Goal: Communication & Community: Answer question/provide support

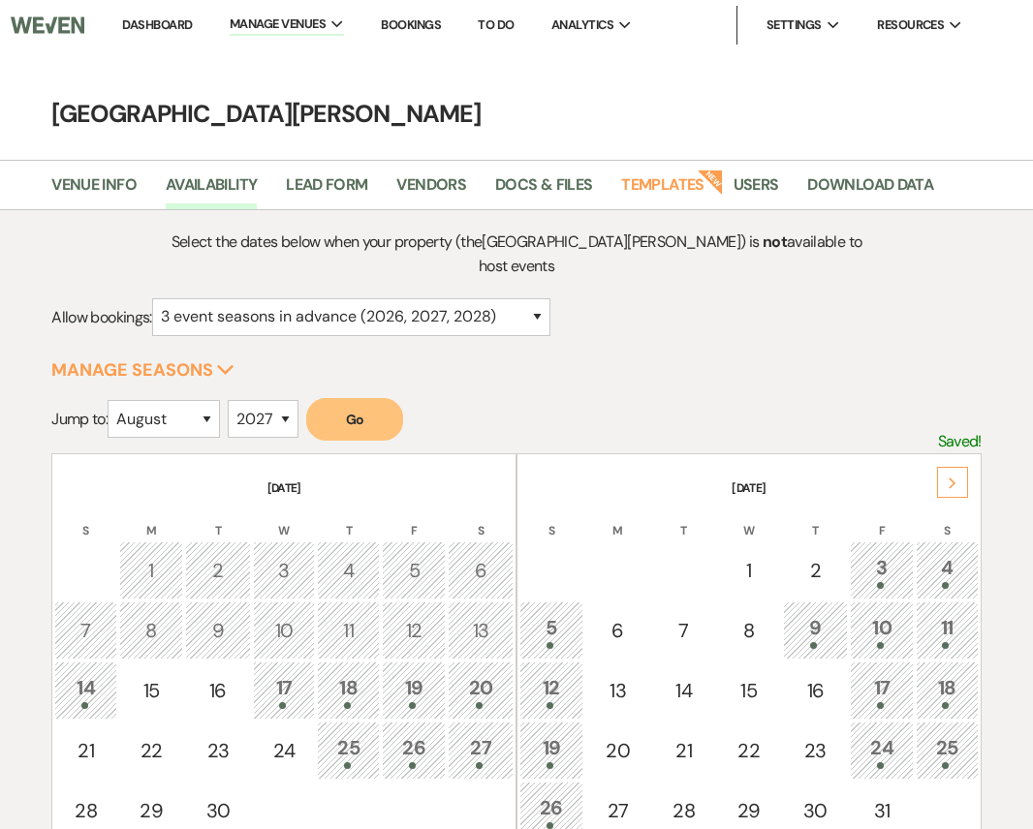
select select "8"
select select "2027"
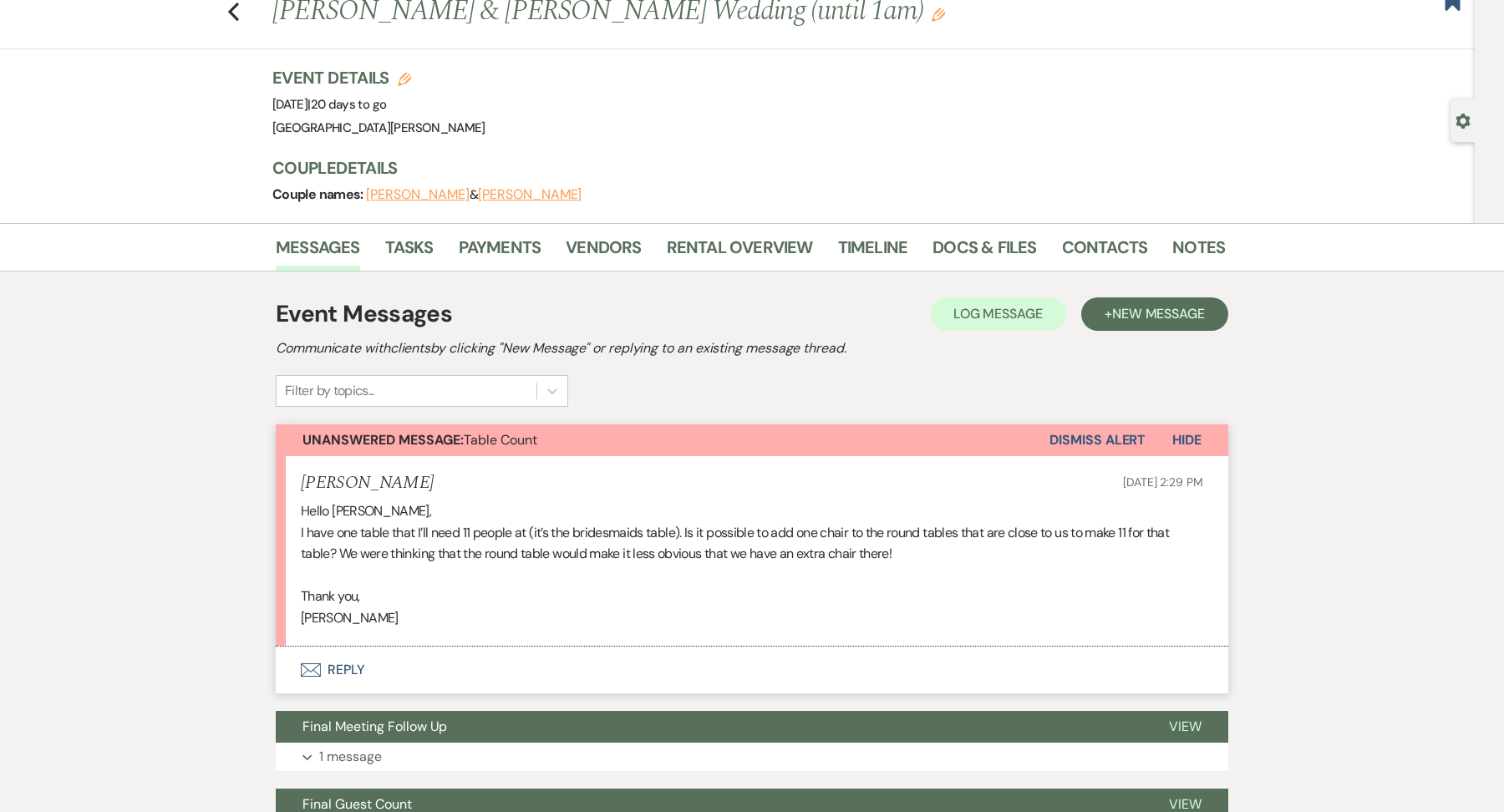
scroll to position [42, 0]
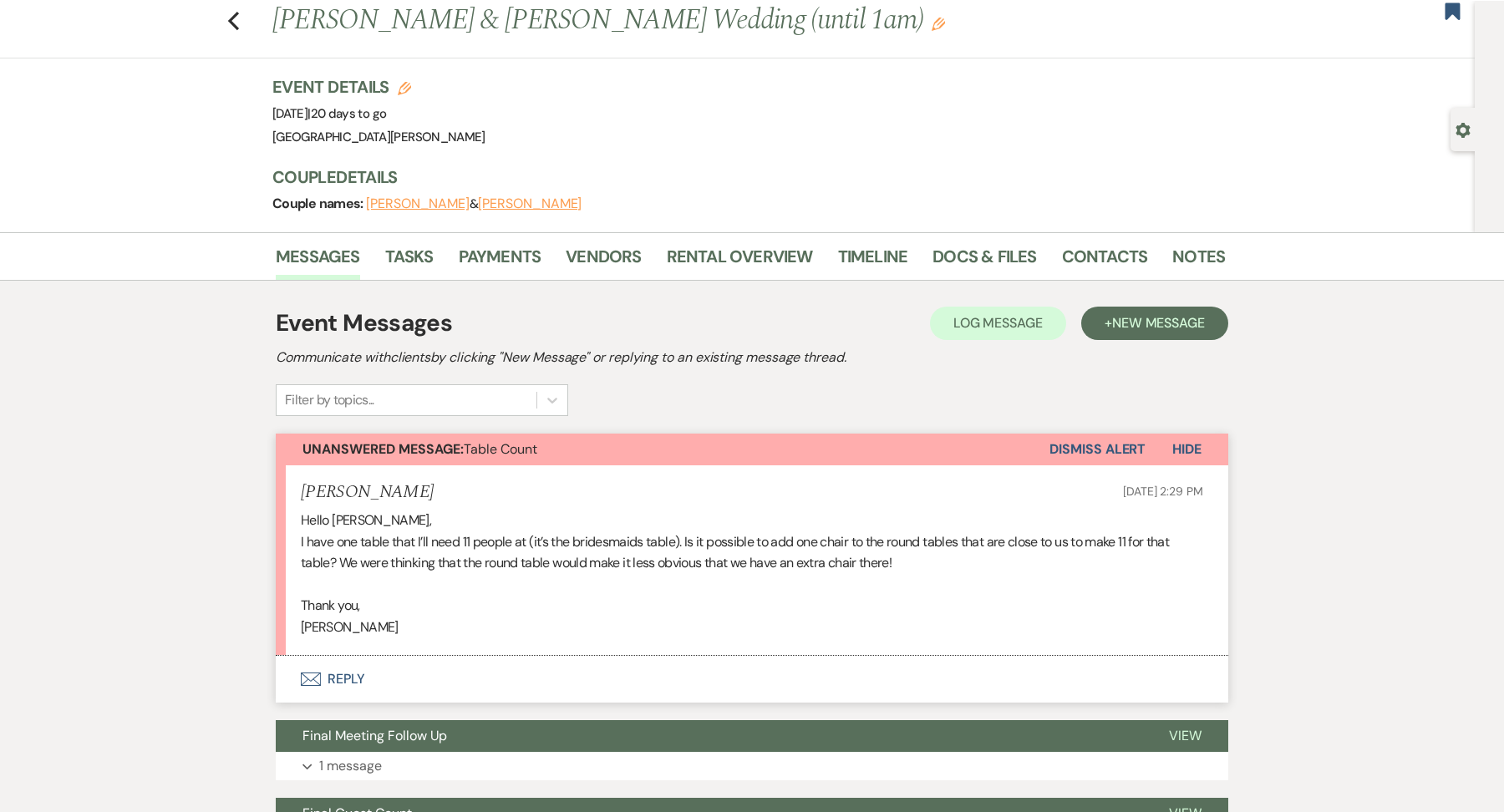
click at [595, 678] on button "Envelope Reply" at bounding box center [752, 679] width 952 height 47
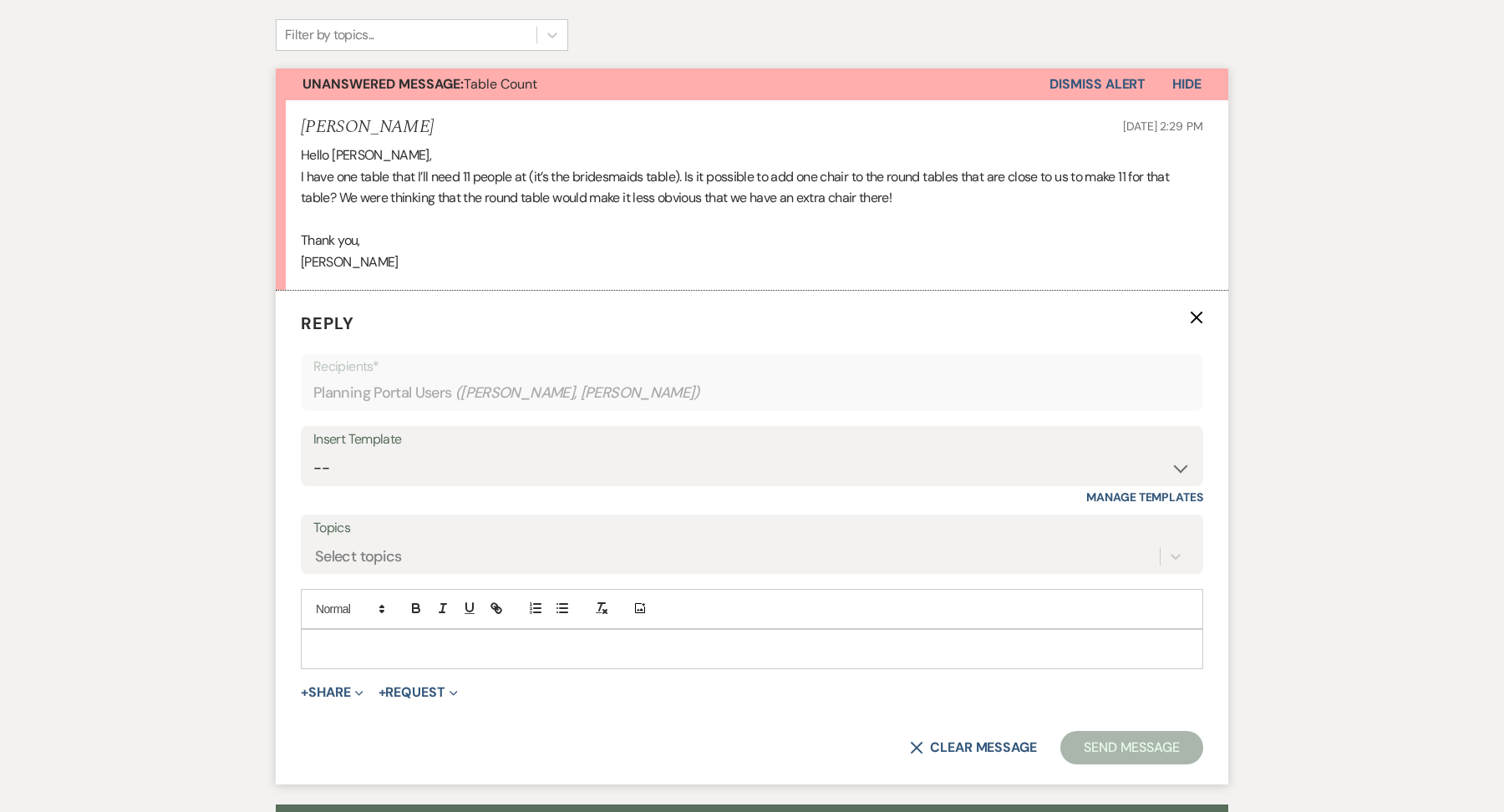
scroll to position [411, 0]
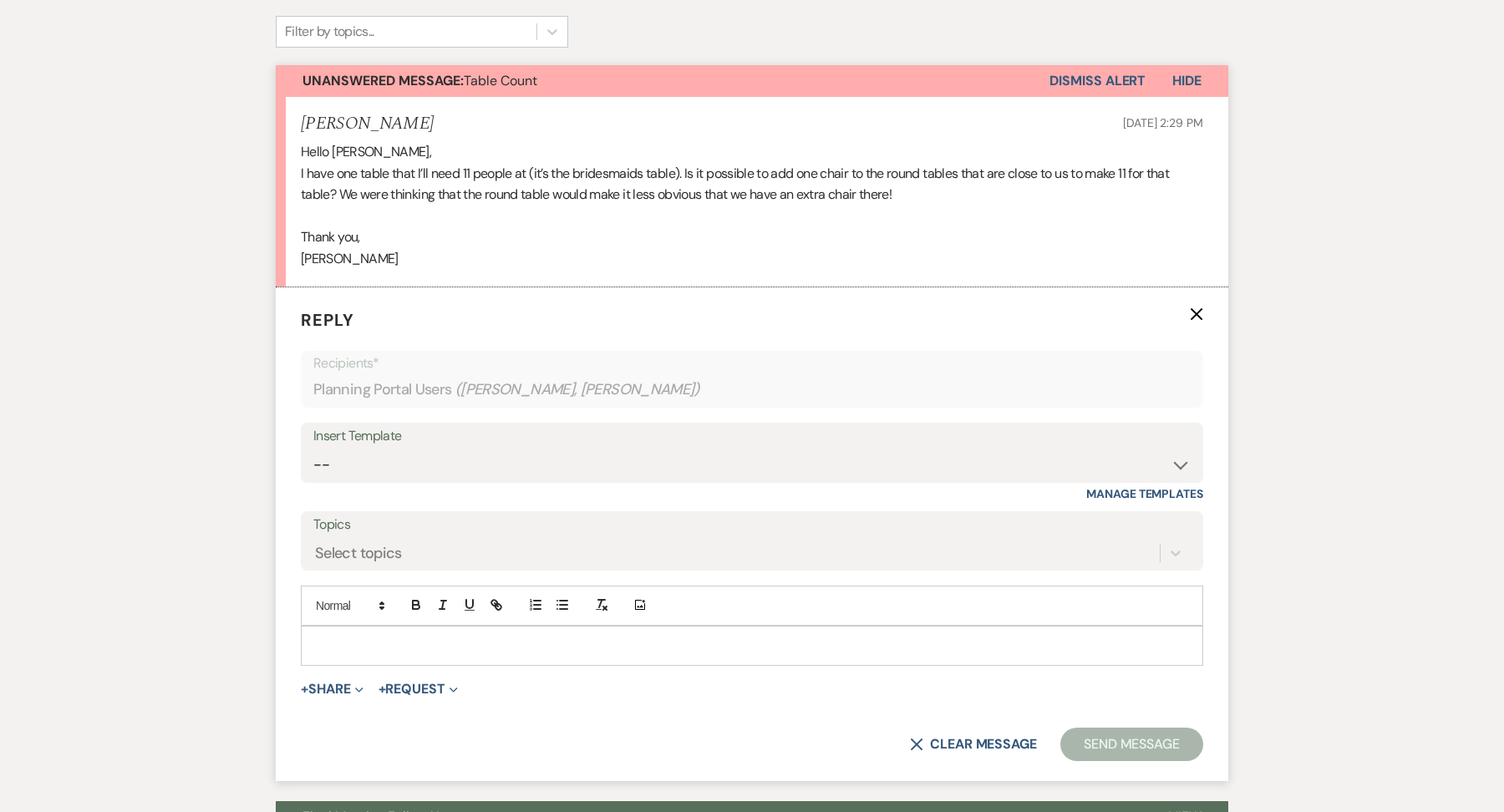
click at [427, 653] on div at bounding box center [752, 646] width 900 height 39
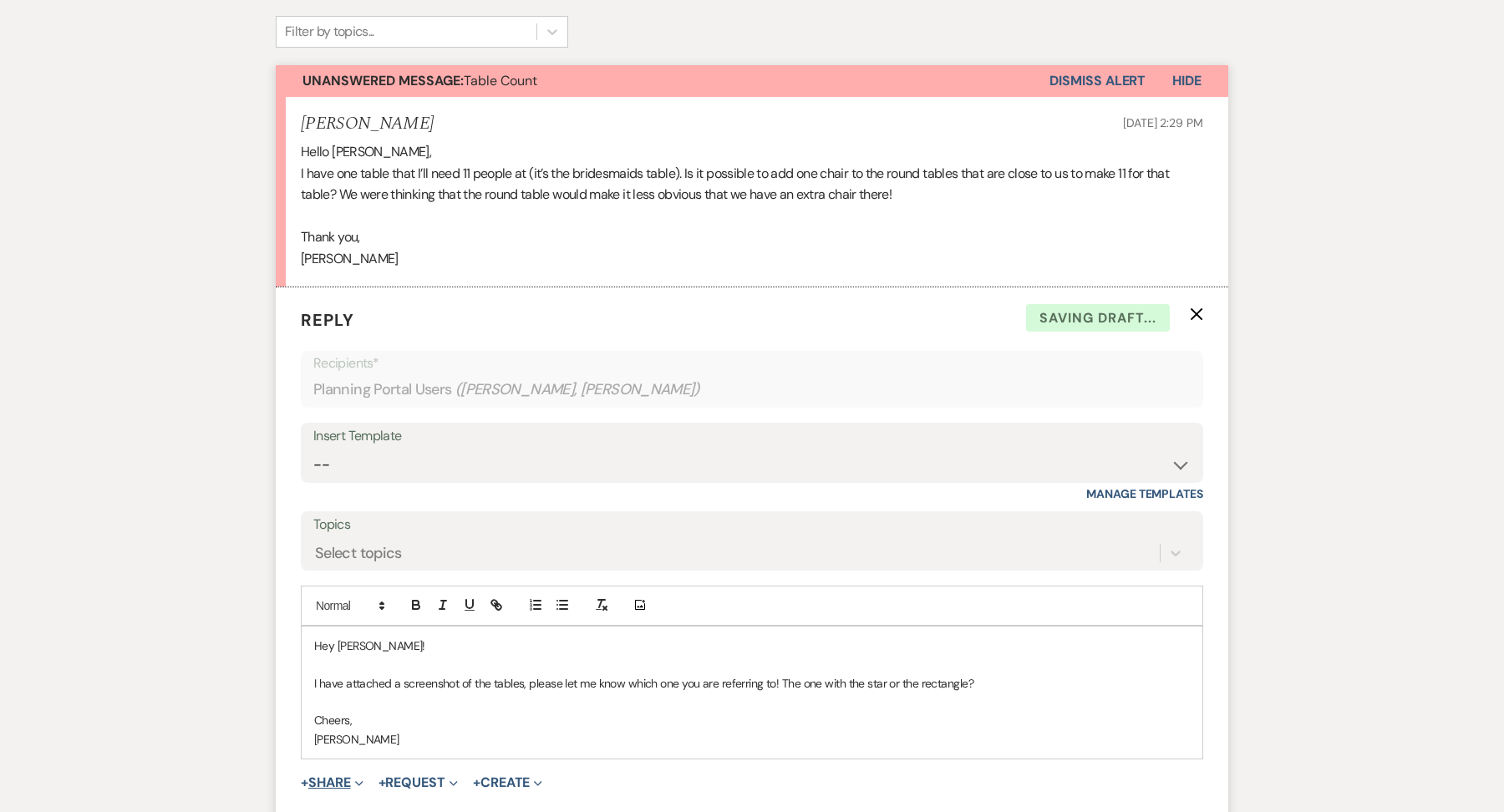
click at [356, 784] on span "Expand" at bounding box center [357, 782] width 13 height 17
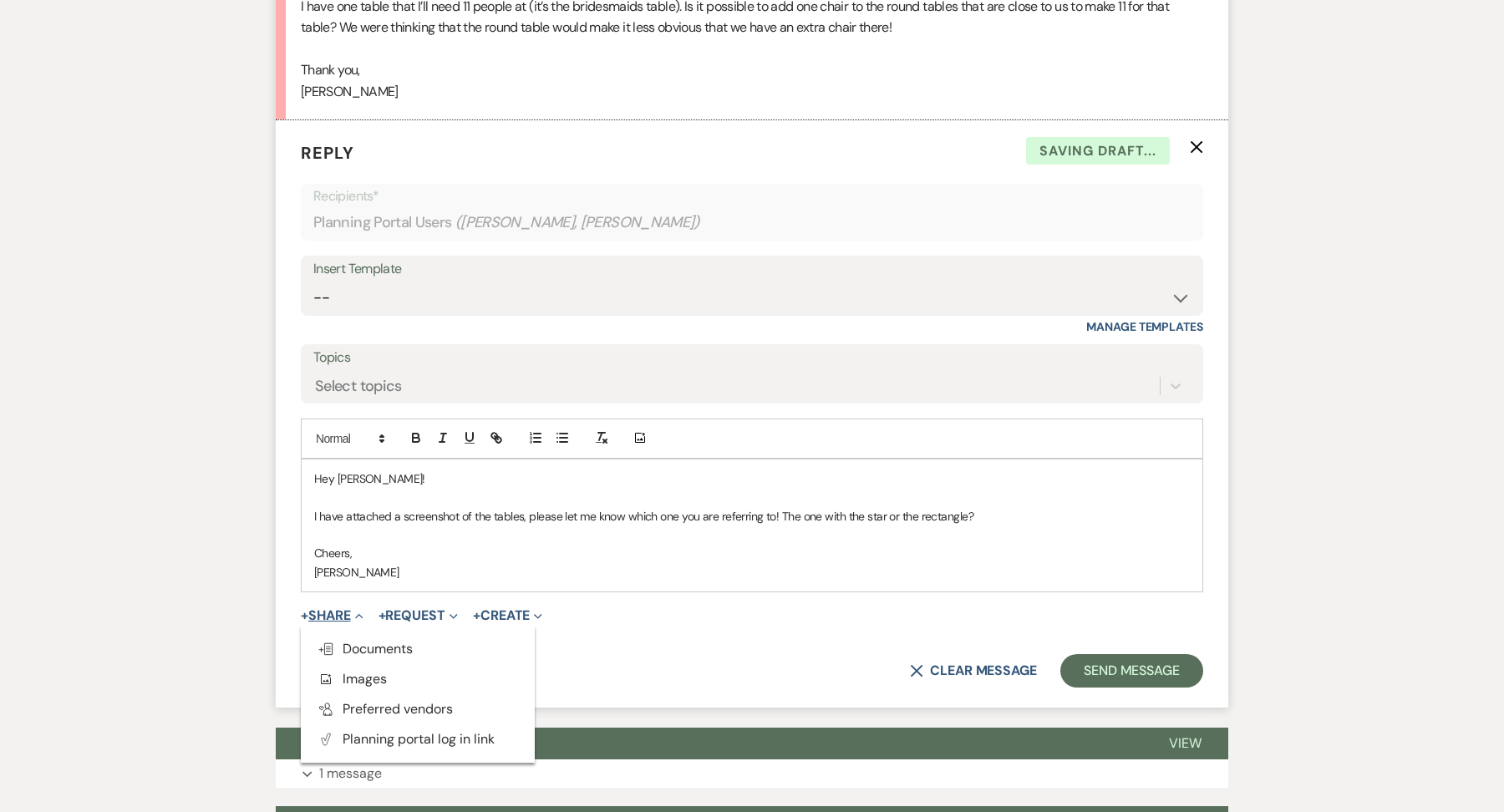
scroll to position [582, 0]
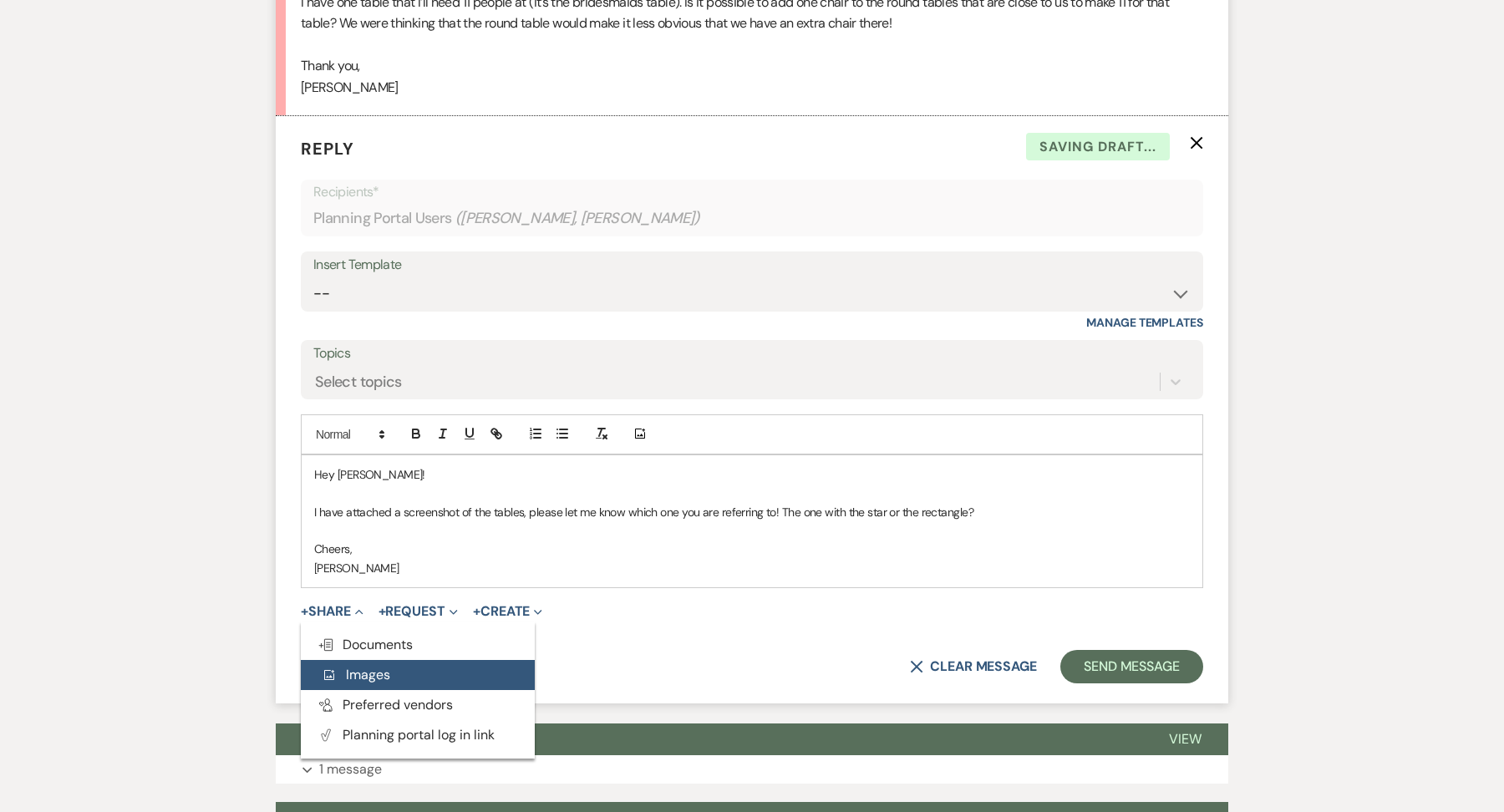
click at [368, 665] on span "Add Photo Images" at bounding box center [355, 674] width 69 height 17
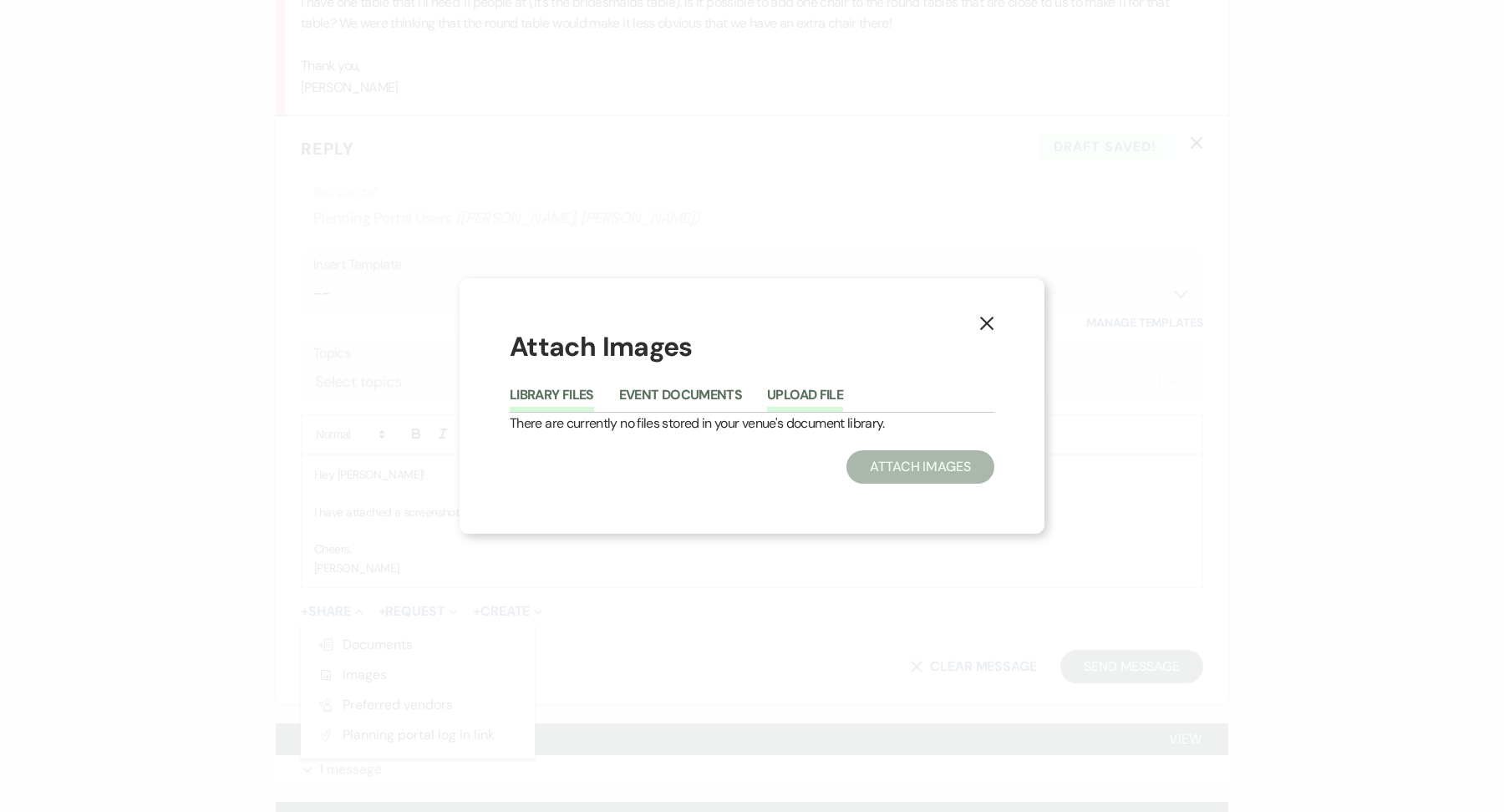
click at [786, 388] on button "Upload File" at bounding box center [805, 399] width 76 height 23
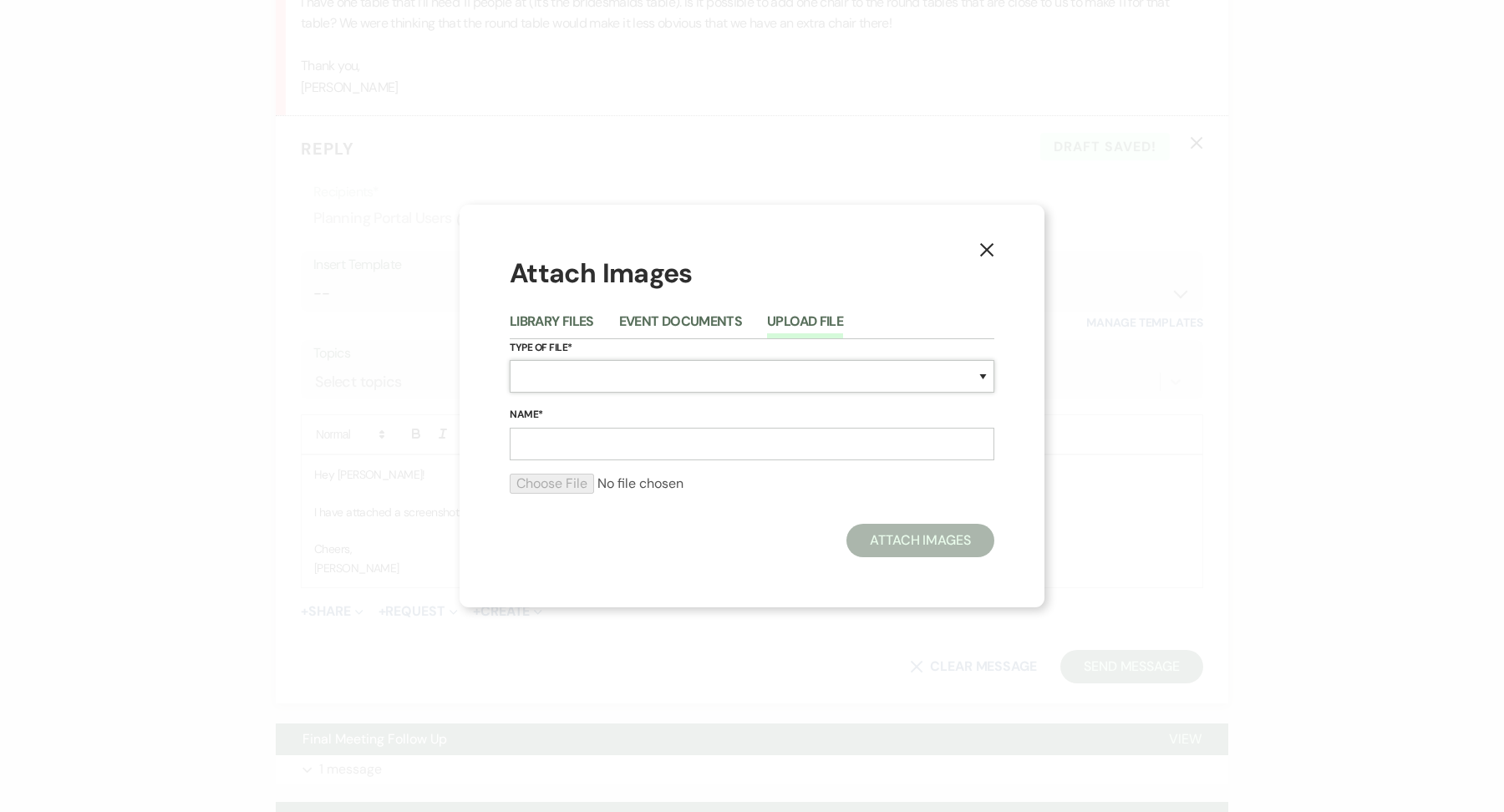
click at [674, 388] on select "Special Event Insurance Vendor Certificate of Insurance Contracts / Rental Agre…" at bounding box center [752, 377] width 485 height 33
select select "24"
click at [510, 360] on select "Special Event Insurance Vendor Certificate of Insurance Contracts / Rental Agre…" at bounding box center [752, 377] width 485 height 33
click at [566, 434] on input "Name*" at bounding box center [752, 444] width 485 height 33
type input "Floor Plan - Chair Counts"
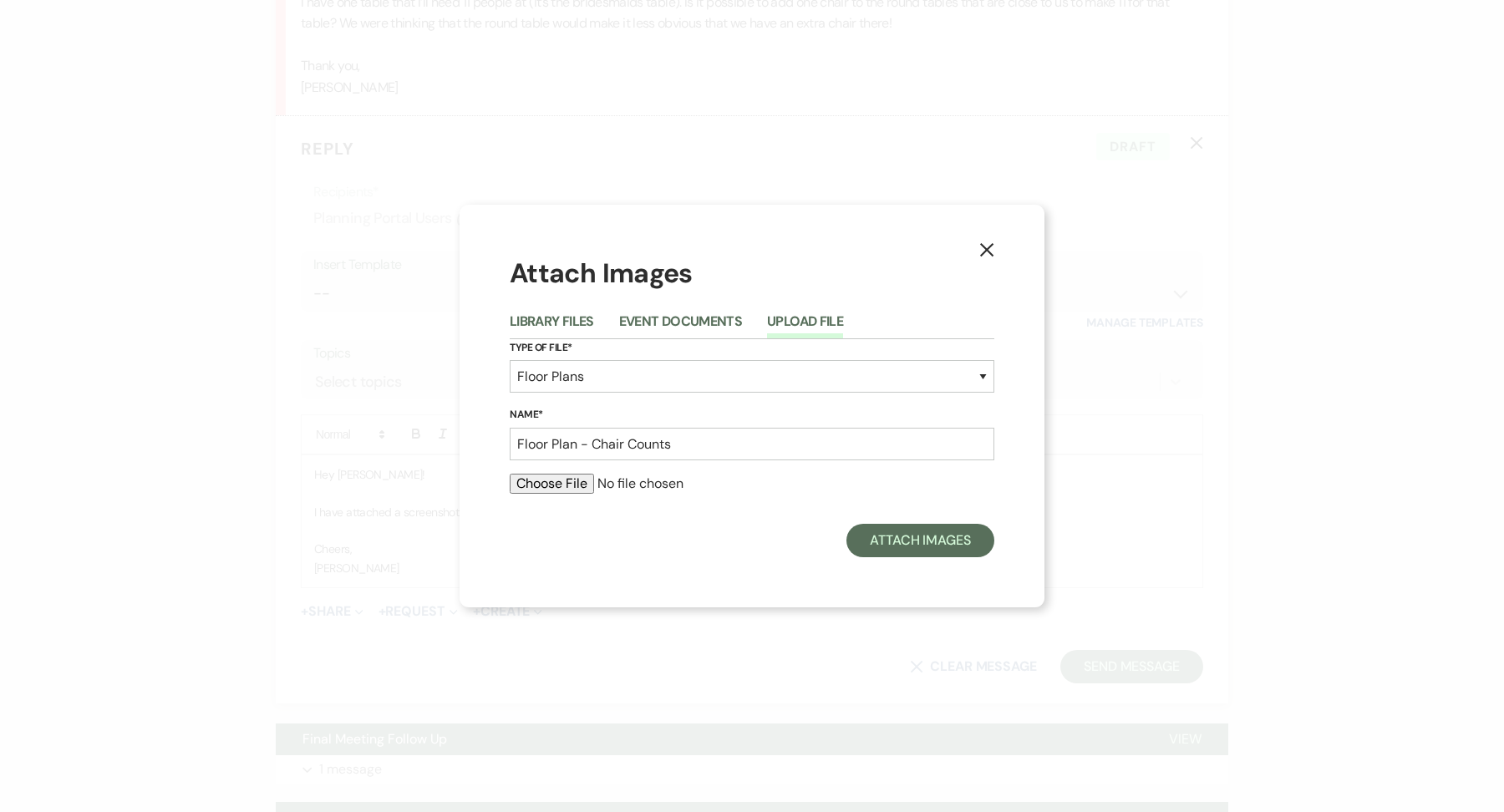
click at [562, 473] on input "file" at bounding box center [752, 483] width 485 height 20
type input "C:\fakepath\Screenshot 2025-09-14 at 11.18.20 AM.png"
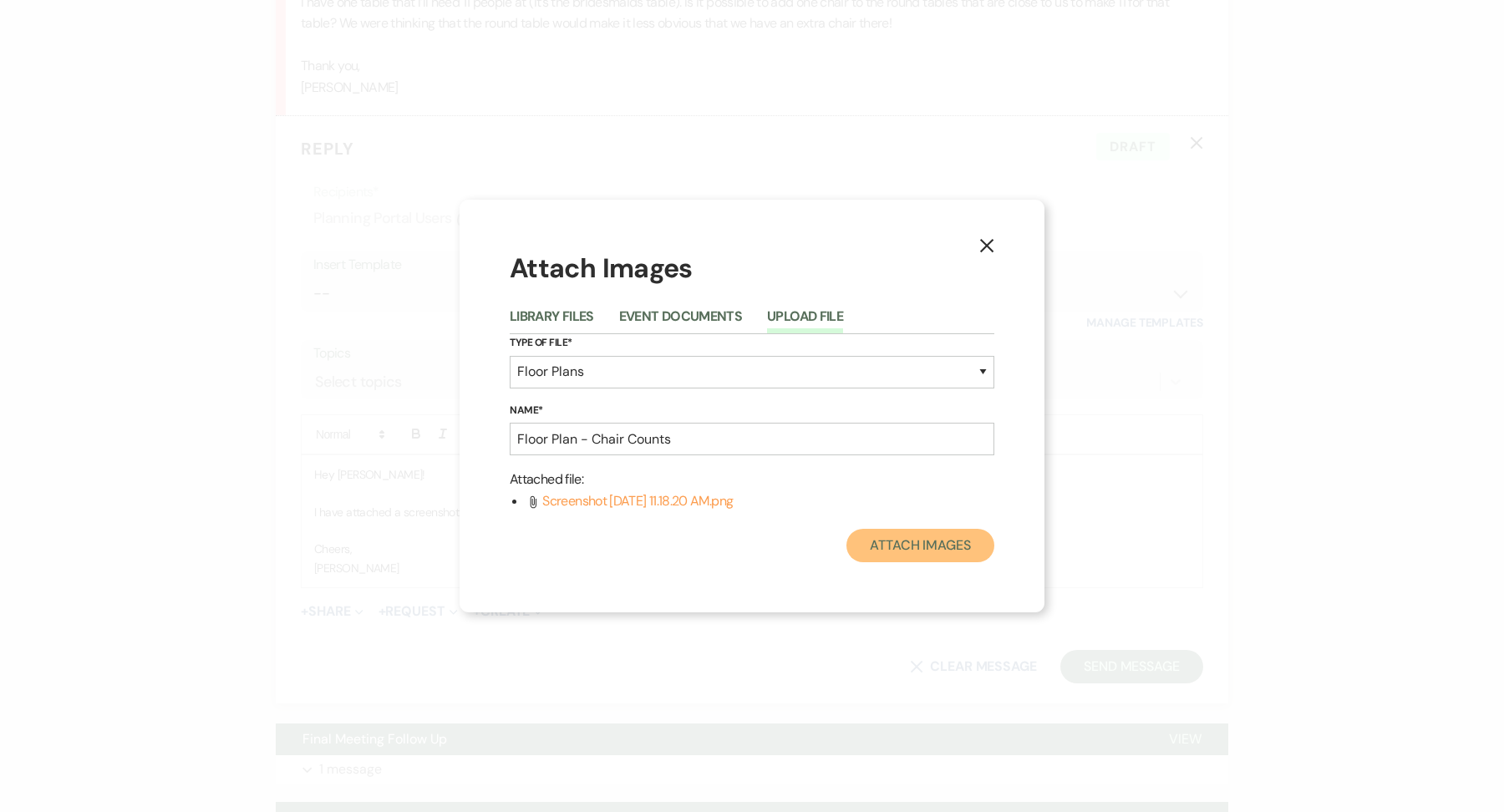
click at [905, 545] on button "Attach Images" at bounding box center [919, 545] width 147 height 34
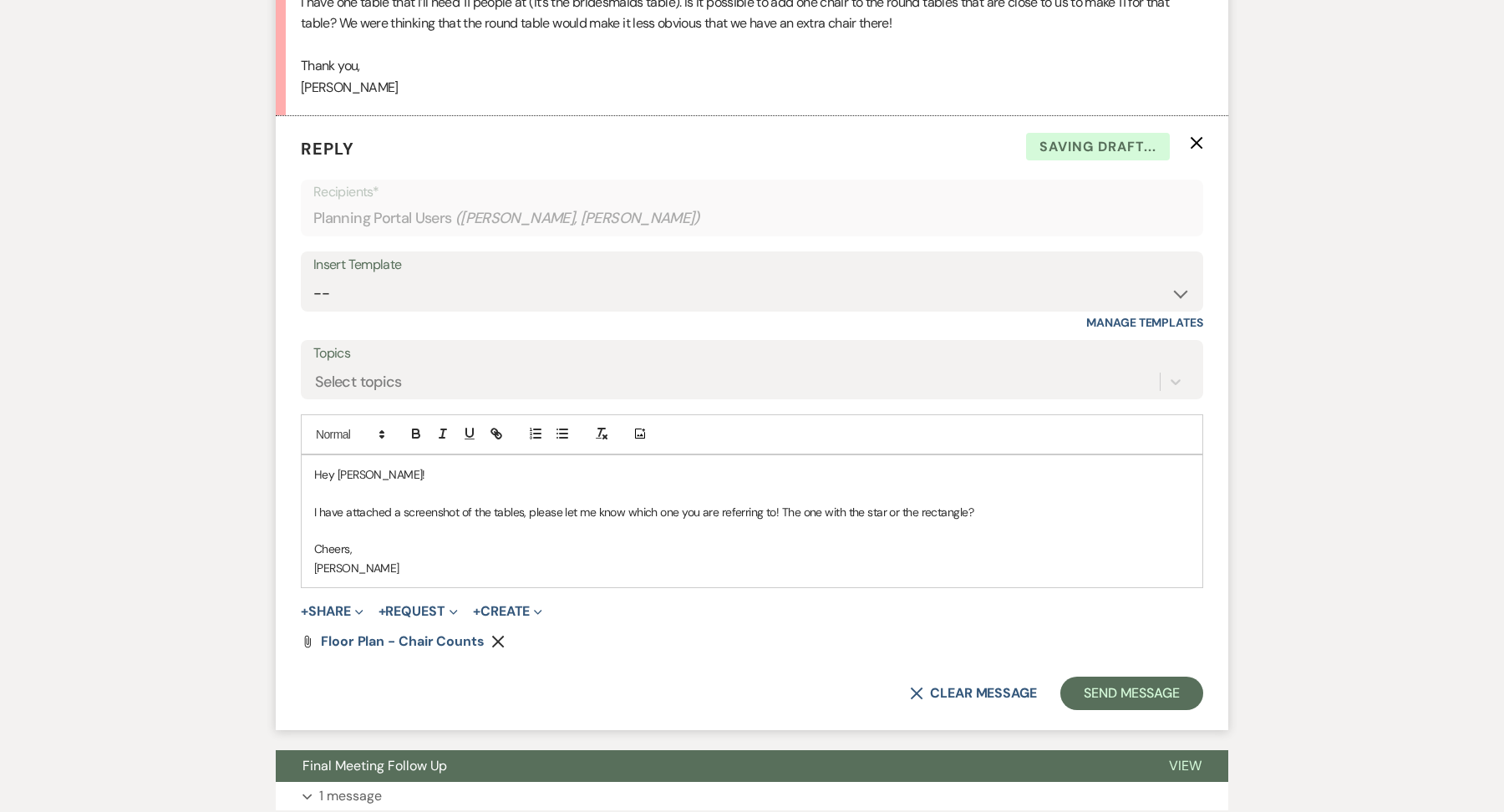
scroll to position [591, 0]
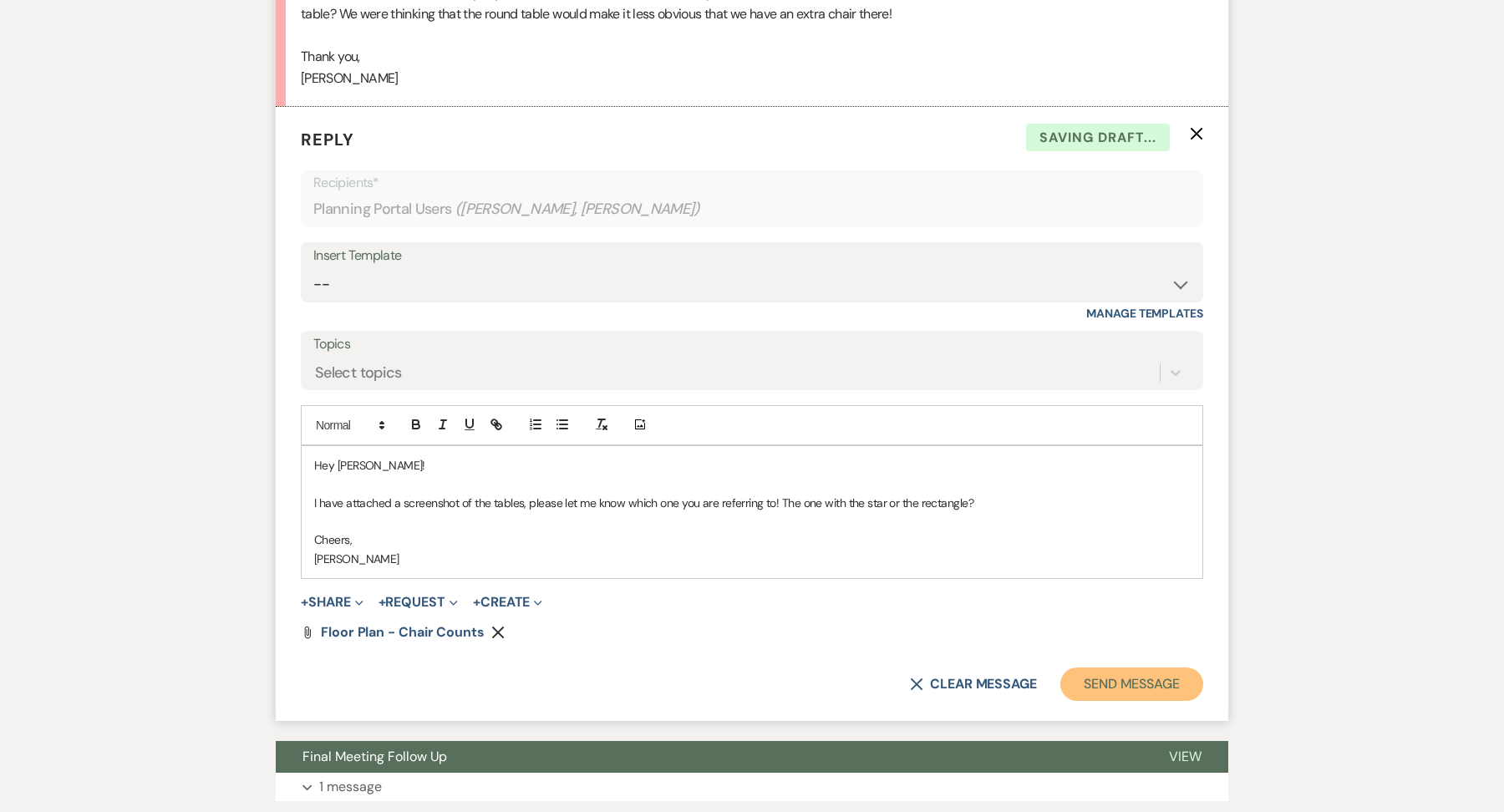
click at [1133, 684] on button "Send Message" at bounding box center [1131, 684] width 143 height 34
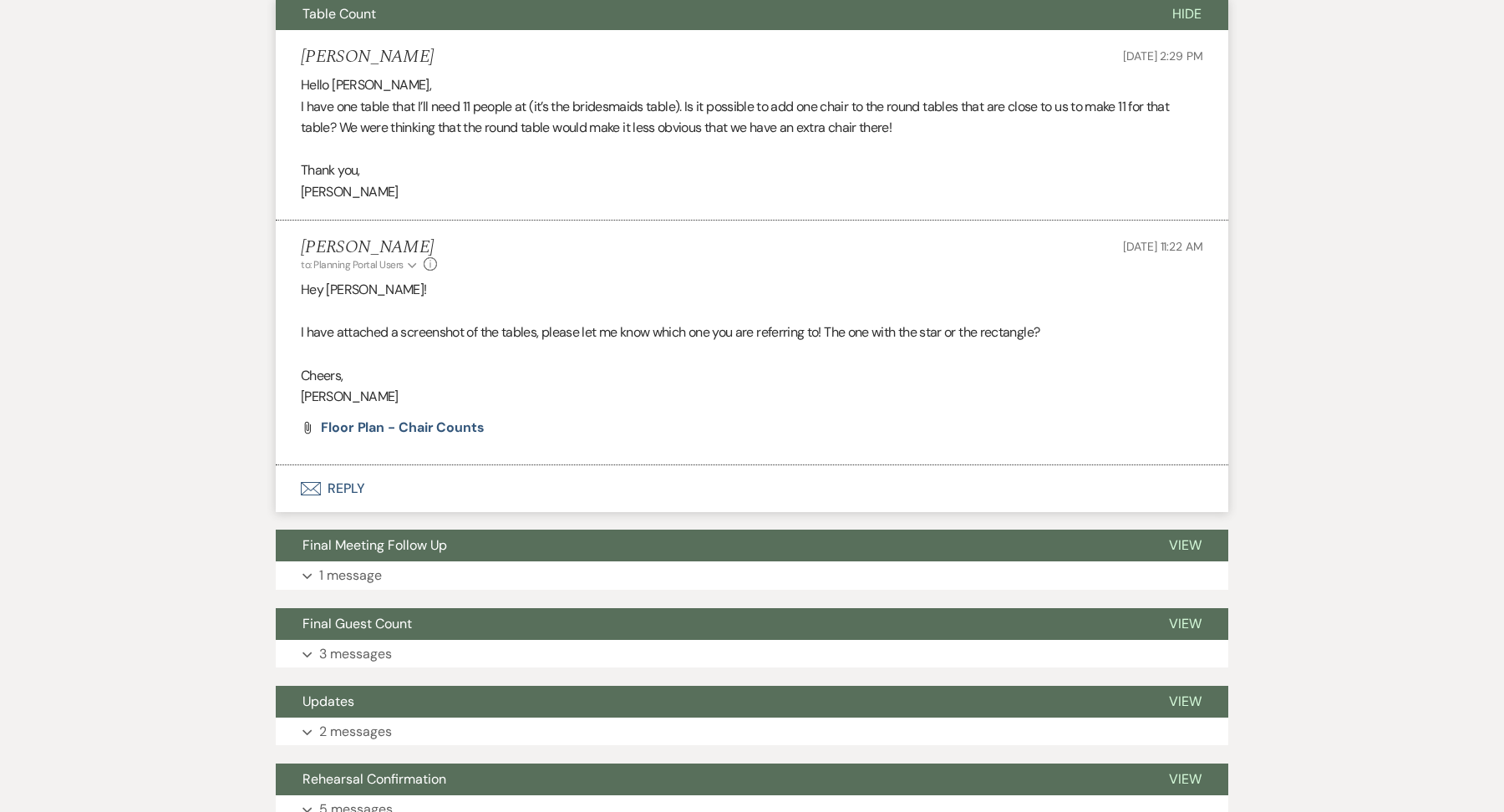
scroll to position [477, 0]
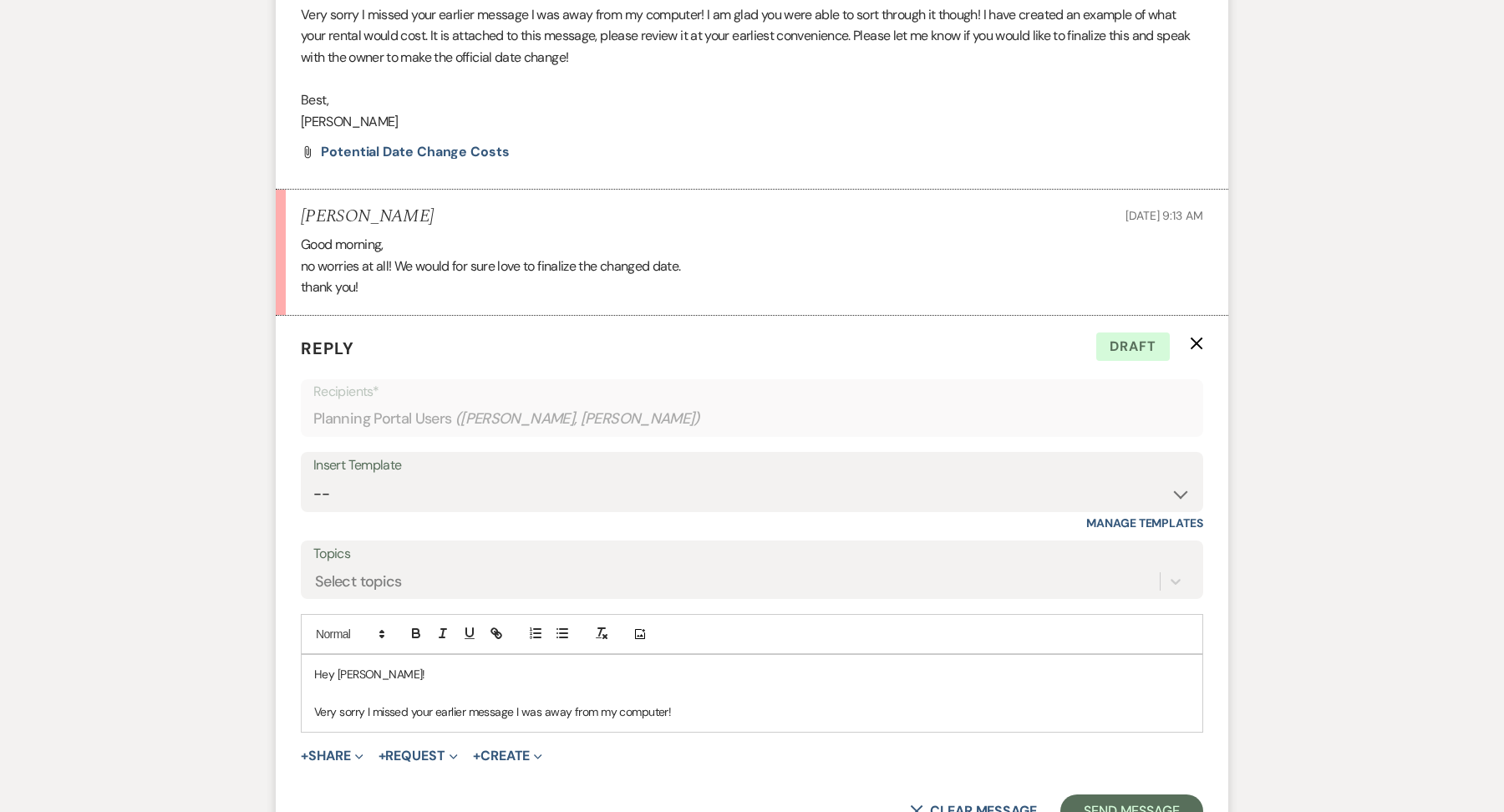
scroll to position [2870, 0]
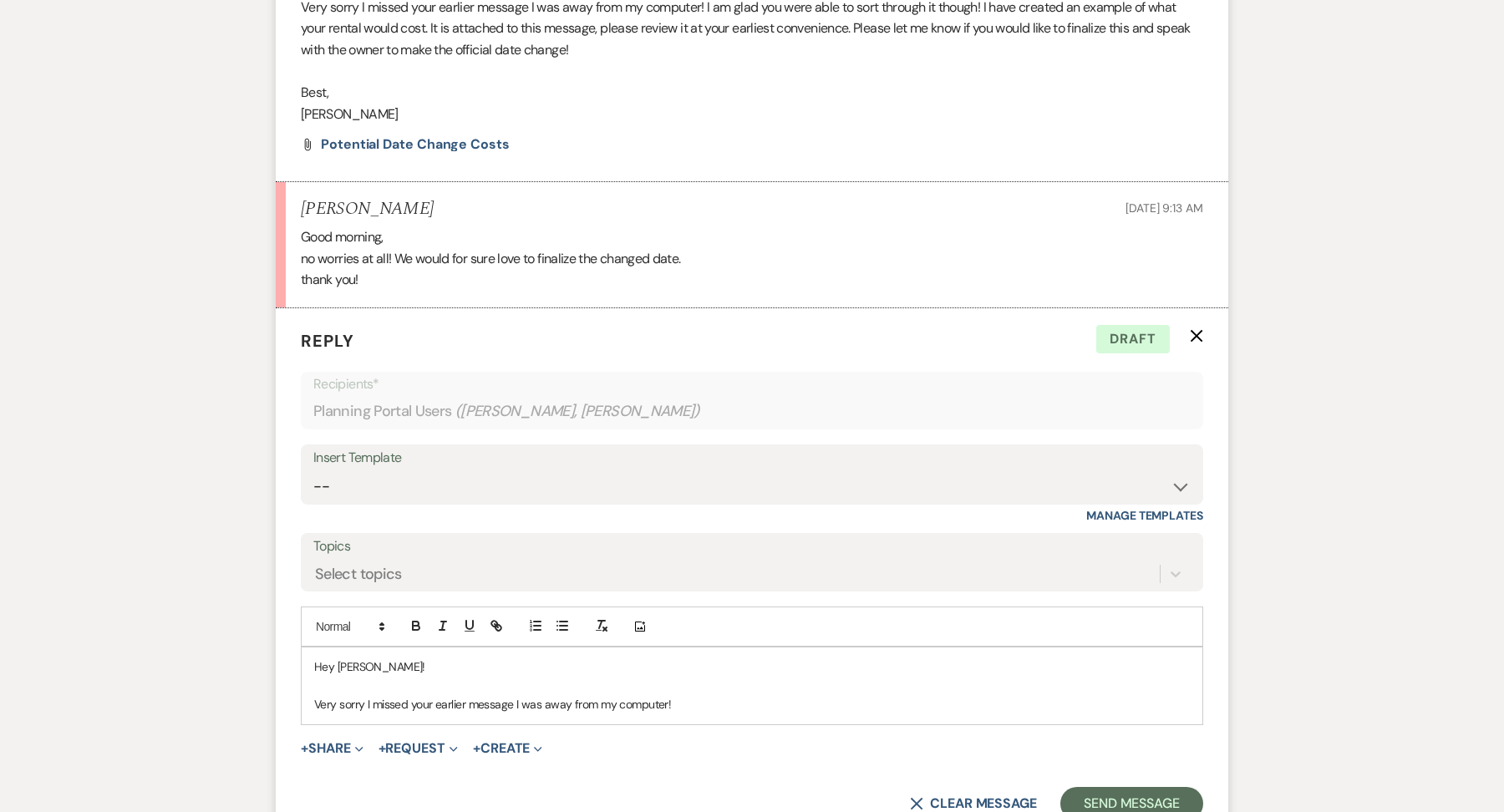
click at [682, 684] on p at bounding box center [751, 685] width 875 height 18
click at [682, 708] on div "Hey Kateland! Very sorry I missed your earlier message I was away from my compu…" at bounding box center [752, 685] width 900 height 76
drag, startPoint x: 686, startPoint y: 692, endPoint x: 303, endPoint y: 690, distance: 383.0
click at [303, 690] on div "Hey Kateland! Very sorry I missed your earlier message I was away from my compu…" at bounding box center [752, 685] width 900 height 76
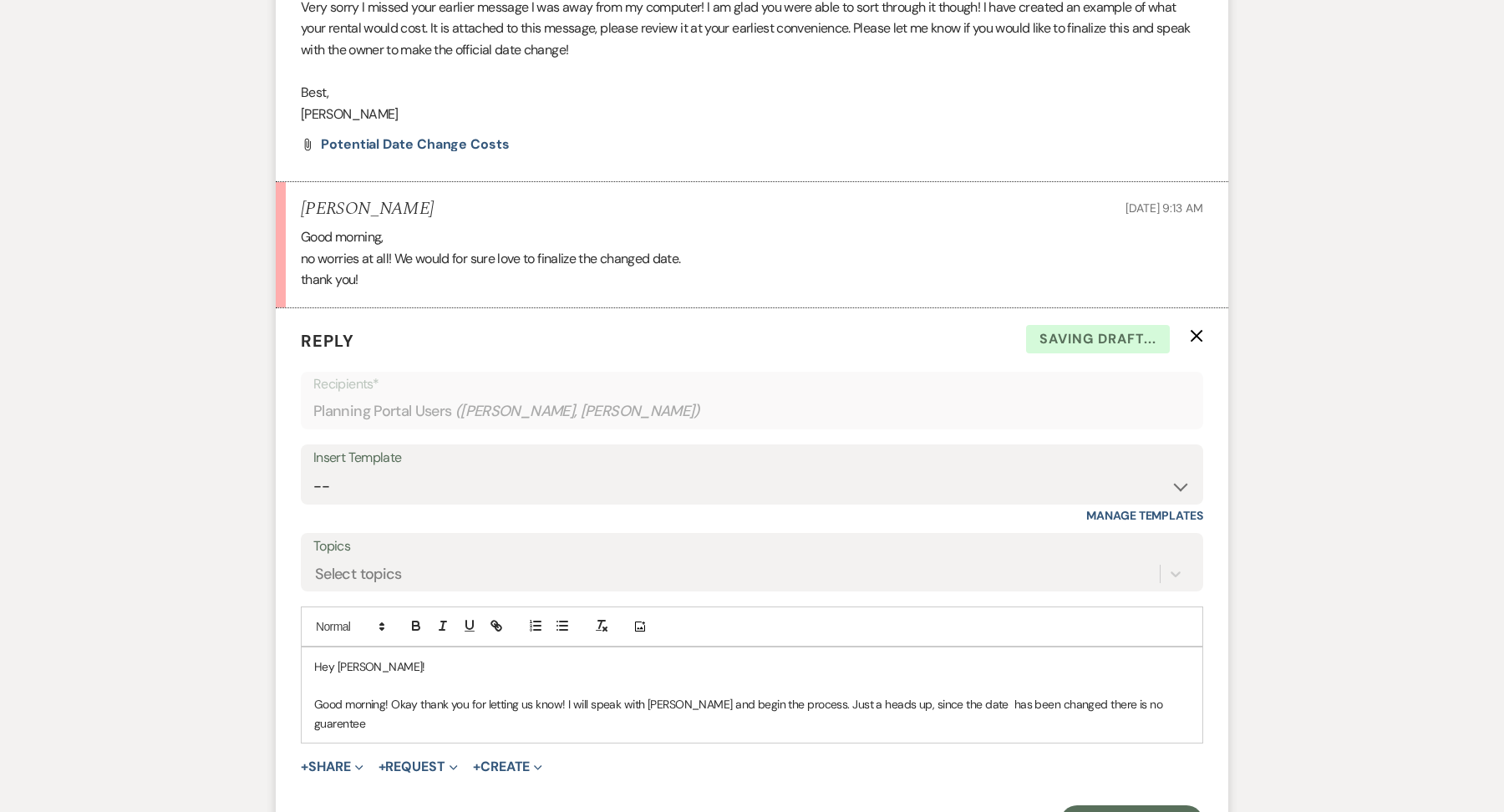
click at [1141, 709] on div "Hey Kateland! Good morning! Okay thank you for letting us know! I will speak wi…" at bounding box center [752, 695] width 900 height 95
click at [1144, 697] on p "Good morning! Okay thank you for letting us know! I will speak with Angela and …" at bounding box center [751, 714] width 875 height 38
click at [959, 695] on p "Good morning! Okay thank you for letting us know! I will speak with Angela and …" at bounding box center [751, 714] width 875 height 38
click at [576, 718] on p "Good morning! Okay thank you for letting us know! I will speak with Angela and …" at bounding box center [751, 714] width 875 height 38
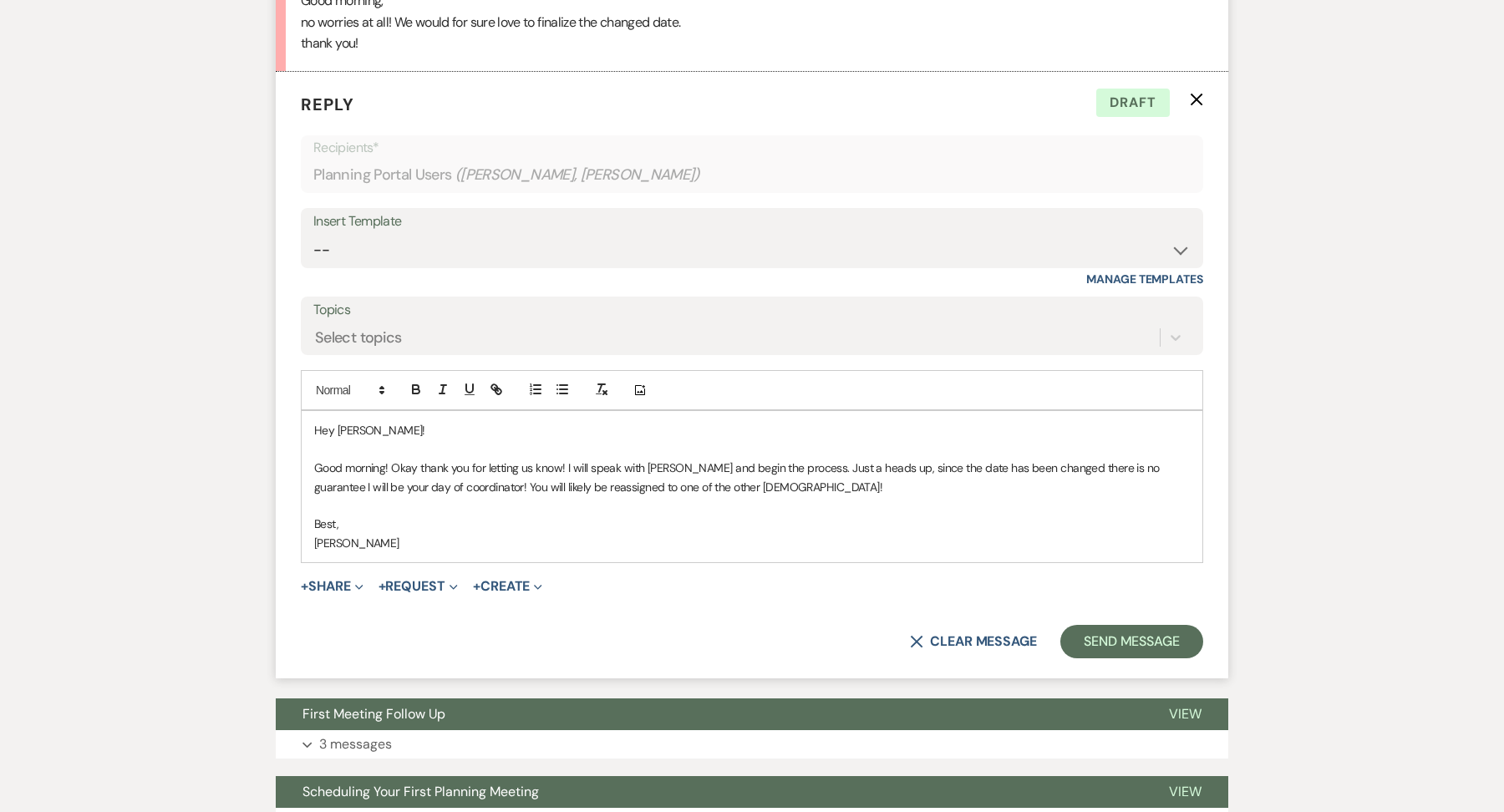
scroll to position [3110, 0]
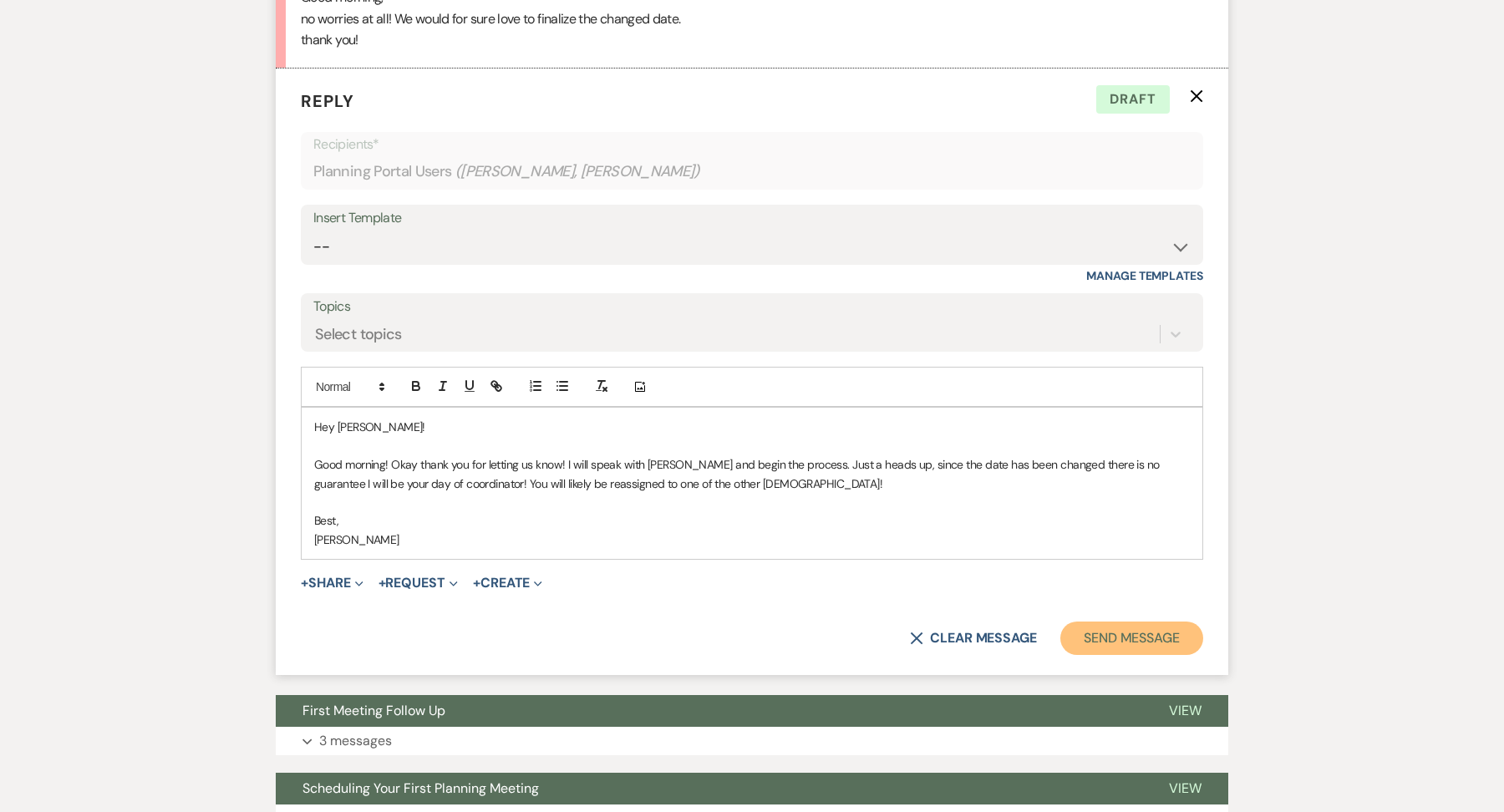
click at [1089, 635] on button "Send Message" at bounding box center [1131, 638] width 143 height 34
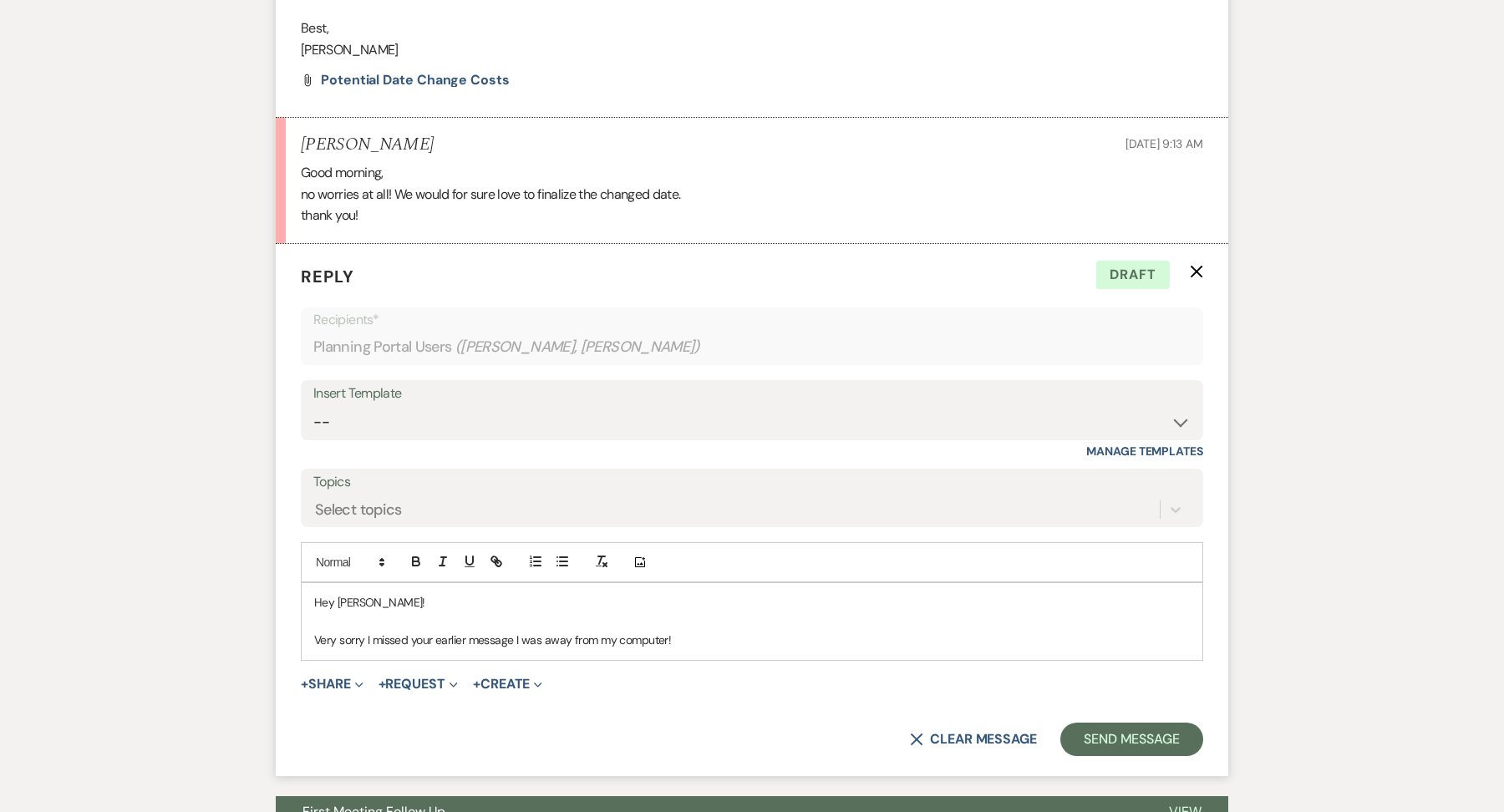
scroll to position [2961, 0]
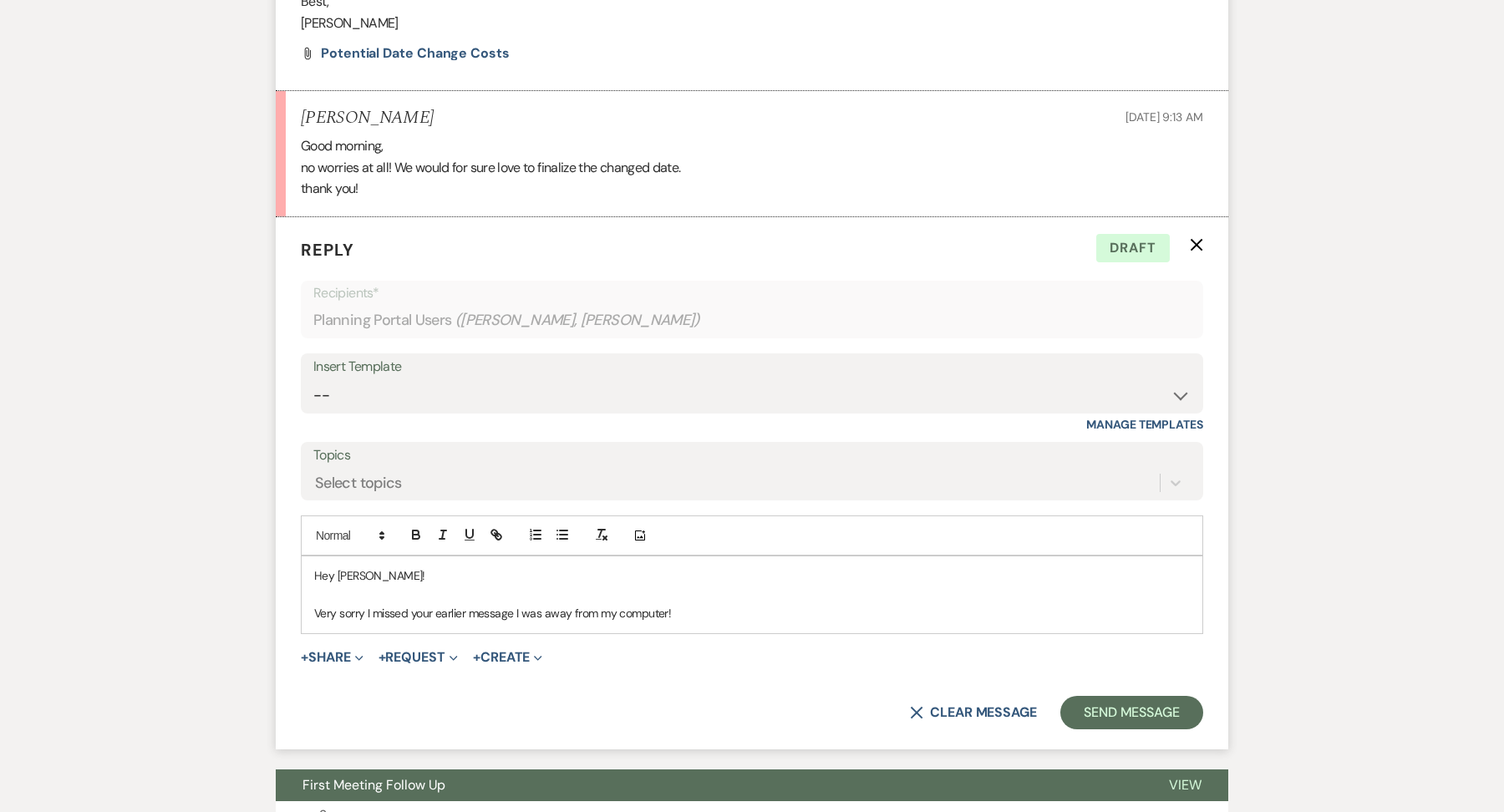
click at [680, 604] on p "Very sorry I missed your earlier message I was away from my computer!" at bounding box center [751, 612] width 875 height 18
drag, startPoint x: 678, startPoint y: 603, endPoint x: 269, endPoint y: 594, distance: 409.1
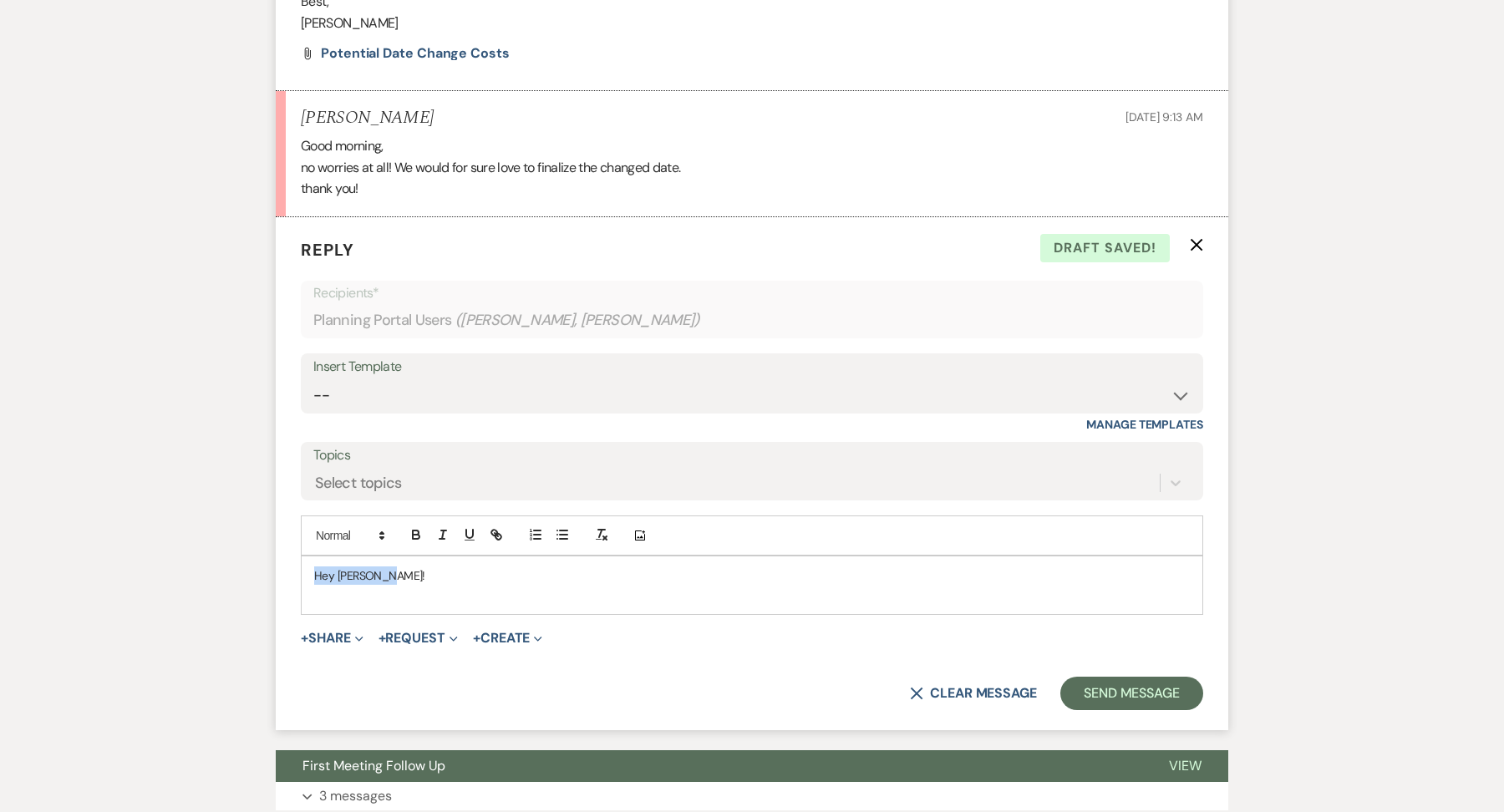
drag, startPoint x: 396, startPoint y: 561, endPoint x: 312, endPoint y: 555, distance: 84.2
click at [312, 556] on div "Hey Kateland!" at bounding box center [752, 584] width 900 height 58
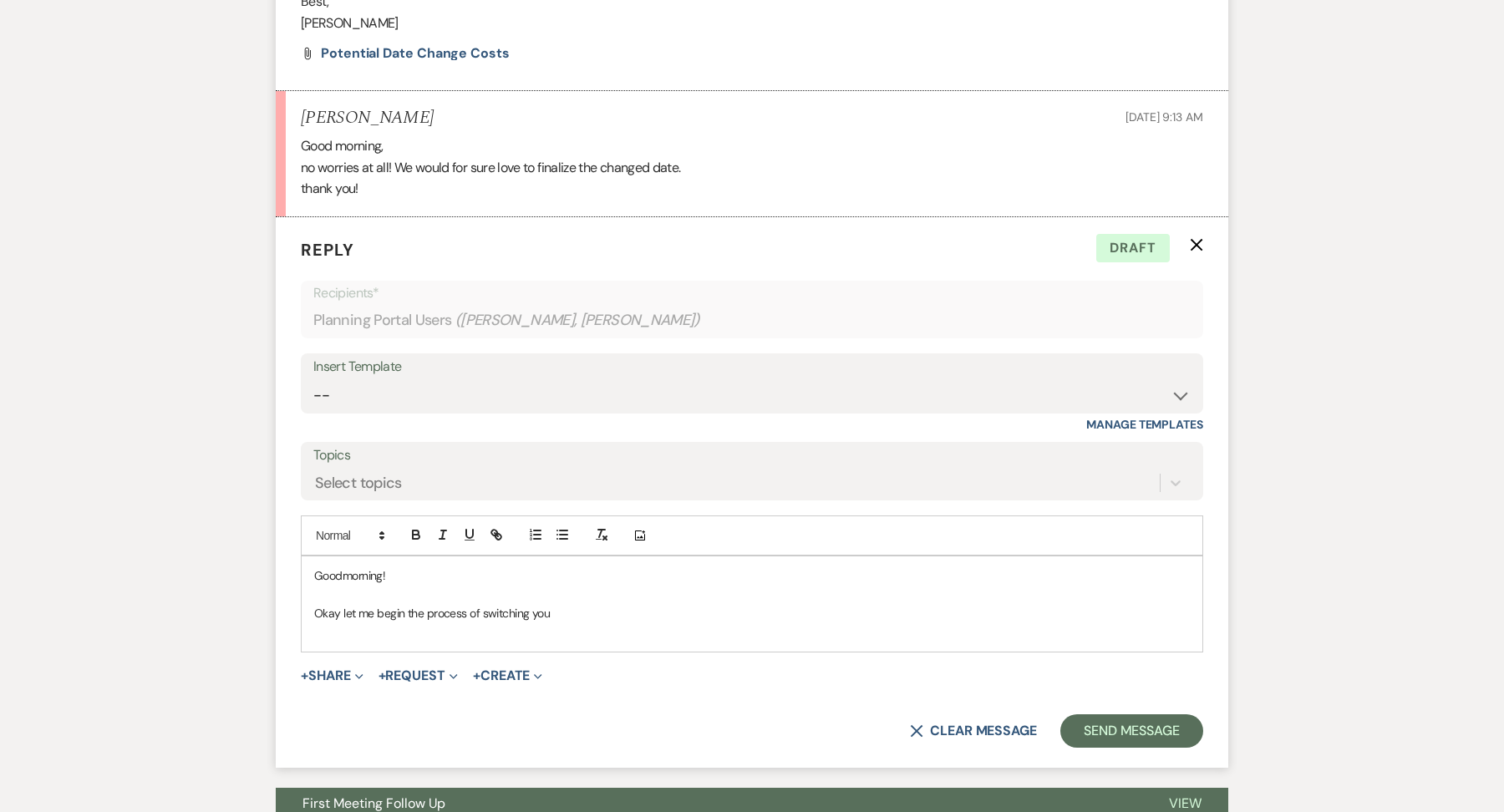
click at [349, 571] on p "Goodmorning!" at bounding box center [751, 575] width 875 height 18
click at [344, 573] on p "Goodmorning!" at bounding box center [751, 575] width 875 height 18
click at [524, 585] on p at bounding box center [751, 594] width 875 height 18
click at [573, 623] on p at bounding box center [751, 632] width 875 height 18
click at [551, 593] on p at bounding box center [751, 594] width 875 height 18
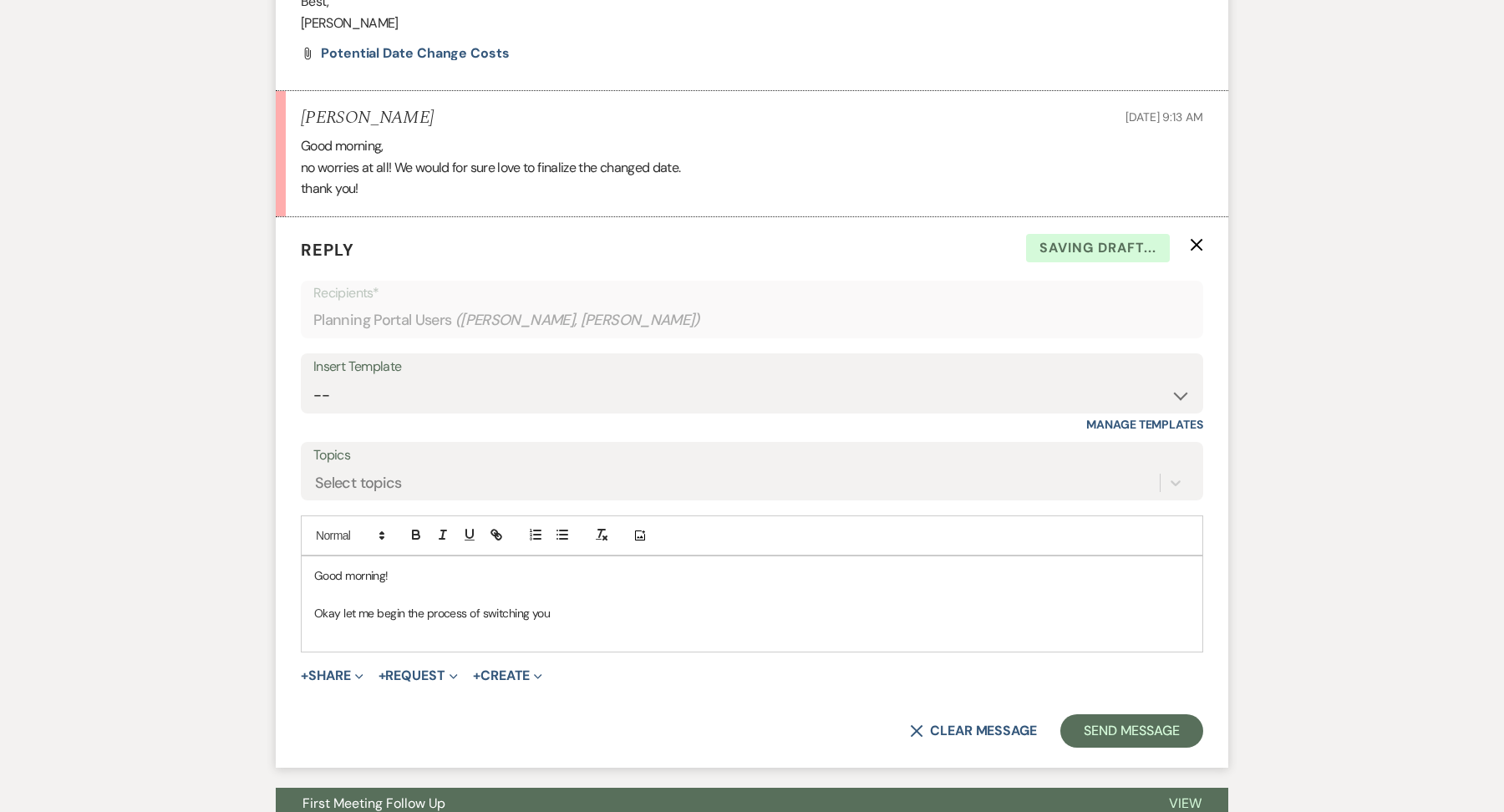
click at [551, 614] on p "Okay let me begin the process of switching you" at bounding box center [751, 612] width 875 height 18
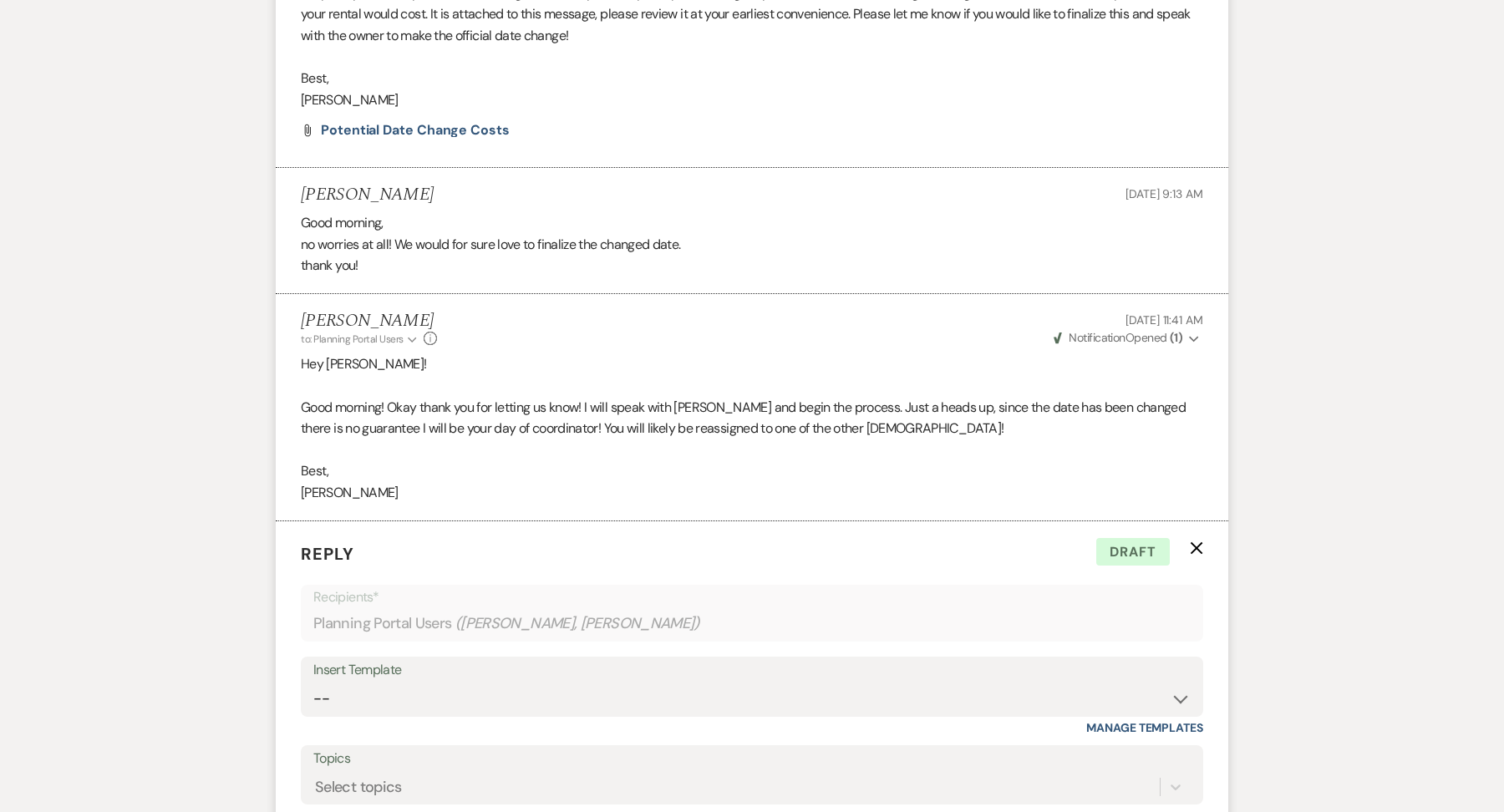
scroll to position [3111, 0]
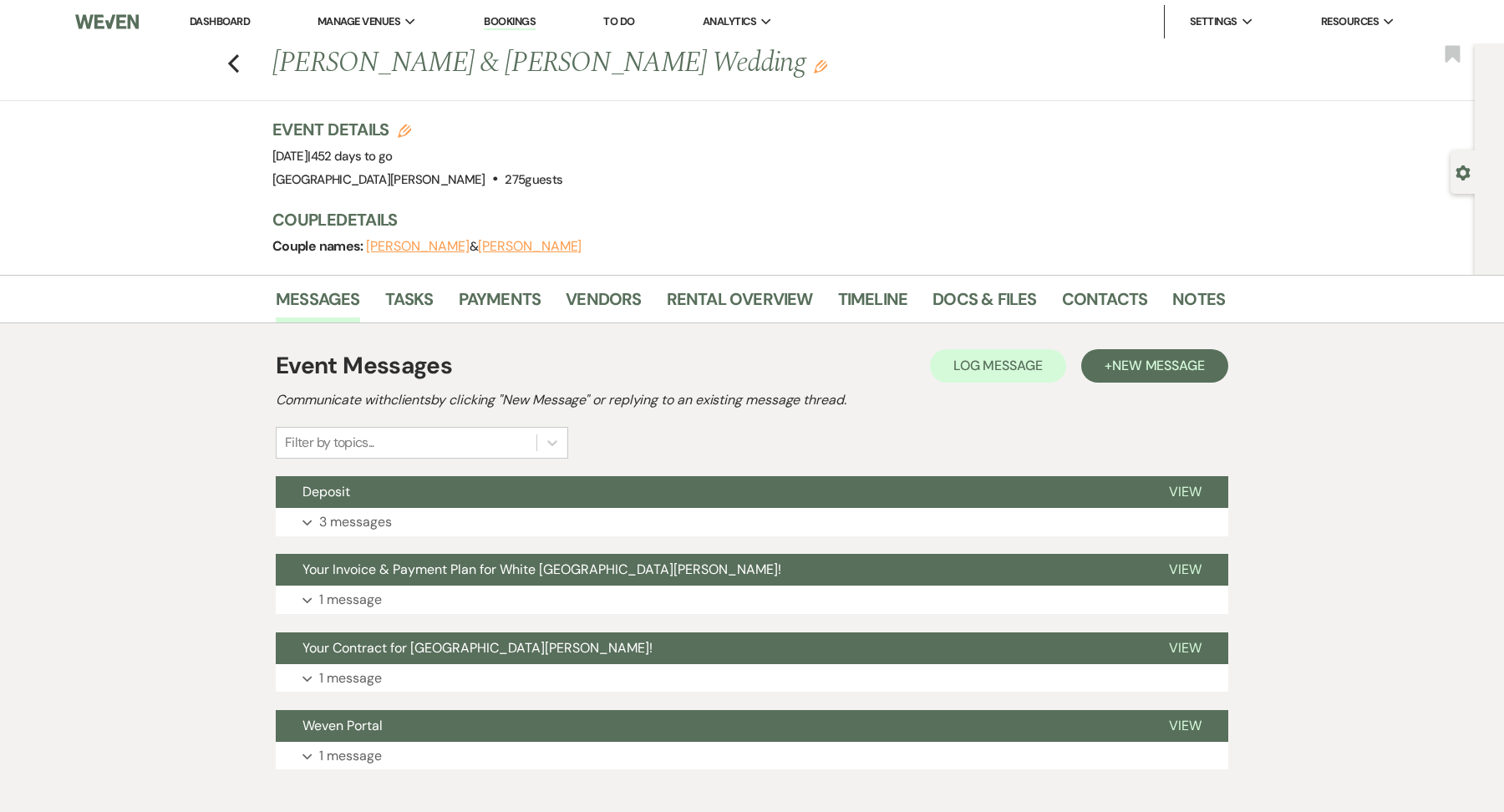
click at [814, 61] on use "button" at bounding box center [821, 67] width 14 height 14
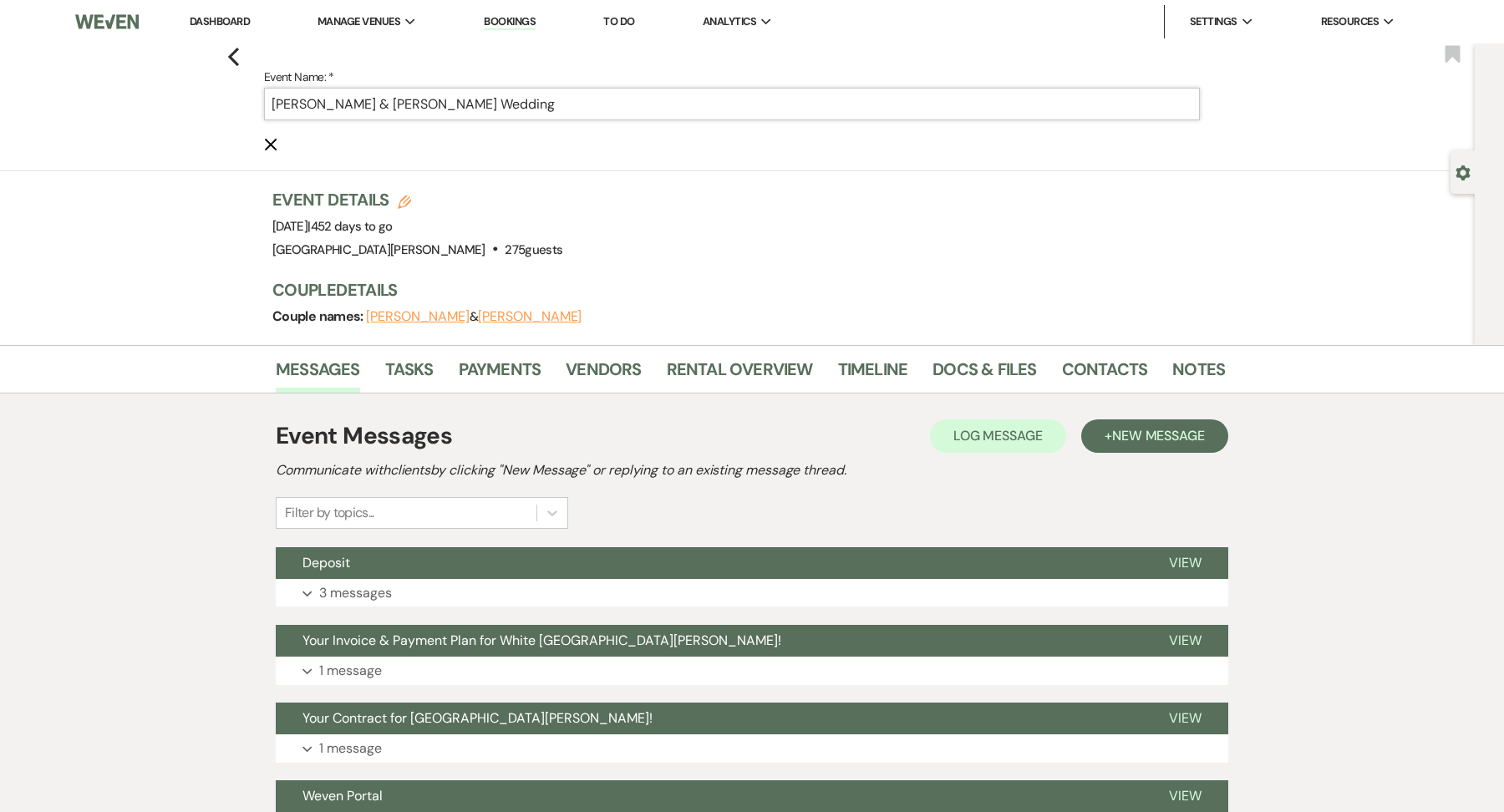
click at [268, 105] on input "Anderson & Capehart Wedding" at bounding box center [731, 104] width 936 height 33
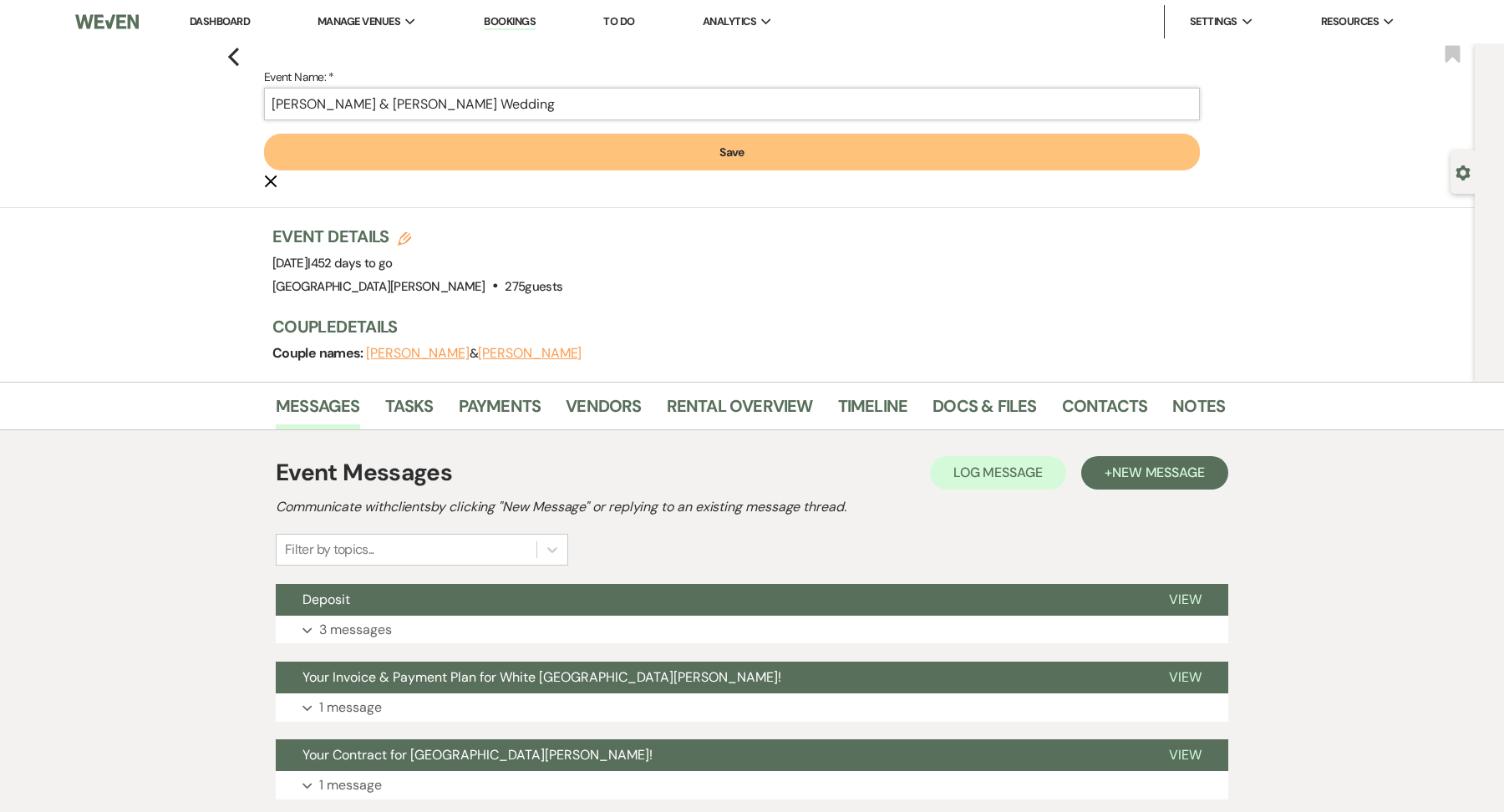
click at [379, 102] on input "Anjuli Anderson & Capehart Wedding" at bounding box center [731, 104] width 936 height 33
type input "Anjuli Anderson & Luke Capehart Wedding"
click at [496, 145] on button "Save" at bounding box center [731, 152] width 936 height 37
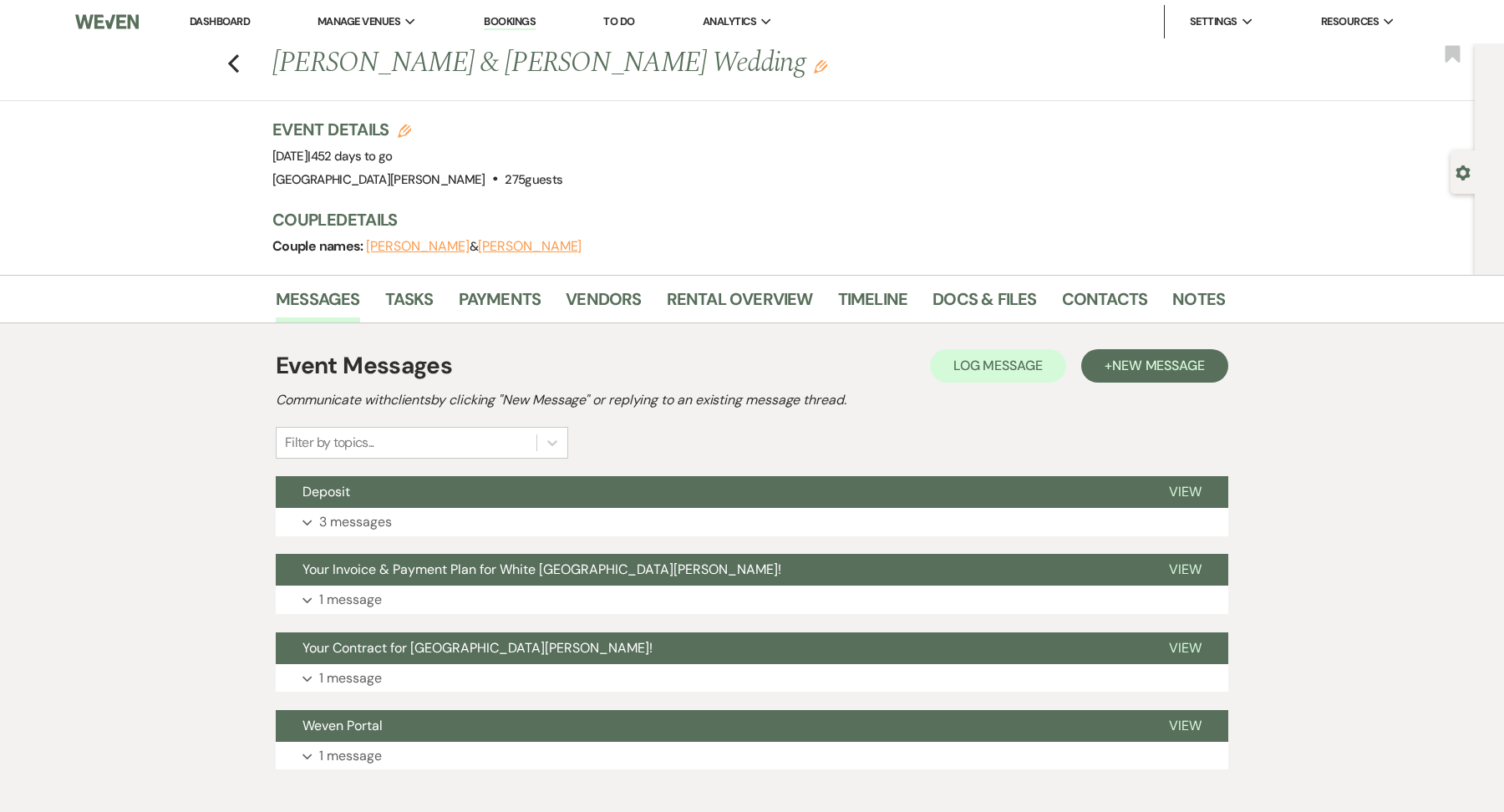
drag, startPoint x: 273, startPoint y: 65, endPoint x: 713, endPoint y: 72, distance: 440.1
click at [713, 72] on h1 "Anjuli Anderson & Luke Capehart Wedding Edit" at bounding box center [647, 63] width 749 height 41
drag, startPoint x: 727, startPoint y: 74, endPoint x: 272, endPoint y: 63, distance: 455.1
click at [272, 63] on div "Previous Anjuli Anderson & Luke Capehart Wedding Edit" at bounding box center [740, 63] width 952 height 41
copy h1 "Anjuli Anderson & Luke Capehart Wedding"
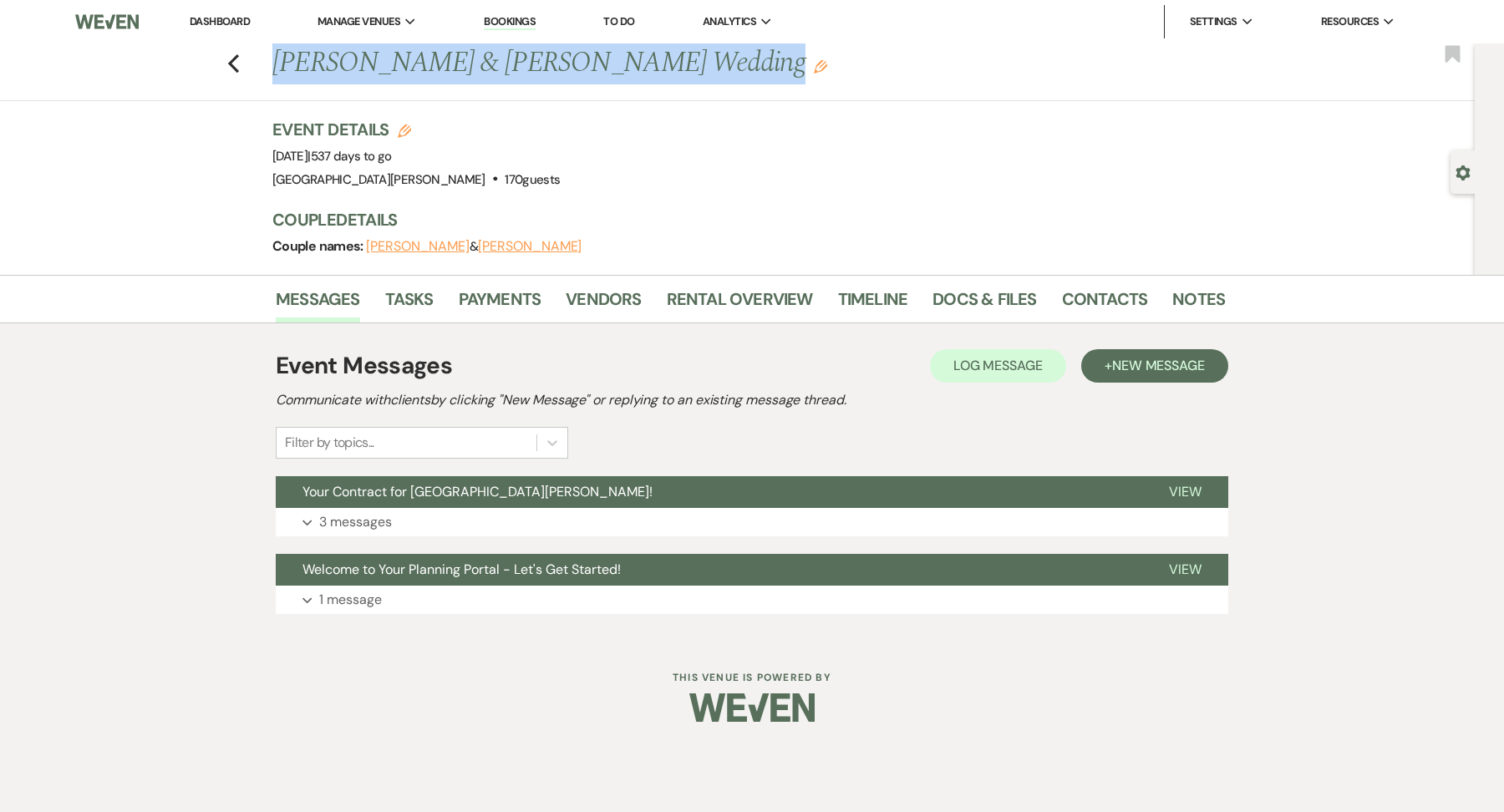
drag, startPoint x: 278, startPoint y: 67, endPoint x: 696, endPoint y: 61, distance: 418.0
click at [696, 62] on h1 "[PERSON_NAME] & [PERSON_NAME] Wedding Edit" at bounding box center [647, 63] width 749 height 41
copy h1 "[PERSON_NAME] & [PERSON_NAME] Wedding"
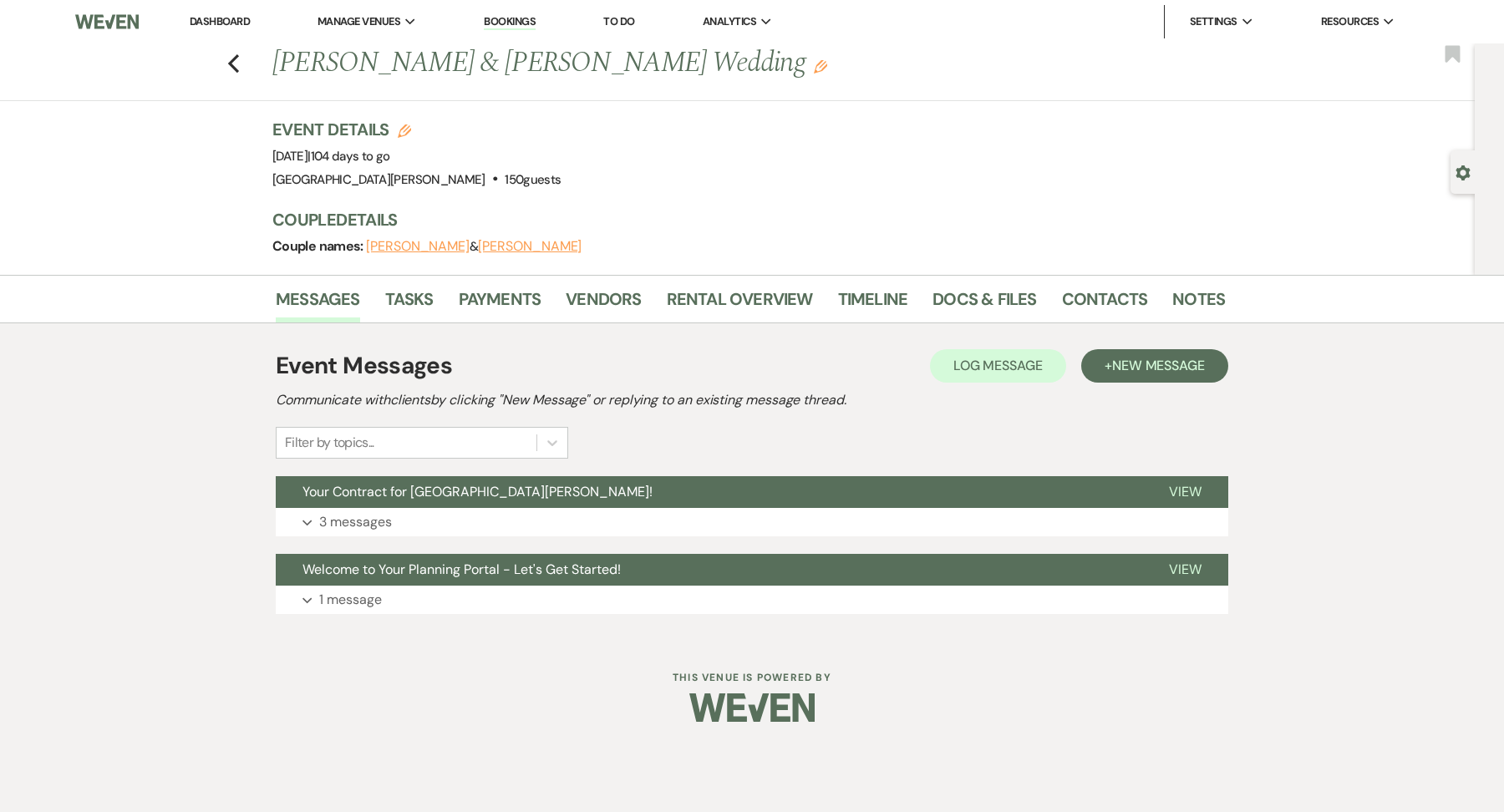
drag, startPoint x: 267, startPoint y: 77, endPoint x: 579, endPoint y: 98, distance: 312.7
click at [581, 97] on div "Previous [PERSON_NAME] & [PERSON_NAME] Wedding Edit Bookmark" at bounding box center [733, 72] width 1483 height 58
copy h1 "[PERSON_NAME] & [PERSON_NAME] Wedding"
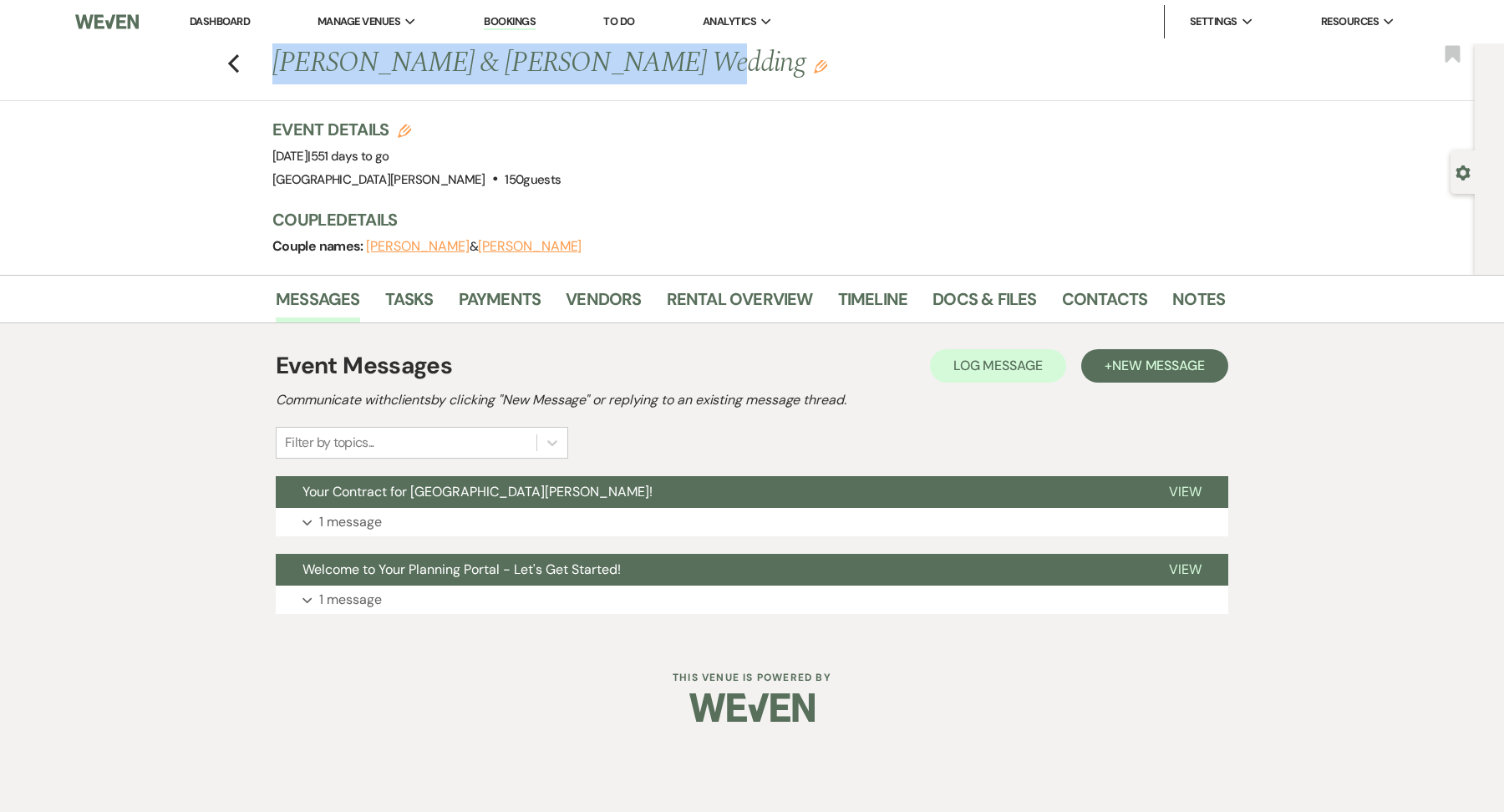
drag, startPoint x: 272, startPoint y: 63, endPoint x: 636, endPoint y: 68, distance: 364.0
click at [636, 68] on h1 "Anna Perry & James Zak's Wedding Edit" at bounding box center [647, 63] width 749 height 41
copy h1 "Anna Perry & James Zak's Wedding"
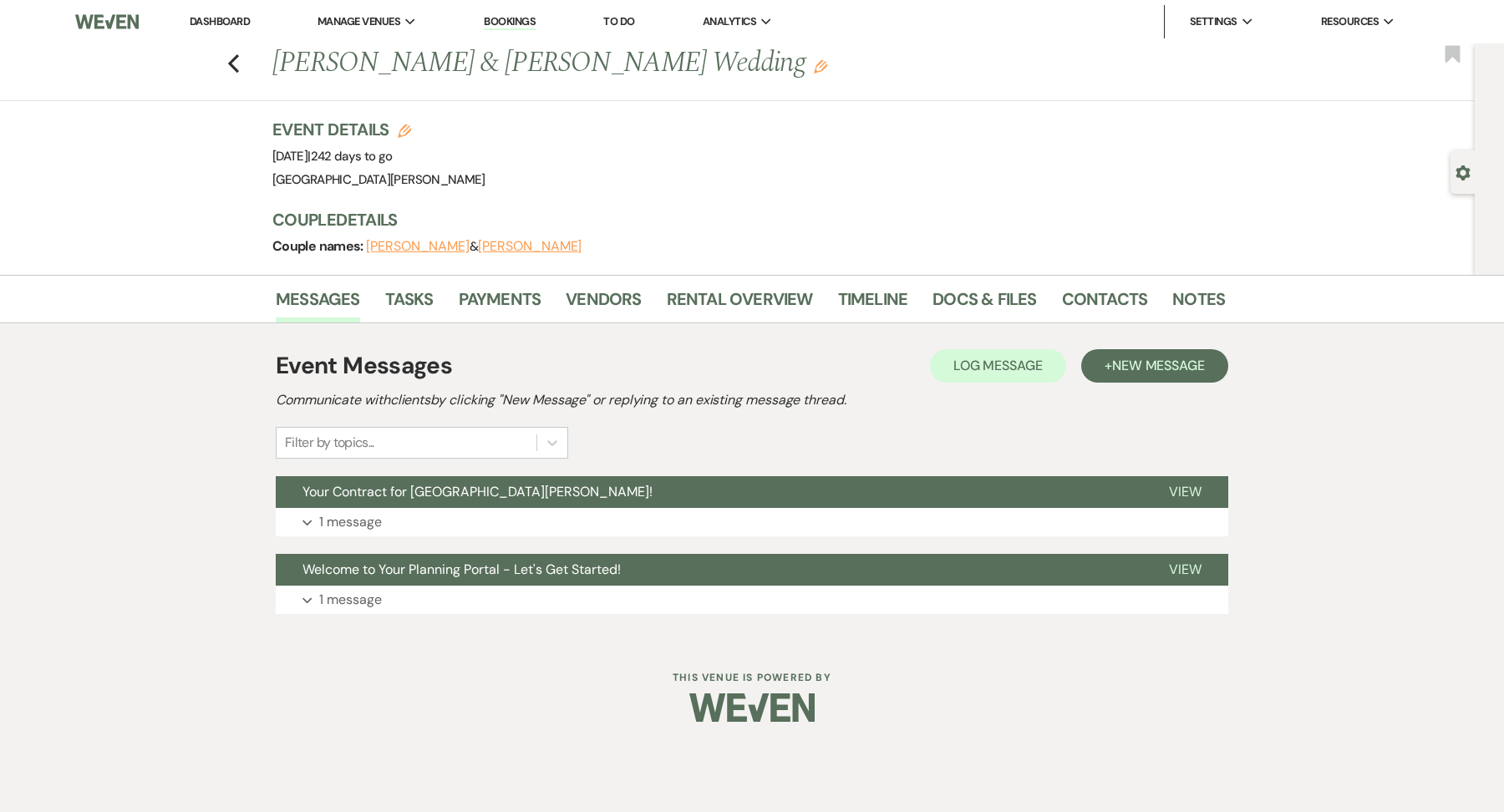
drag, startPoint x: 272, startPoint y: 72, endPoint x: 730, endPoint y: 76, distance: 458.0
click at [730, 76] on h1 "[PERSON_NAME] & [PERSON_NAME] Wedding Edit" at bounding box center [647, 63] width 749 height 41
copy h1 "[PERSON_NAME] & [PERSON_NAME] Wedding"
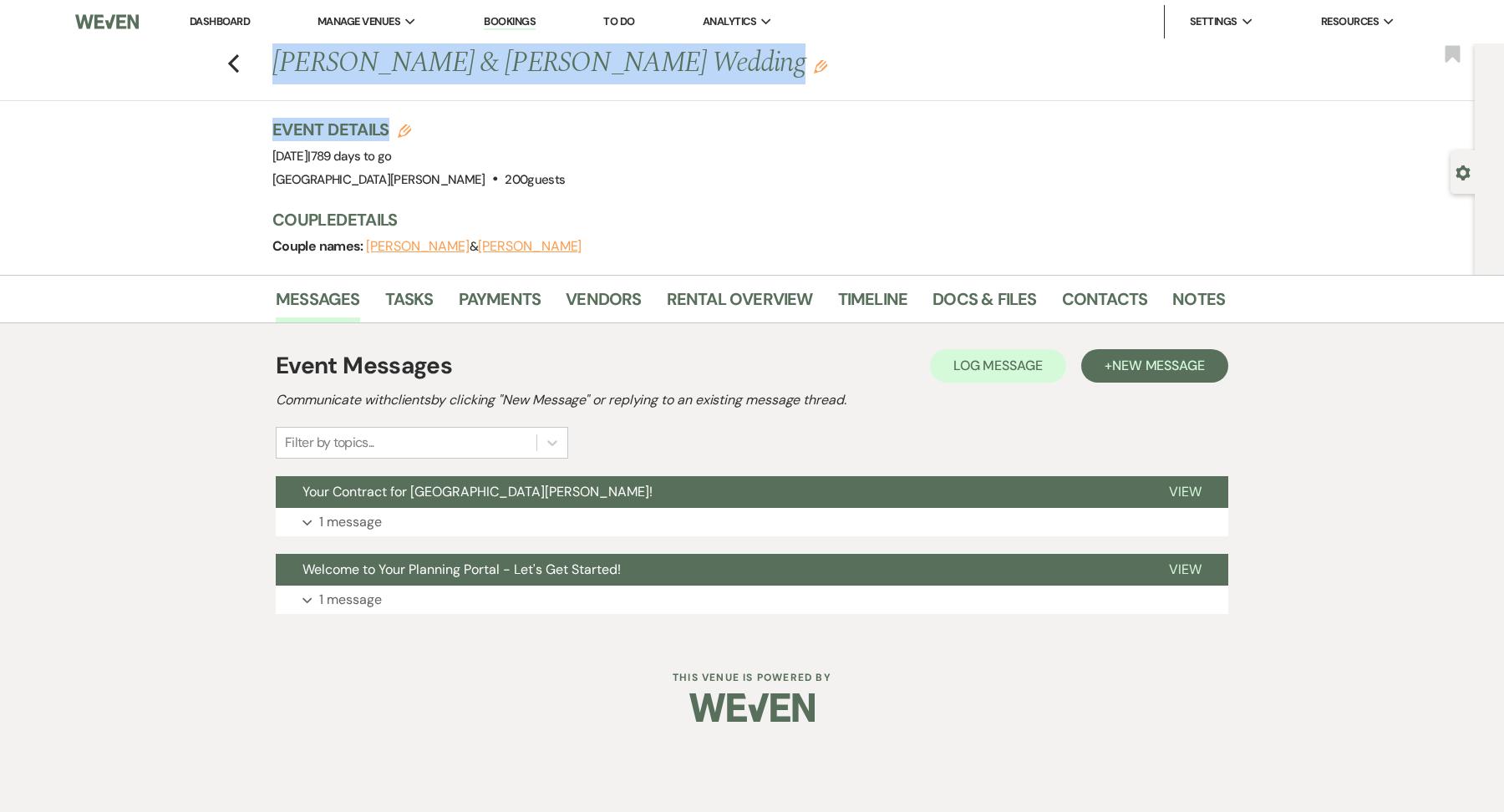
drag, startPoint x: 275, startPoint y: 72, endPoint x: 864, endPoint y: 132, distance: 592.0
click at [865, 133] on div "Previous [PERSON_NAME] & [PERSON_NAME] Wedding Edit Bookmark Gear Settings Even…" at bounding box center [737, 159] width 1475 height 231
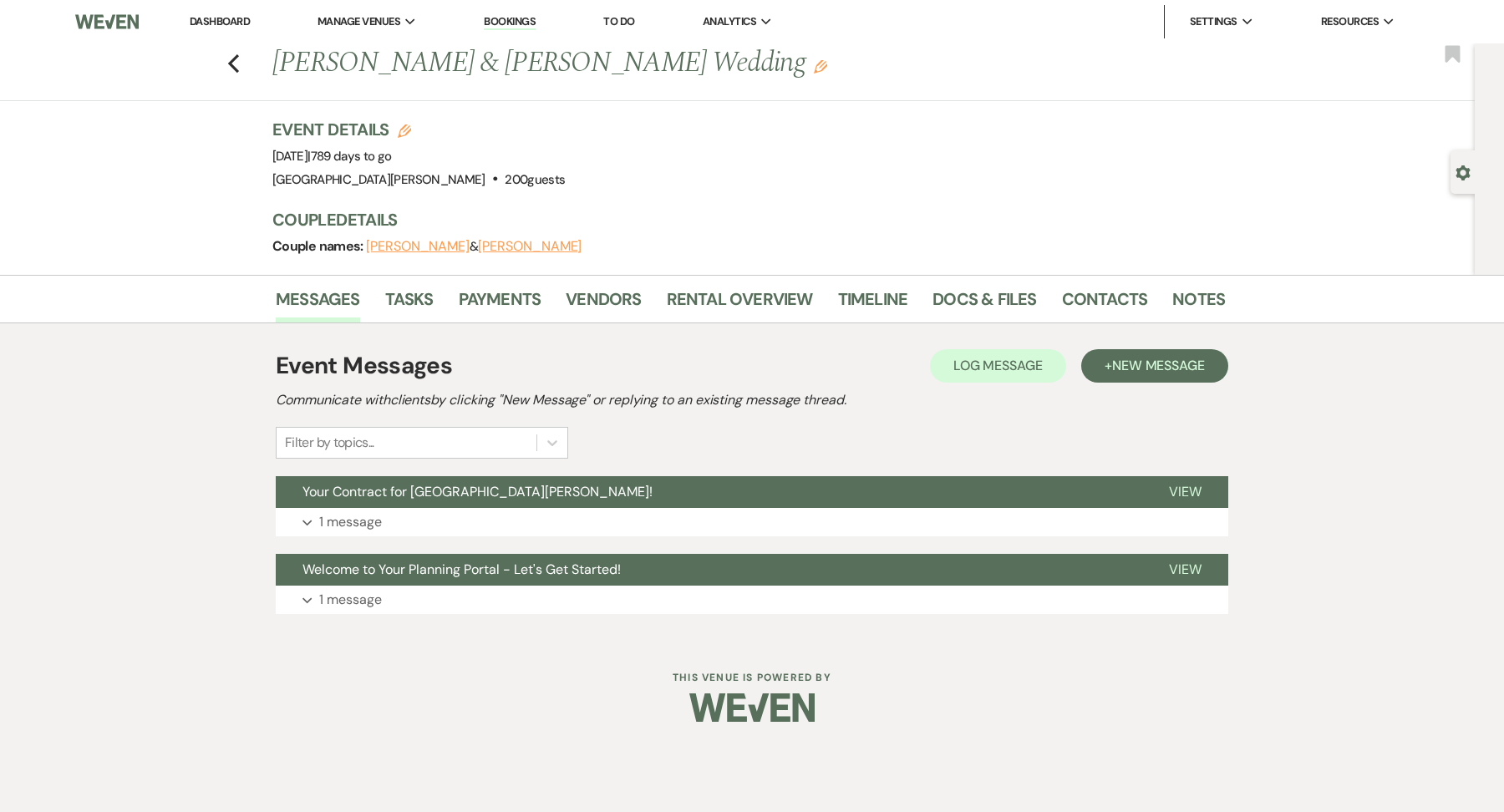
click at [747, 58] on h1 "[PERSON_NAME] & [PERSON_NAME] Wedding Edit" at bounding box center [647, 63] width 749 height 41
drag, startPoint x: 746, startPoint y: 58, endPoint x: 285, endPoint y: 50, distance: 461.1
click at [283, 50] on h1 "Mary Gearhart & Dominic Pearson's Wedding Edit" at bounding box center [647, 63] width 749 height 41
copy h1 "Mary Gearhart & Dominic Pearson's Wedding"
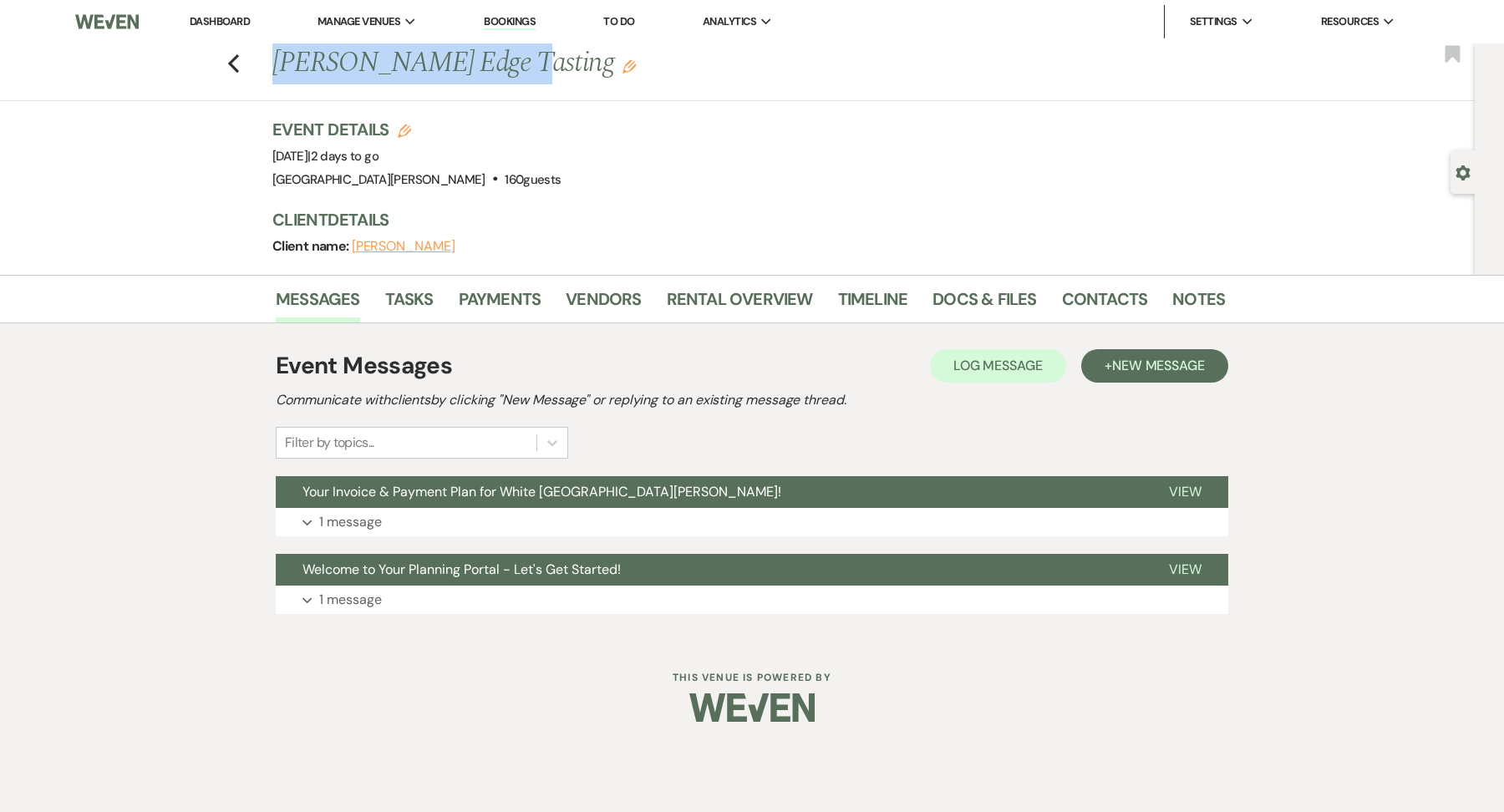
drag, startPoint x: 279, startPoint y: 69, endPoint x: 500, endPoint y: 77, distance: 221.1
click at [500, 77] on h1 "[PERSON_NAME] Edge Tasting Edit" at bounding box center [647, 63] width 749 height 41
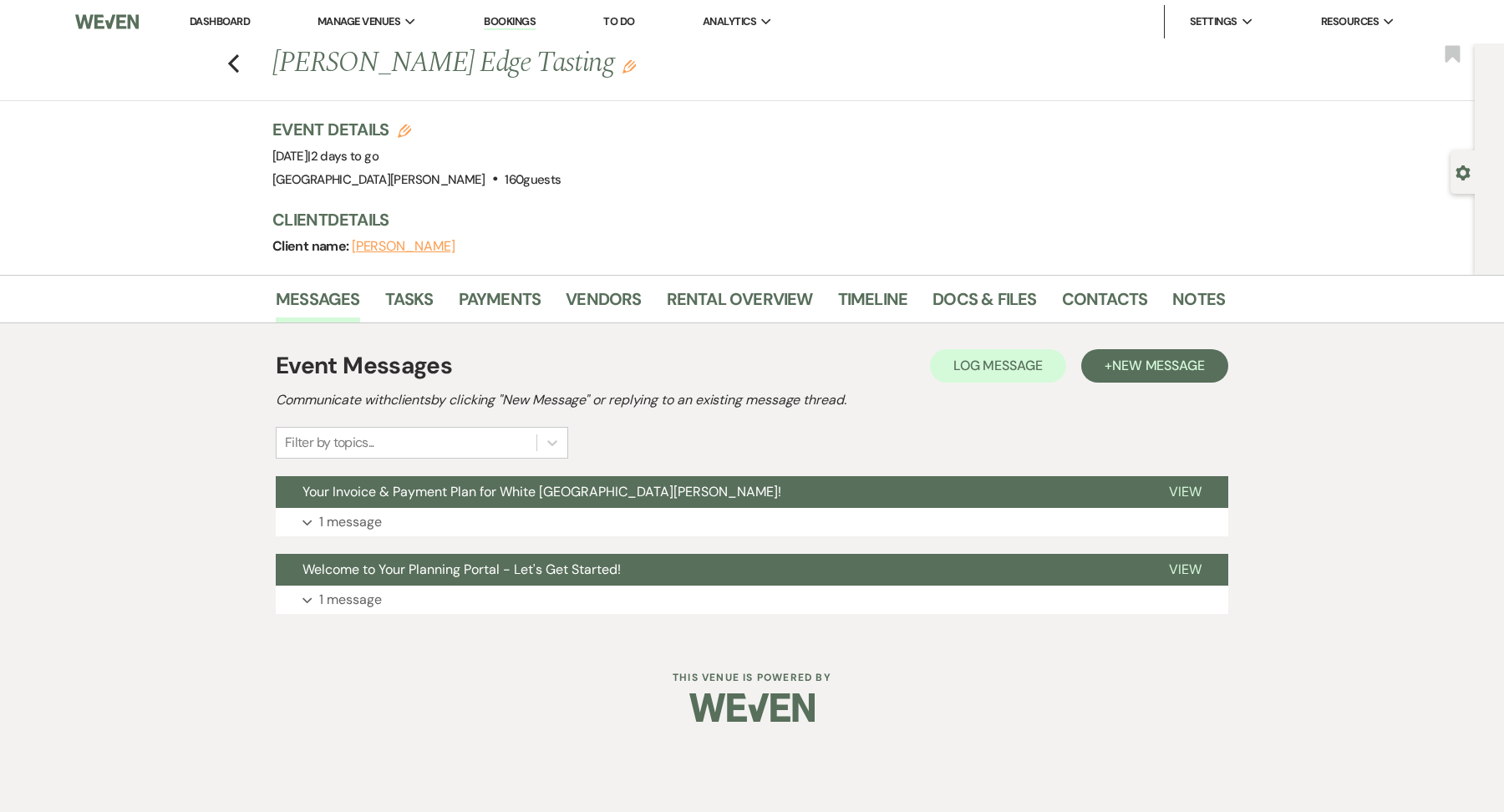
click at [519, 49] on h1 "[PERSON_NAME] Edge Tasting Edit" at bounding box center [647, 63] width 749 height 41
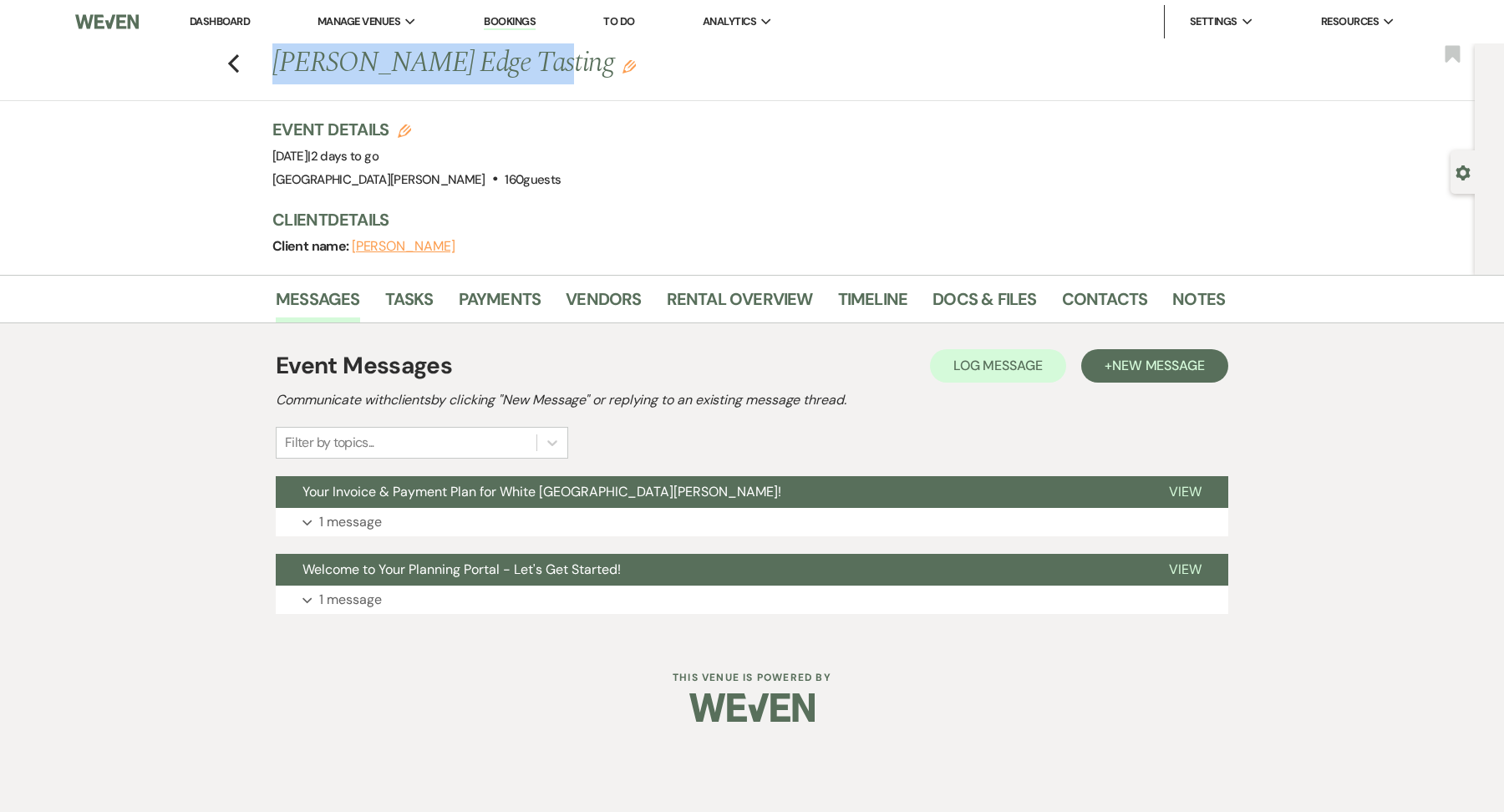
drag, startPoint x: 517, startPoint y: 67, endPoint x: 271, endPoint y: 77, distance: 246.2
click at [271, 77] on div "Previous [PERSON_NAME] Edge Tasting Edit" at bounding box center [740, 63] width 952 height 41
copy h1 "[PERSON_NAME] Edge Tasting"
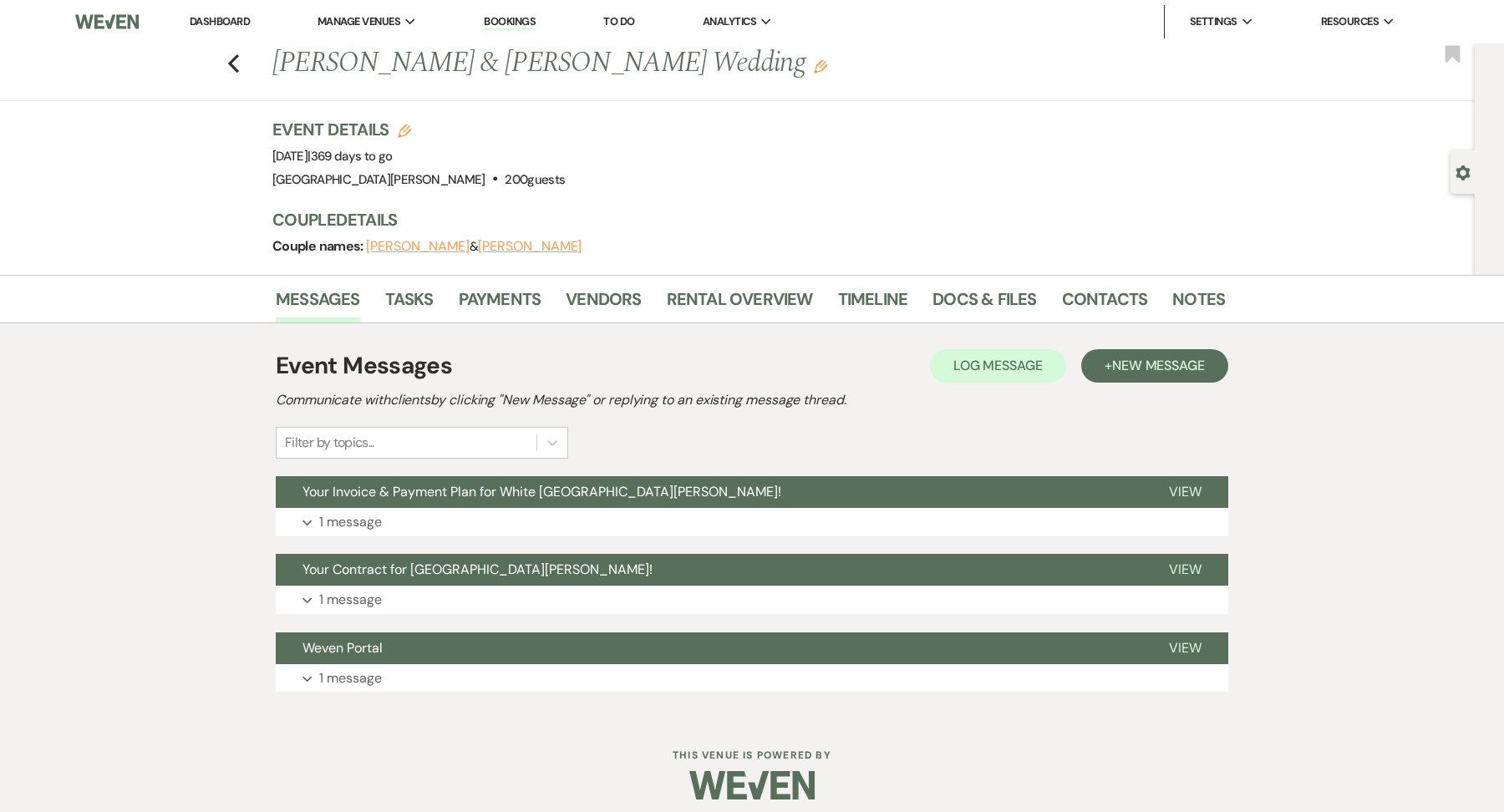
drag, startPoint x: 273, startPoint y: 72, endPoint x: 795, endPoint y: 83, distance: 522.1
click at [795, 83] on h1 "Julianna Broadbent & Eric Banachowski's Wedding Edit" at bounding box center [647, 63] width 749 height 41
copy h1 "Julianna Broadbent & Eric Banachowski's Wedding"
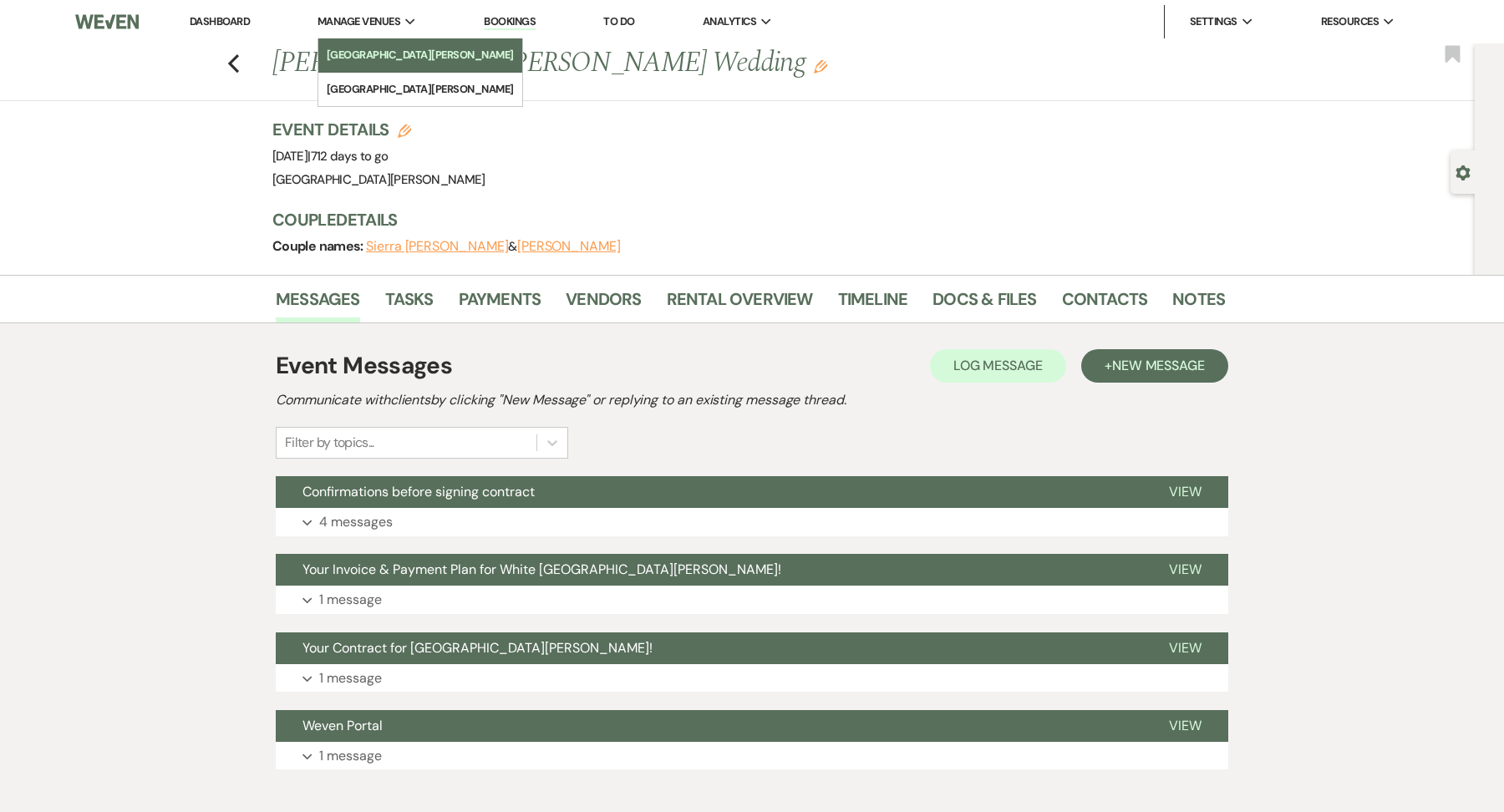
click at [394, 61] on li "[GEOGRAPHIC_DATA][PERSON_NAME]" at bounding box center [420, 54] width 187 height 16
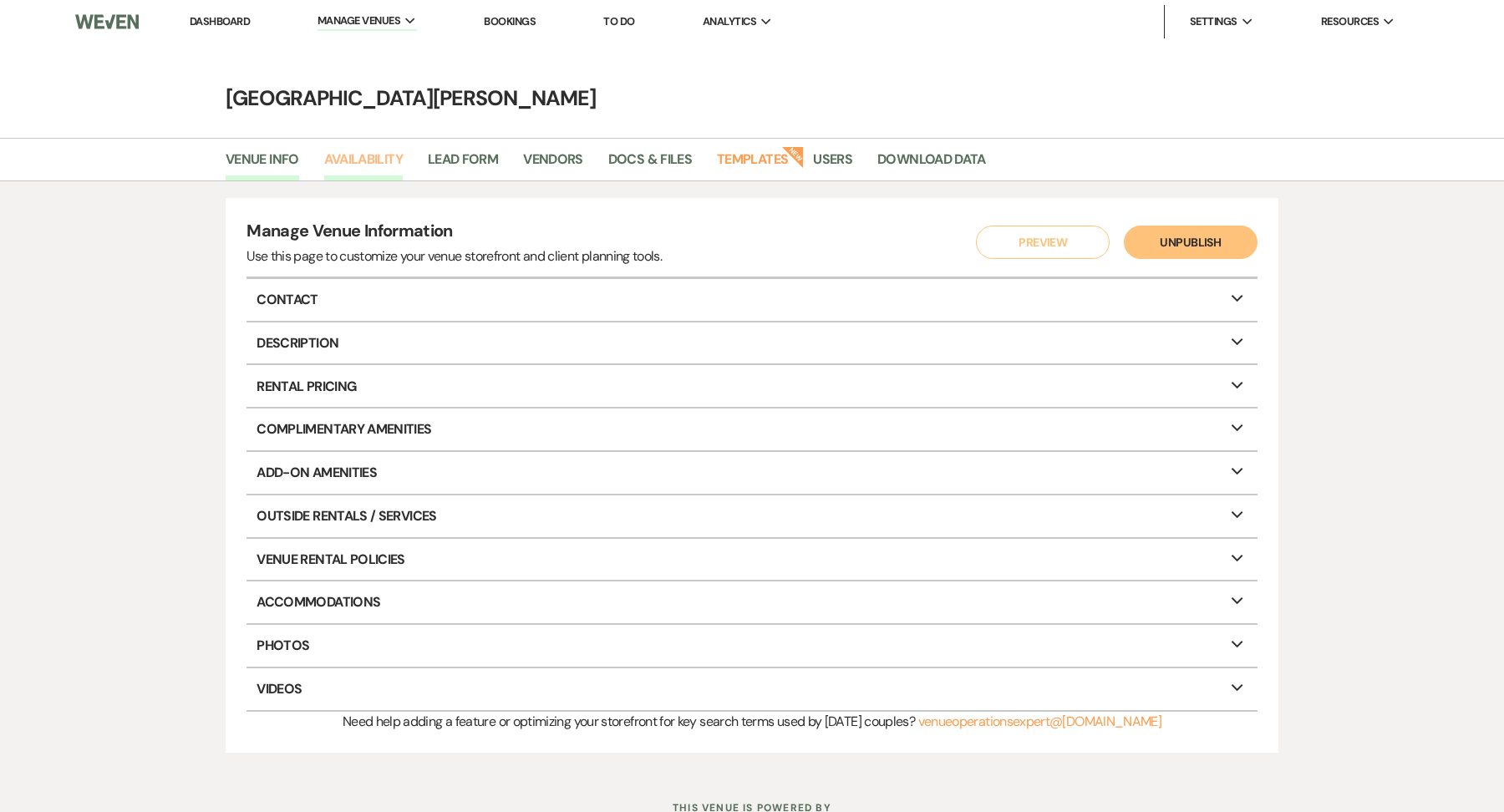
click at [351, 167] on link "Availability" at bounding box center [363, 164] width 78 height 32
select select "3"
select select "2026"
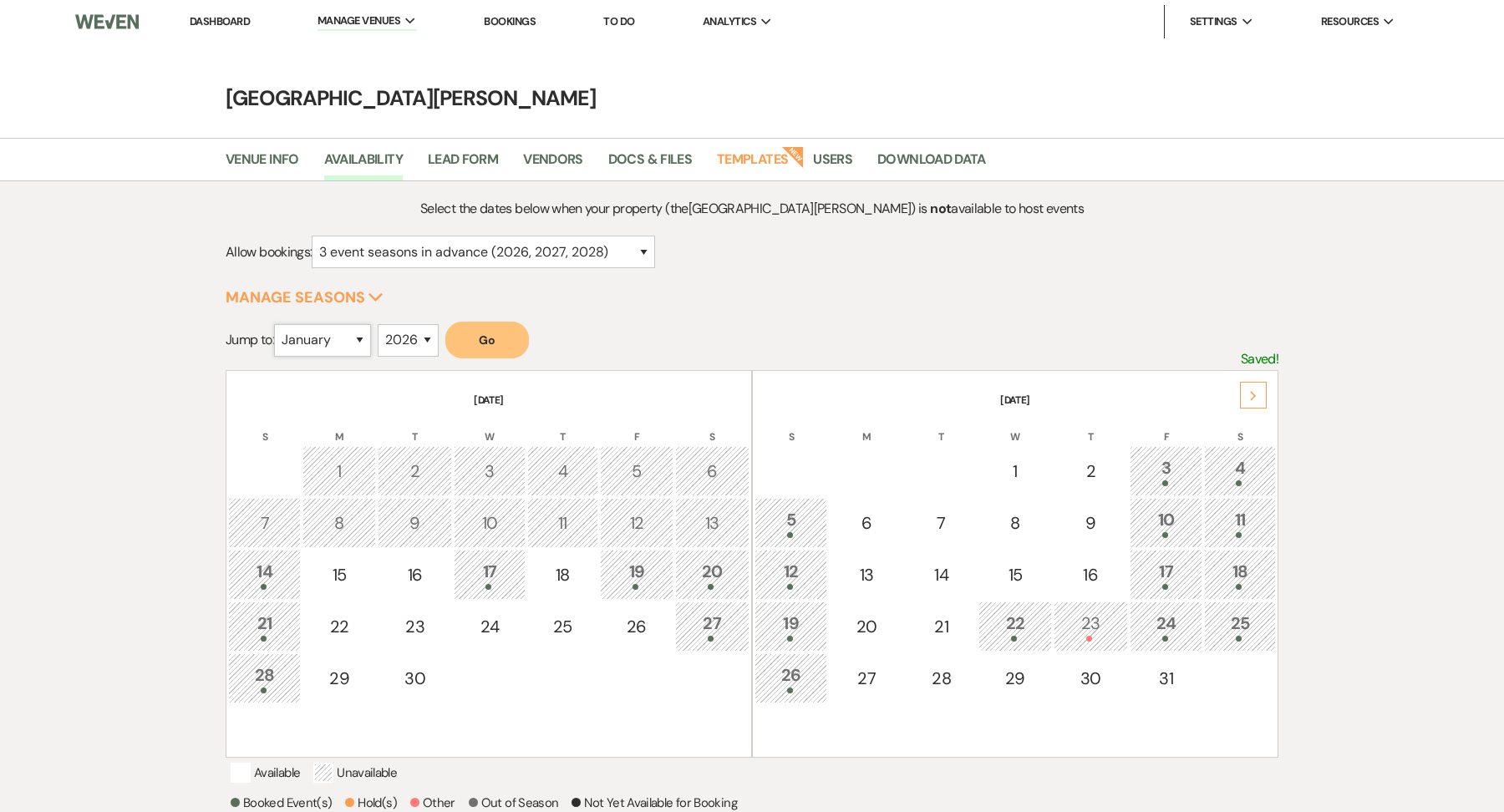
click at [337, 347] on select "January February March April May June July August September October November De…" at bounding box center [323, 340] width 97 height 33
select select "8"
click at [278, 324] on select "January February March April May June July August September October November De…" at bounding box center [323, 340] width 97 height 33
click at [480, 351] on button "Go" at bounding box center [486, 340] width 84 height 37
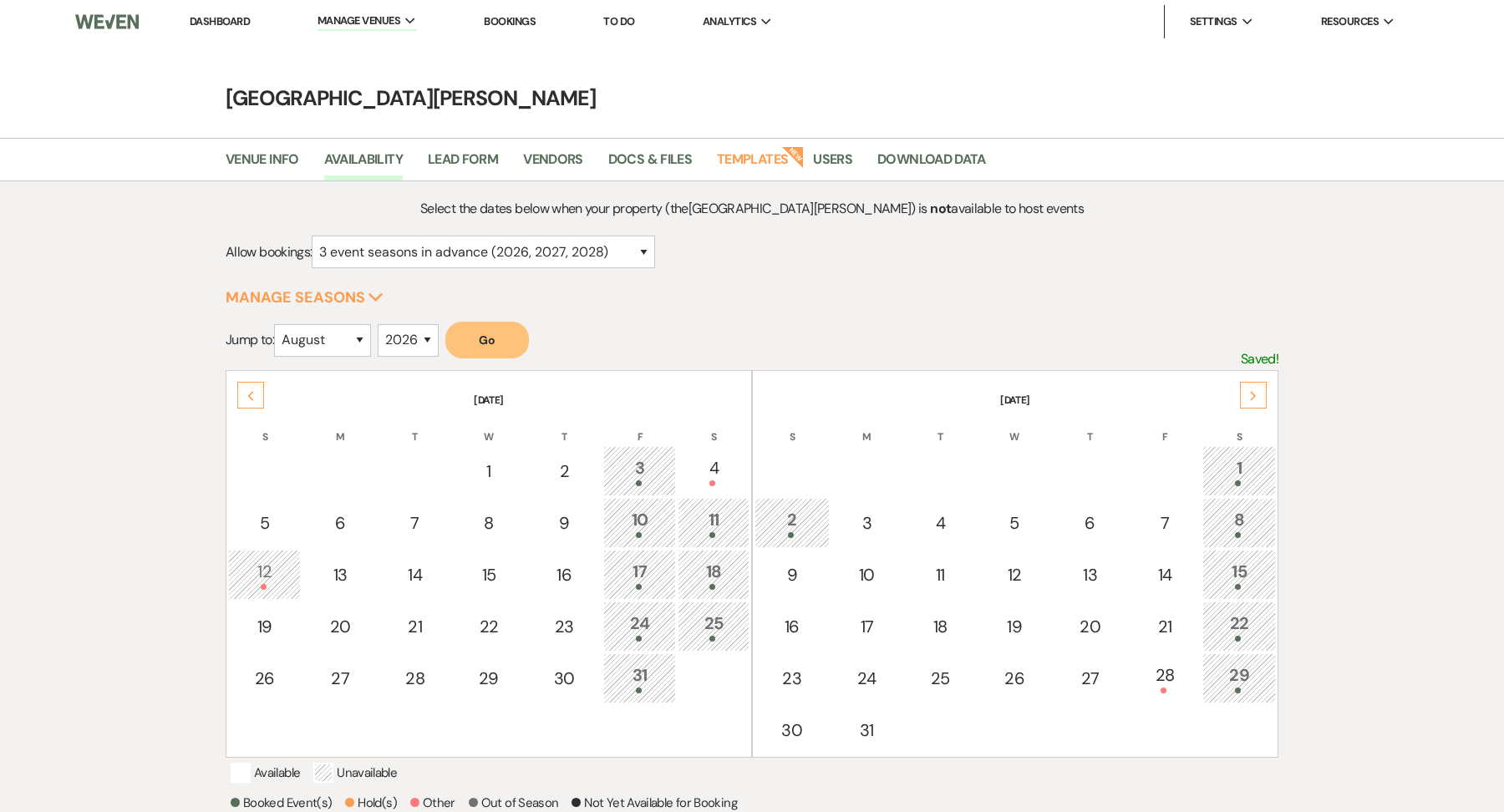
click at [1238, 572] on div "15" at bounding box center [1239, 574] width 55 height 31
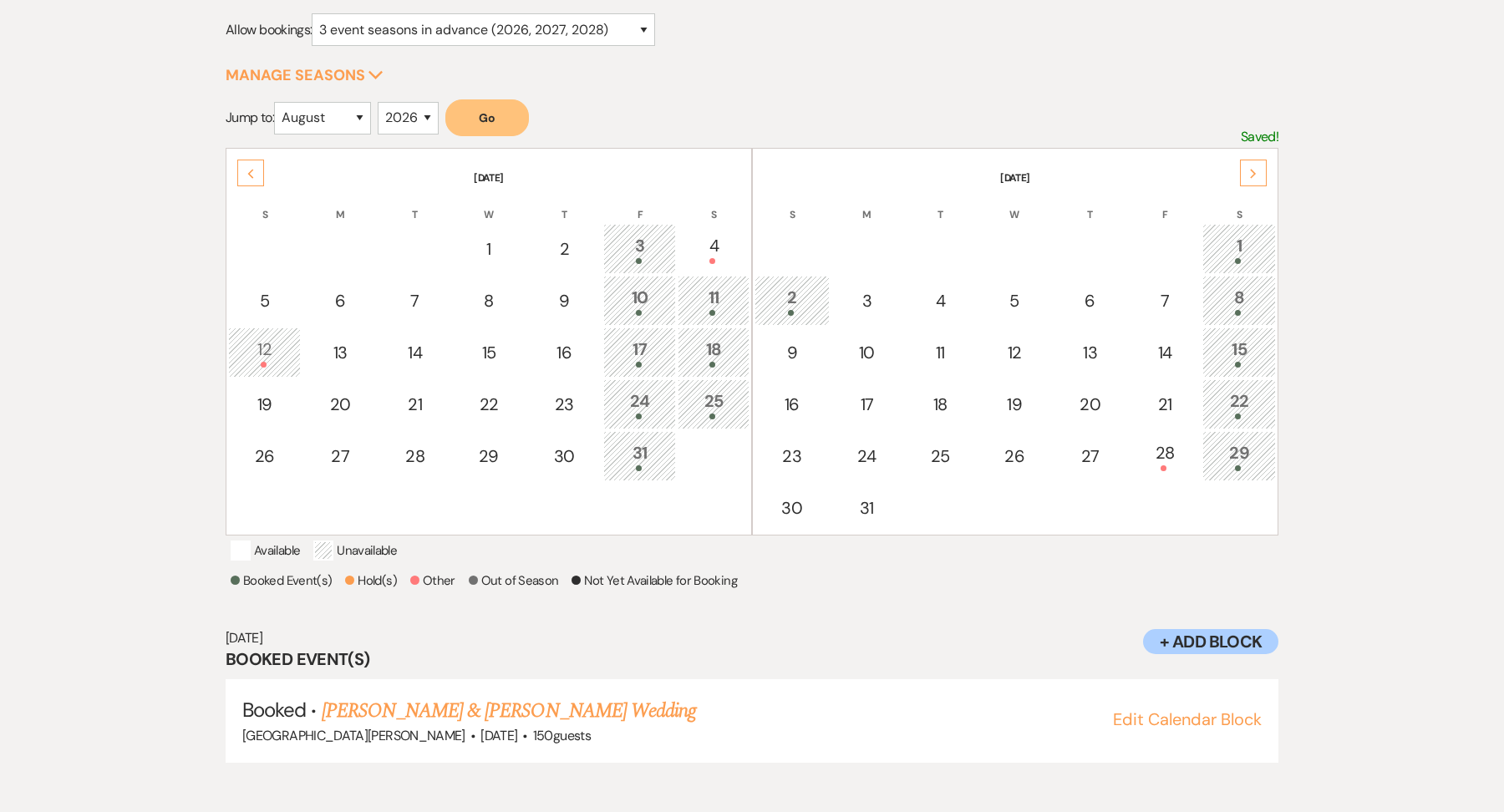
scroll to position [223, 0]
click at [1162, 455] on div "28" at bounding box center [1164, 455] width 54 height 31
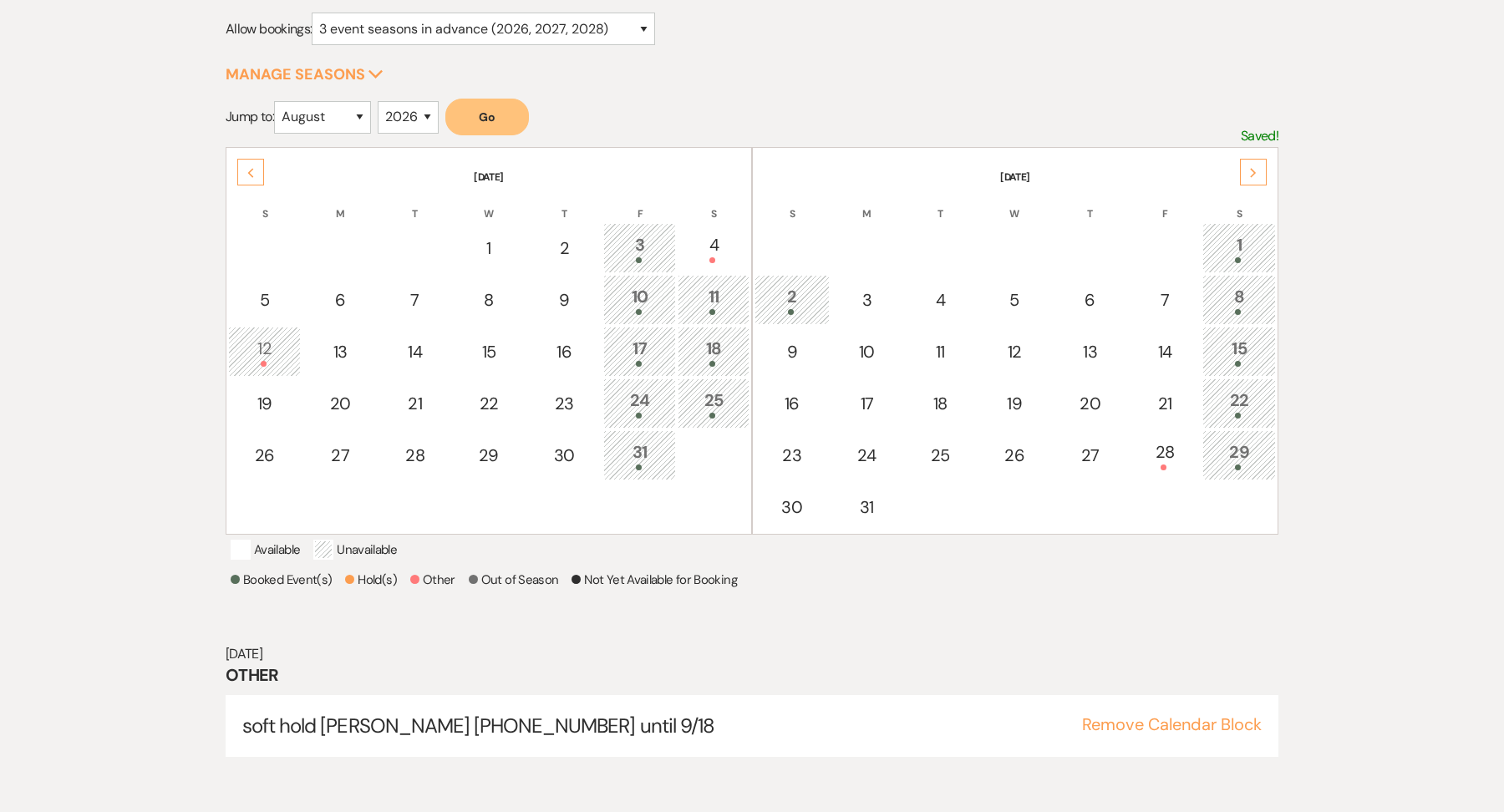
click at [232, 181] on table "July 2026 S M T W T F S 1 2 3 4 5 6 7 8 9 10 11 12 13 14 15 16 17 18 19 20 21 2…" at bounding box center [489, 341] width 526 height 388
click at [248, 179] on div "Previous" at bounding box center [250, 172] width 27 height 27
click at [248, 178] on div "Previous" at bounding box center [250, 172] width 27 height 27
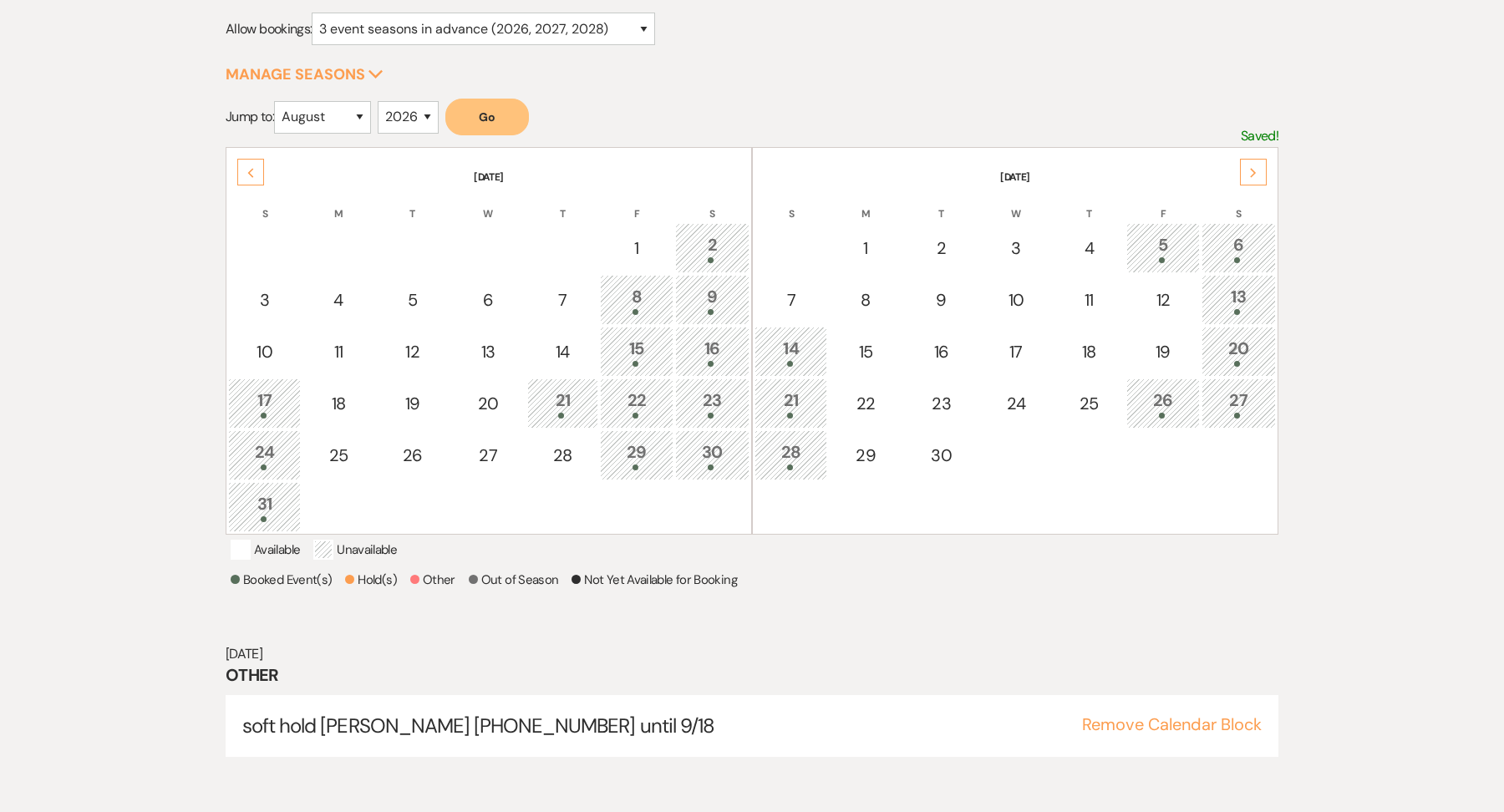
click at [667, 353] on td "15" at bounding box center [636, 352] width 72 height 50
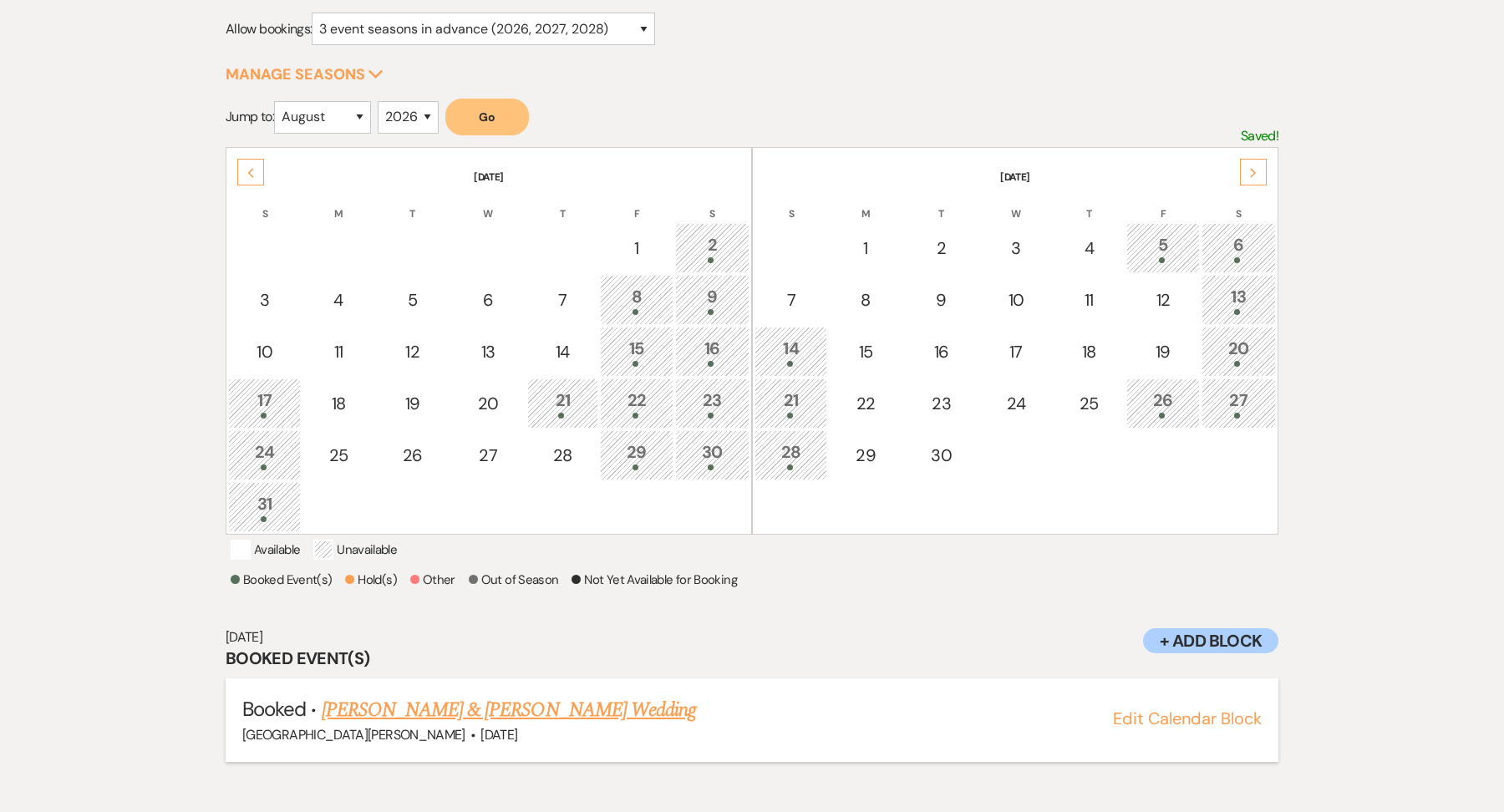
click at [486, 715] on link "Jennifer Johnson & Karsten Reuter's Wedding" at bounding box center [509, 709] width 374 height 30
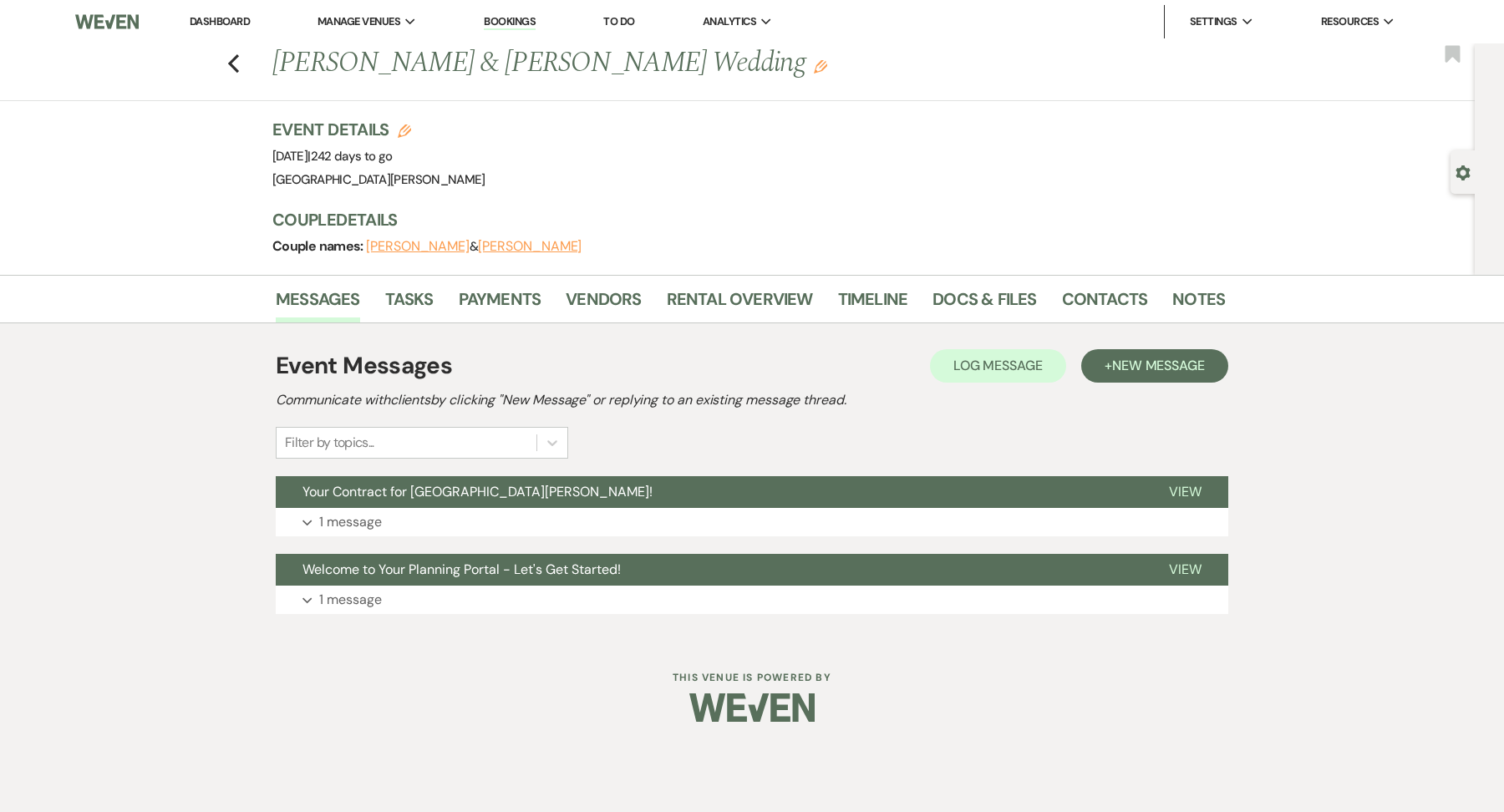
click at [454, 513] on button "Expand 1 message" at bounding box center [752, 522] width 952 height 28
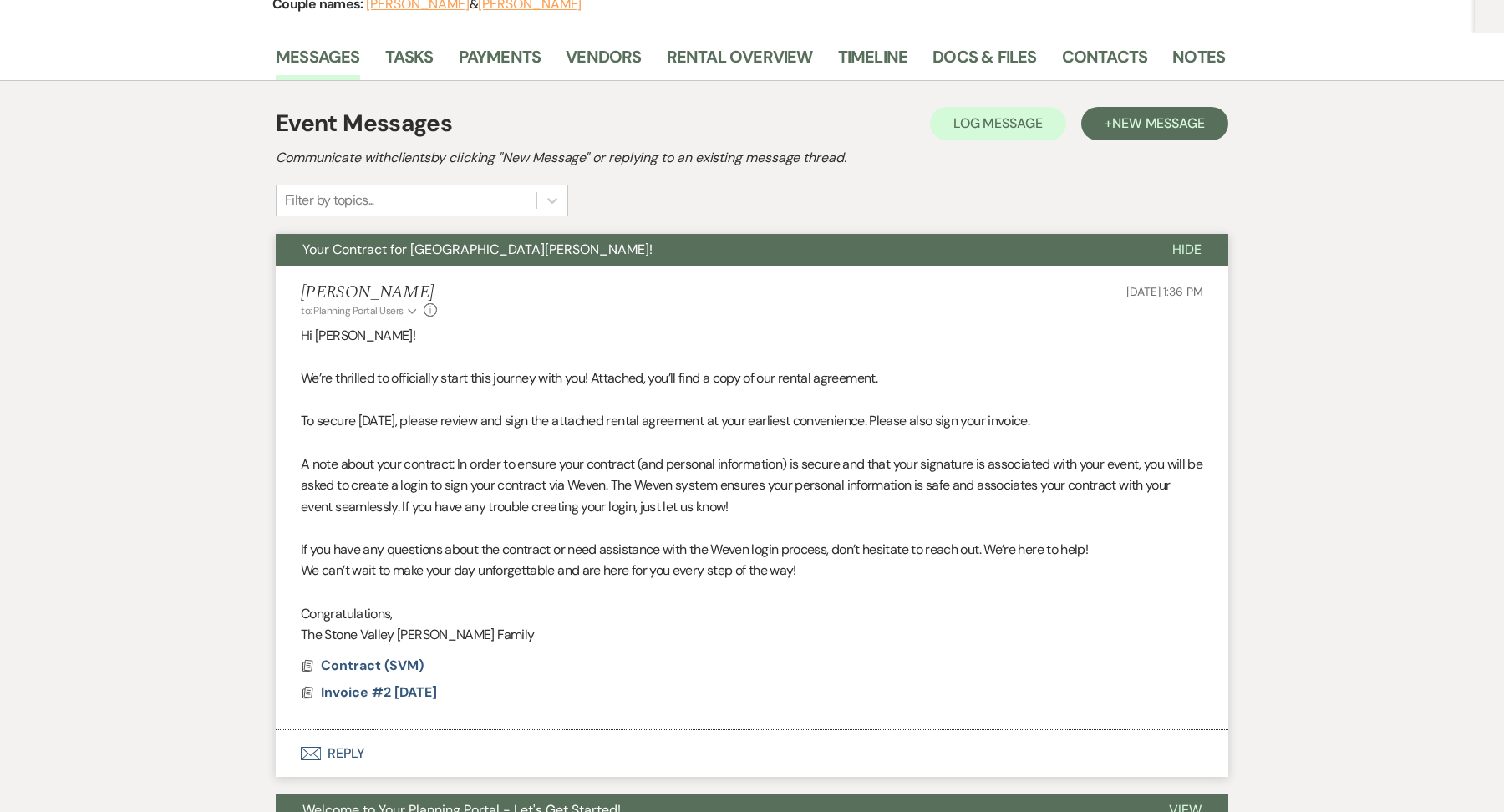
scroll to position [357, 0]
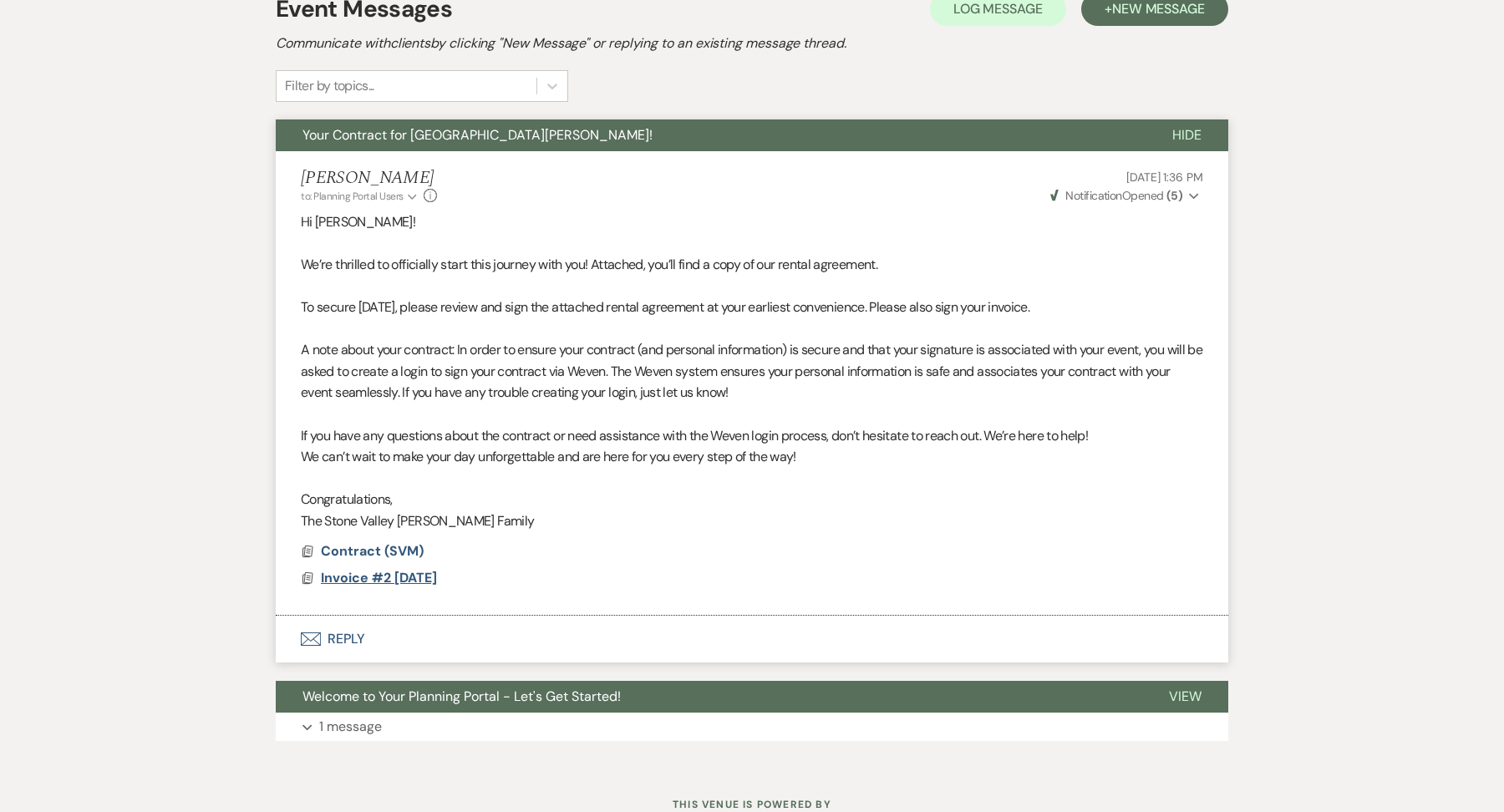
click at [403, 584] on span "Invoice #2 [DATE]" at bounding box center [379, 578] width 116 height 17
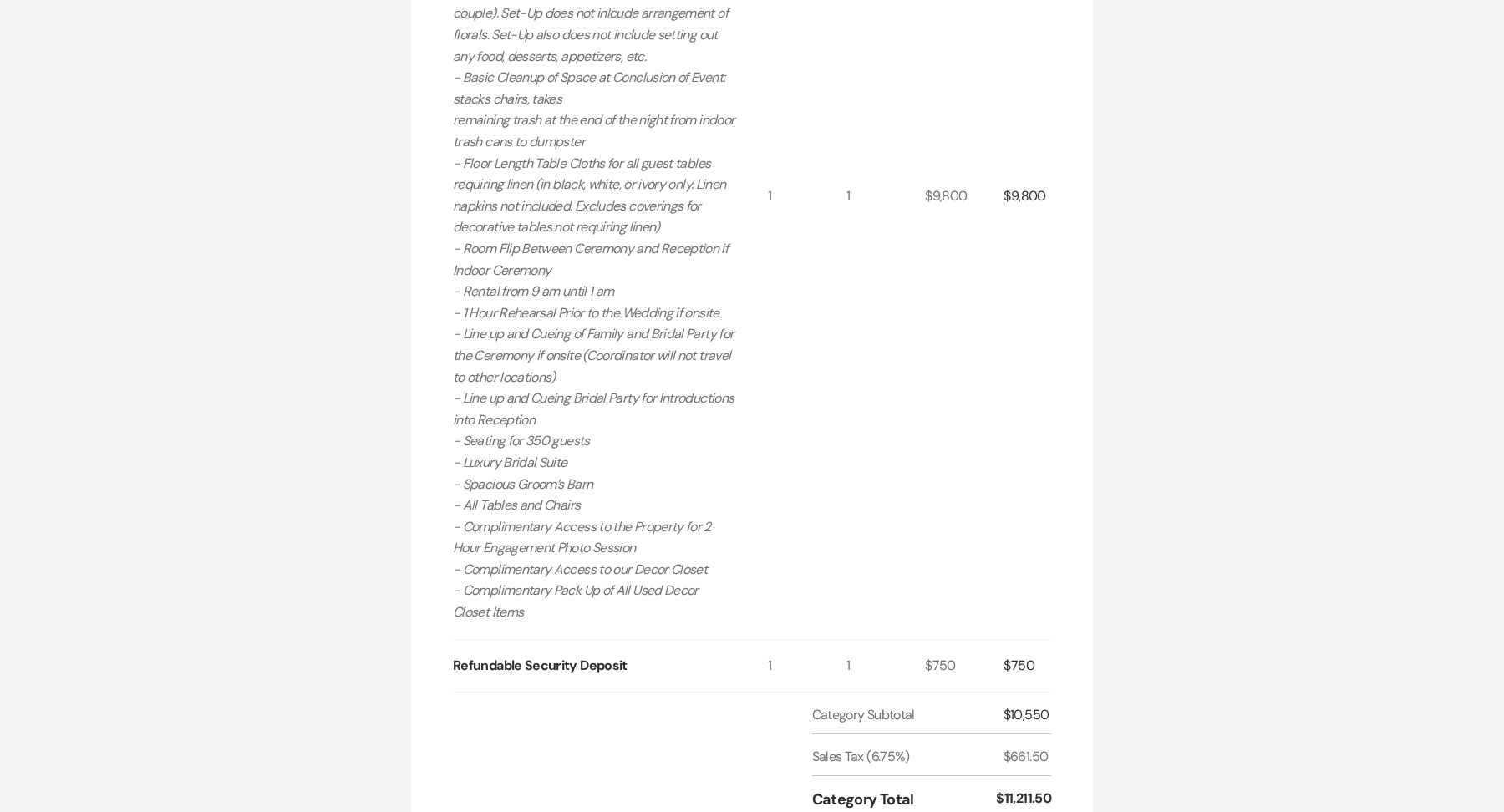
scroll to position [0, 0]
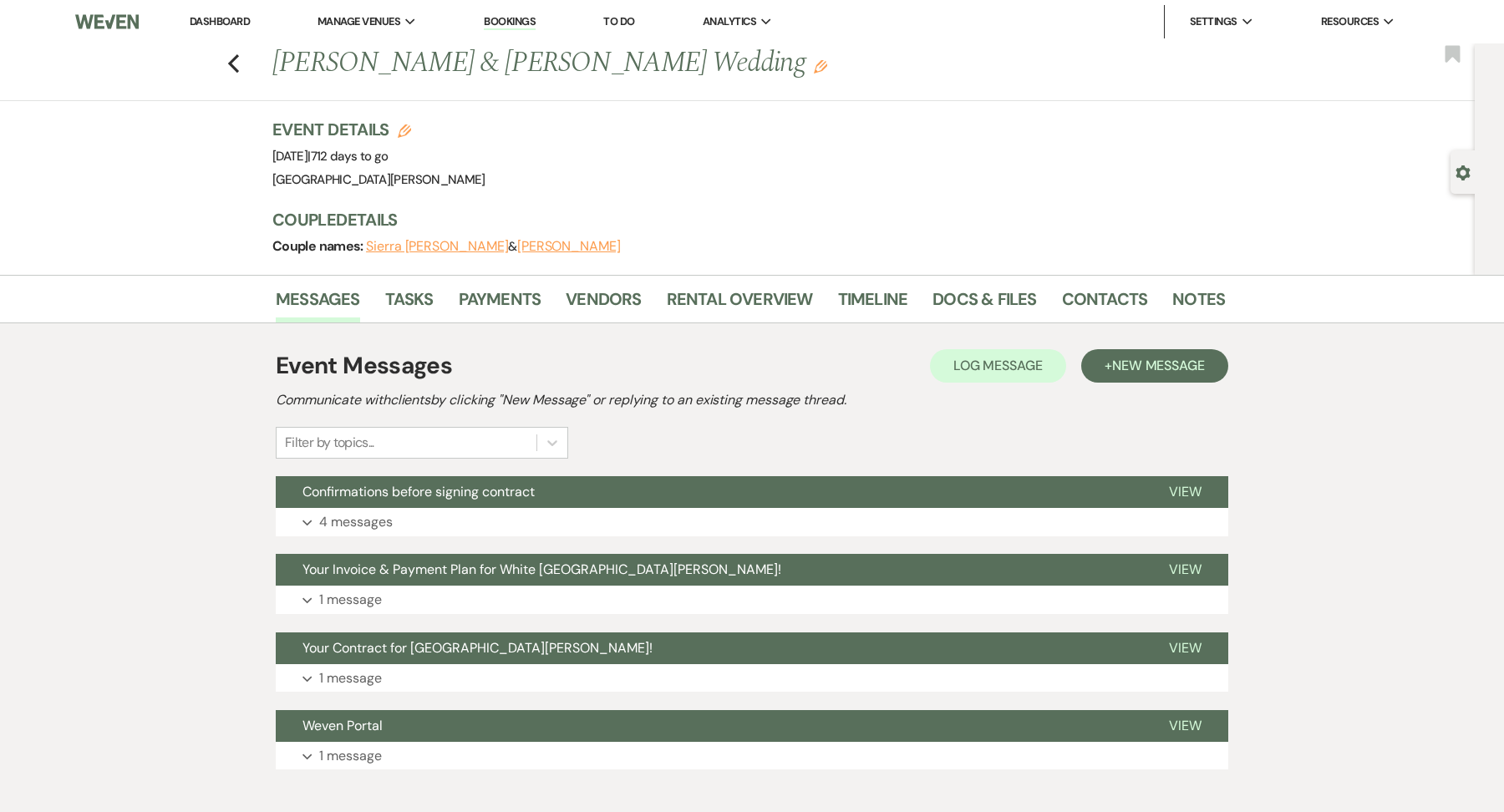
click at [229, 25] on link "Dashboard" at bounding box center [220, 21] width 60 height 14
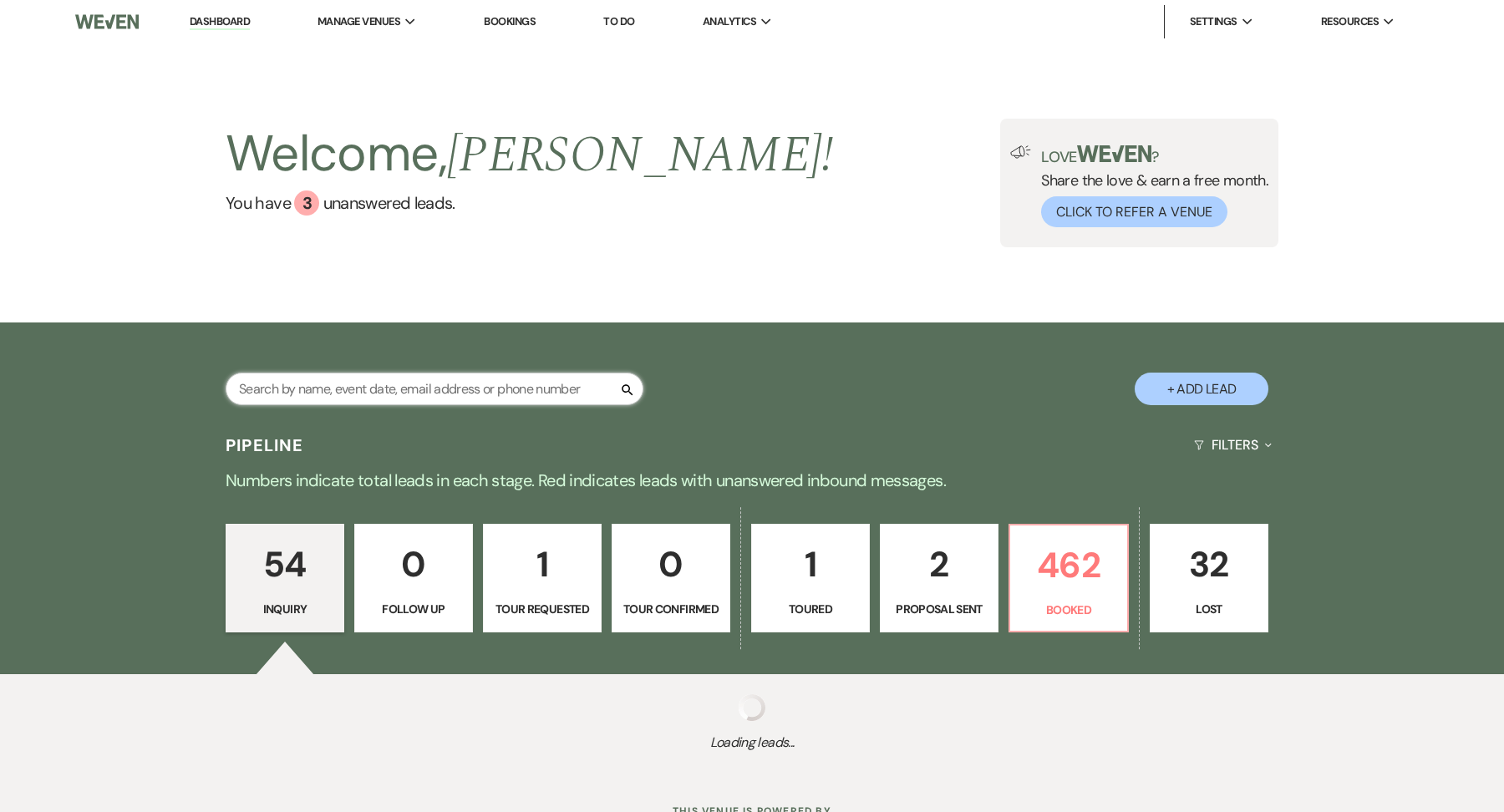
click at [472, 395] on input "text" at bounding box center [435, 389] width 417 height 33
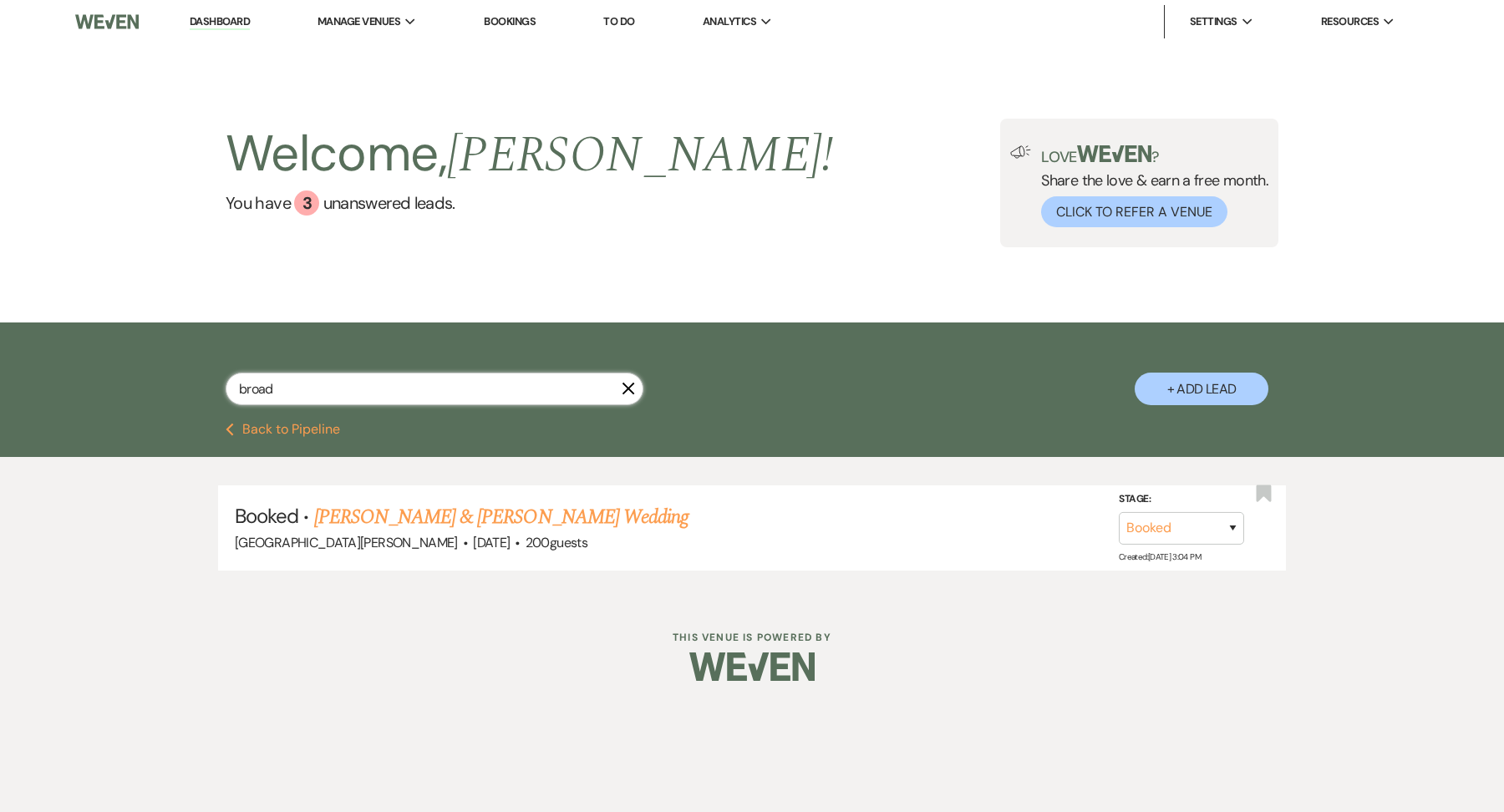
type input "broad"
click at [603, 510] on link "Julianna Broadbent & Eric Banachowski's Wedding" at bounding box center [501, 516] width 374 height 30
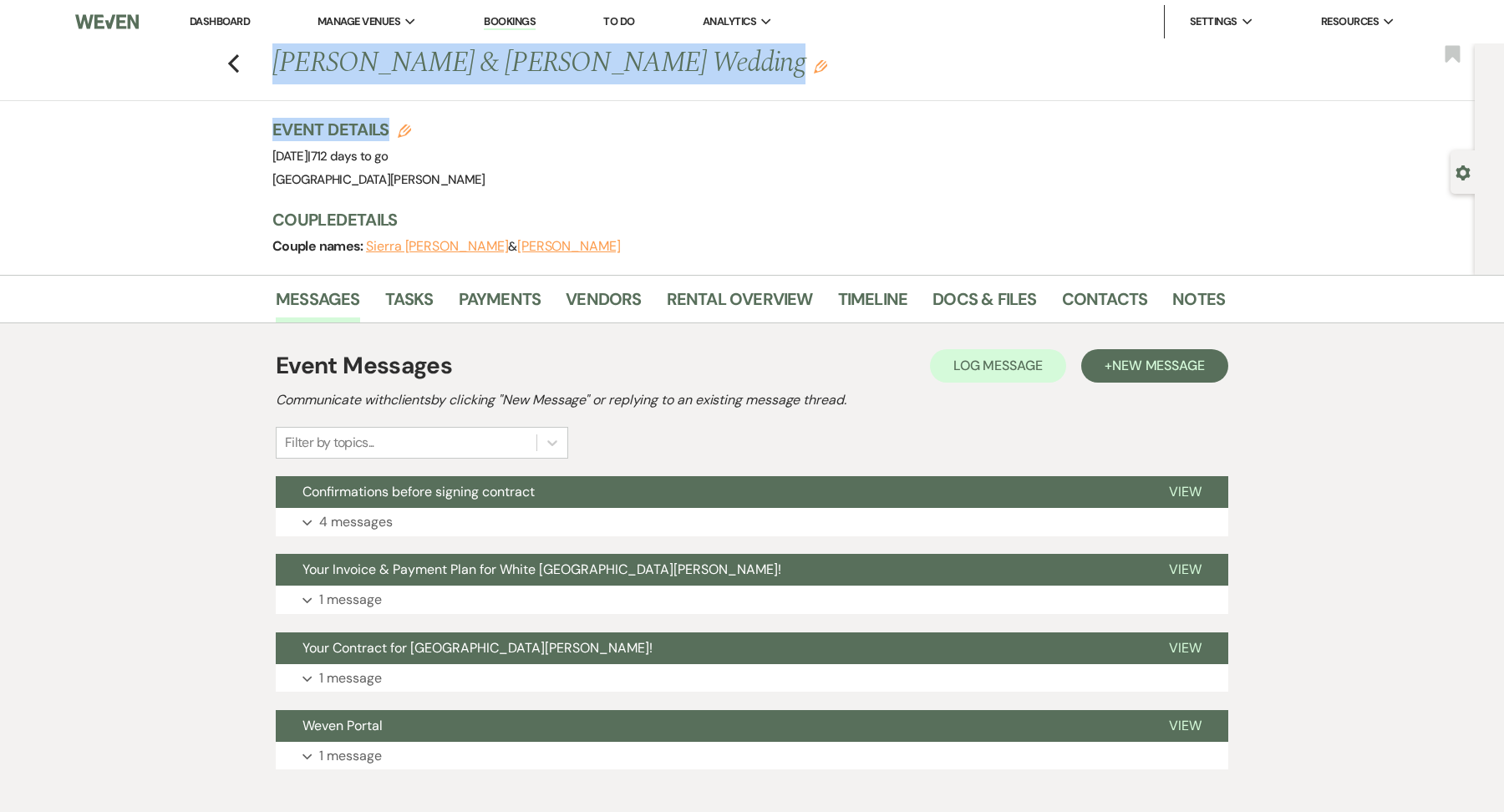
drag, startPoint x: 277, startPoint y: 68, endPoint x: 630, endPoint y: 121, distance: 357.0
click at [630, 121] on div "Previous Sierra Puckett & Ryan Utrup's Wedding Edit Bookmark Gear Settings Even…" at bounding box center [737, 159] width 1475 height 231
click at [655, 72] on h1 "Sierra Puckett & Ryan Utrup's Wedding Edit" at bounding box center [647, 63] width 749 height 41
drag, startPoint x: 677, startPoint y: 67, endPoint x: 263, endPoint y: 72, distance: 414.0
click at [263, 72] on div "Previous Sierra Puckett & Ryan Utrup's Wedding Edit Bookmark" at bounding box center [733, 72] width 1483 height 58
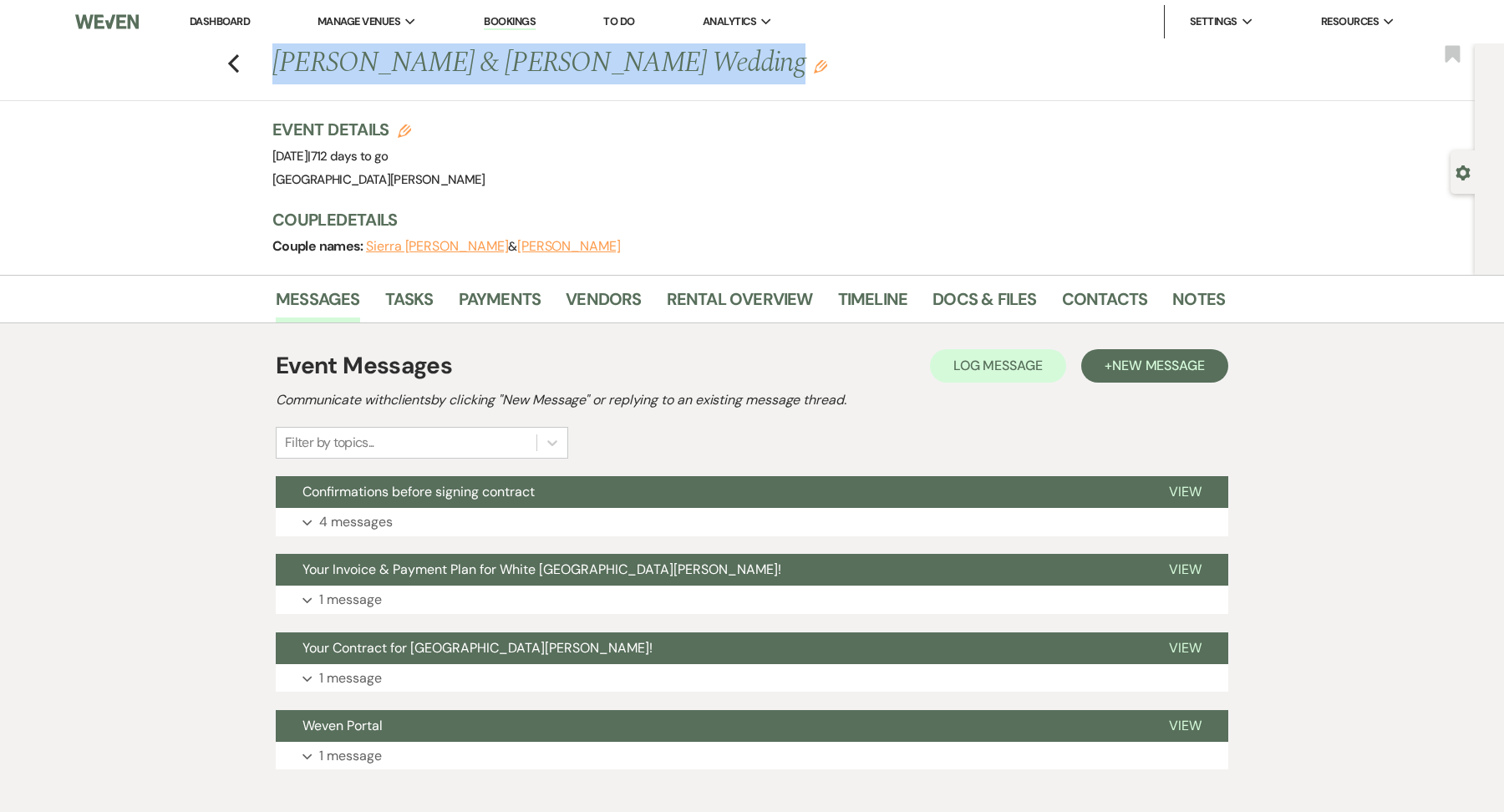
copy h1 "[PERSON_NAME] & [PERSON_NAME] Wedding"
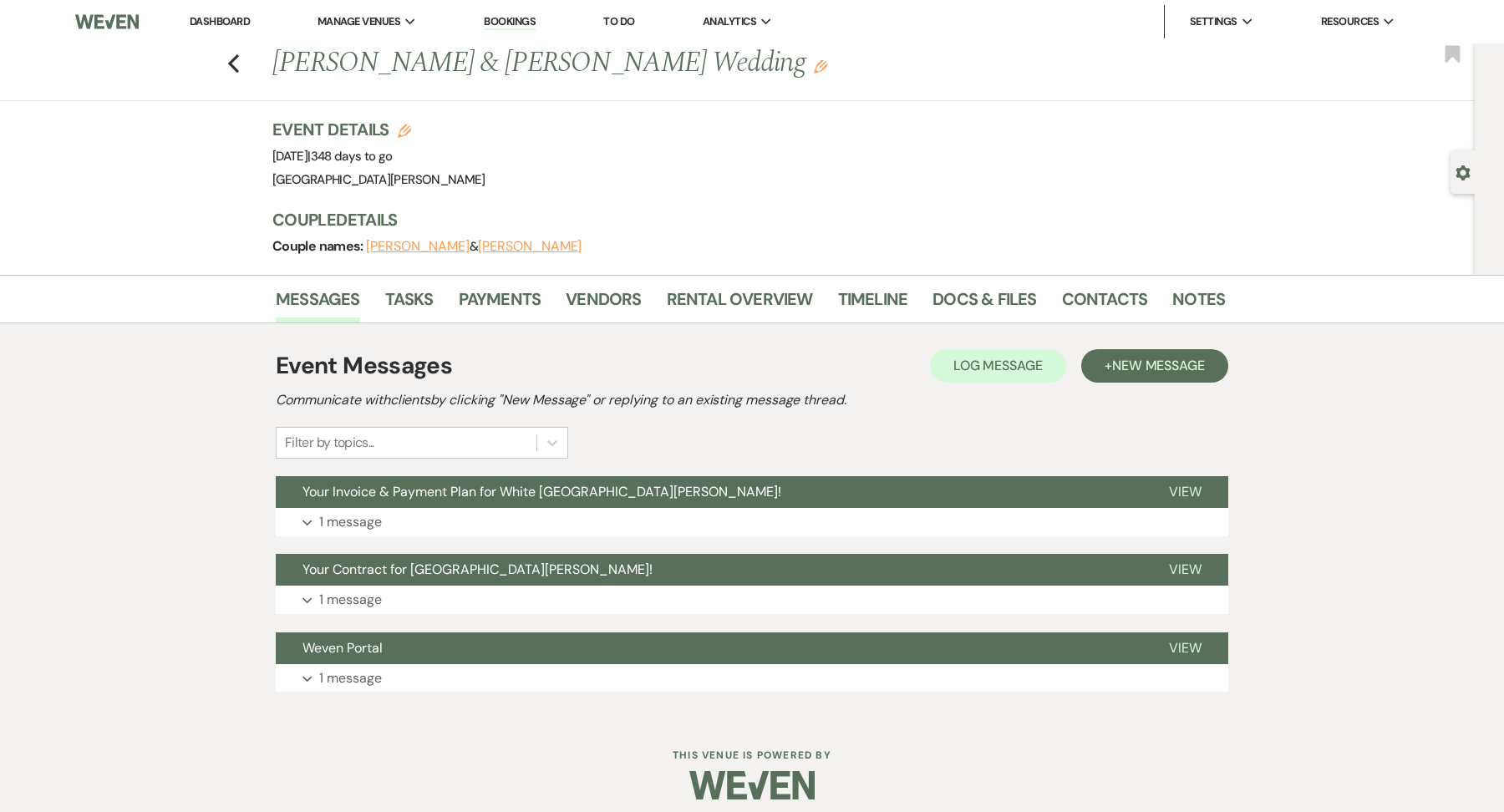
drag, startPoint x: 269, startPoint y: 77, endPoint x: 705, endPoint y: 65, distance: 436.2
click at [705, 65] on div "Previous [PERSON_NAME] & [PERSON_NAME] Wedding Edit" at bounding box center [740, 63] width 952 height 41
copy h1 "[PERSON_NAME] & [PERSON_NAME] Wedding"
click at [679, 189] on div "Event Details Edit Event Date: [DATE] | 348 days to go Venue: [GEOGRAPHIC_DATA]…" at bounding box center [740, 154] width 936 height 73
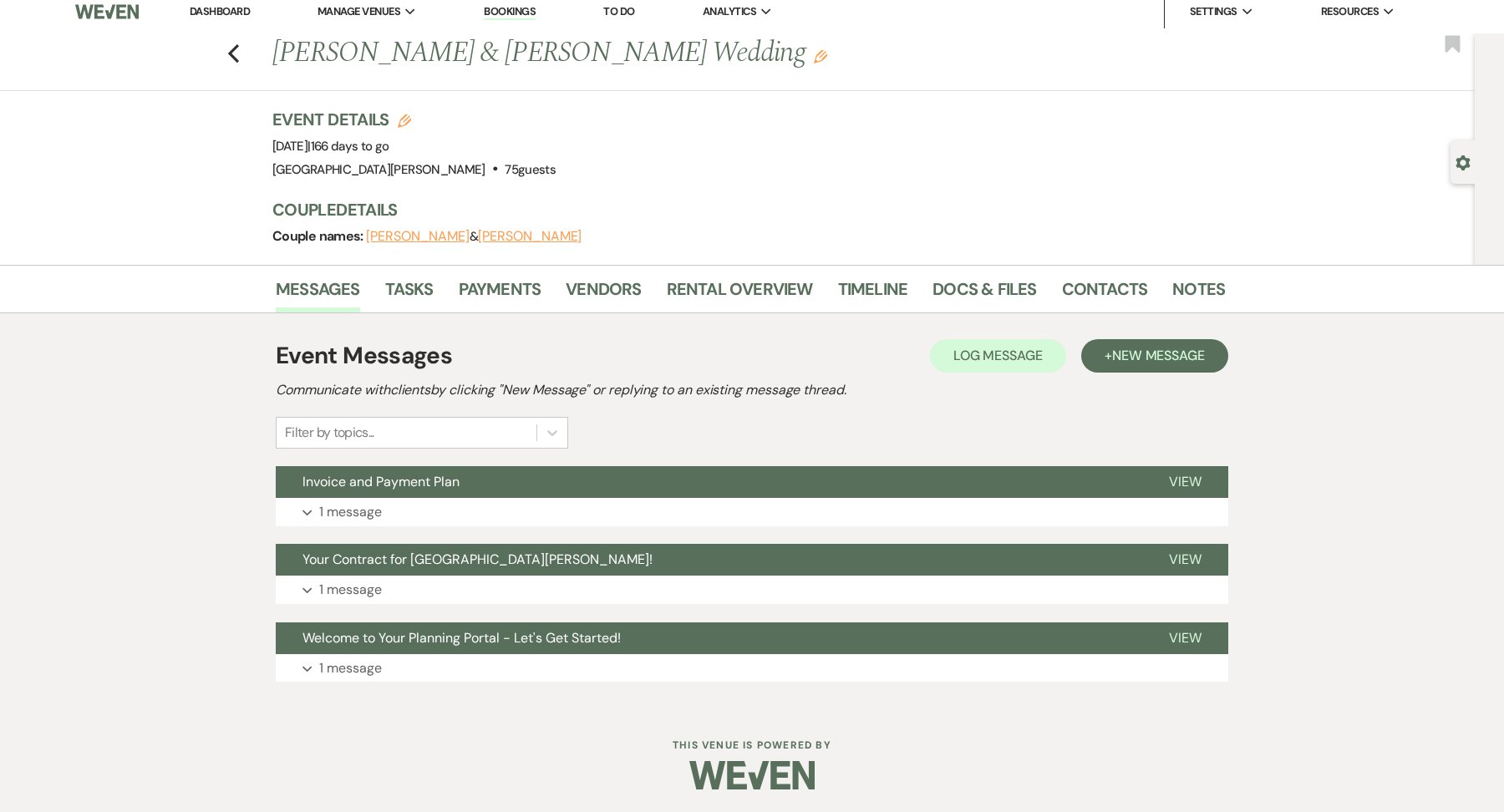
drag, startPoint x: 268, startPoint y: 48, endPoint x: 752, endPoint y: 78, distance: 484.9
click at [752, 78] on div "Previous [PERSON_NAME] & [PERSON_NAME] Wedding Edit Bookmark" at bounding box center [733, 62] width 1483 height 58
copy h1 "[PERSON_NAME] & [PERSON_NAME] Wedding"
